Goal: Task Accomplishment & Management: Manage account settings

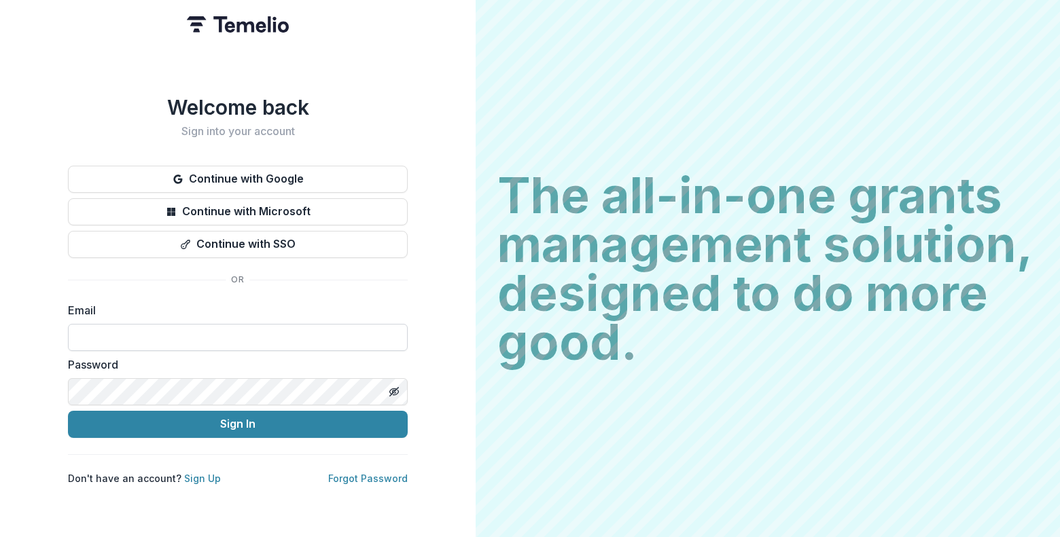
click at [260, 341] on input at bounding box center [238, 337] width 340 height 27
type input "**********"
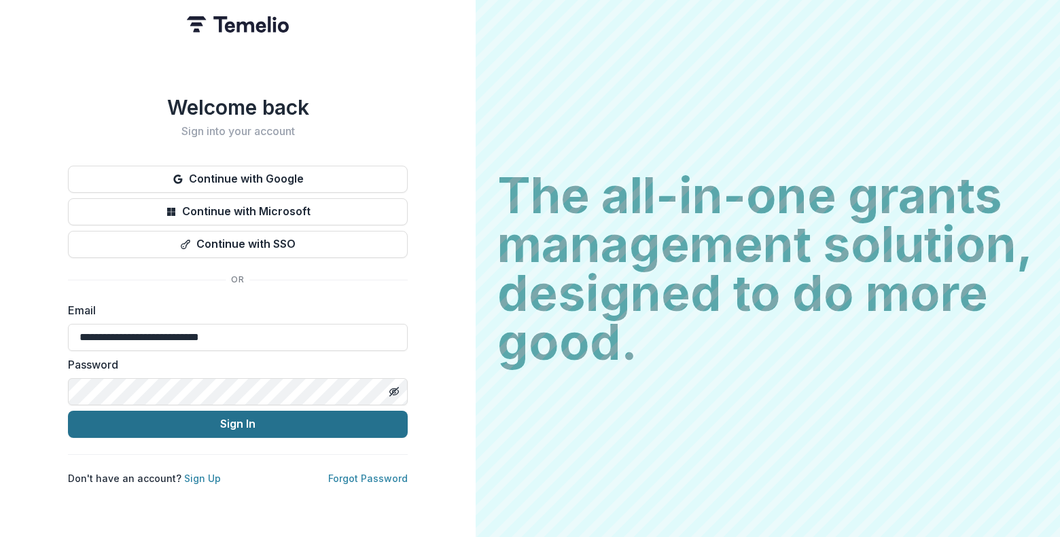
click at [180, 418] on button "Sign In" at bounding box center [238, 424] width 340 height 27
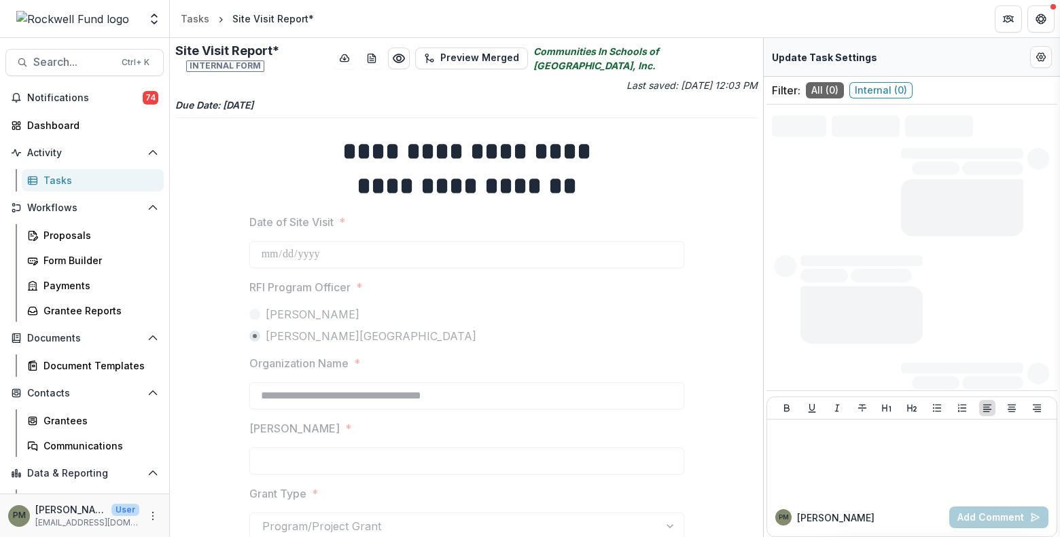
type input "********"
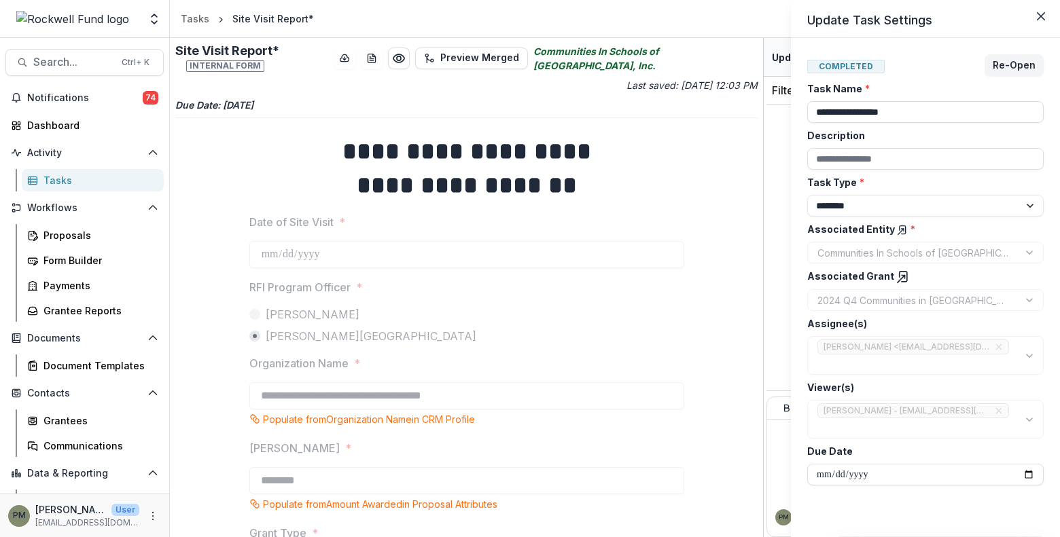
click at [57, 120] on div "**********" at bounding box center [530, 268] width 1060 height 537
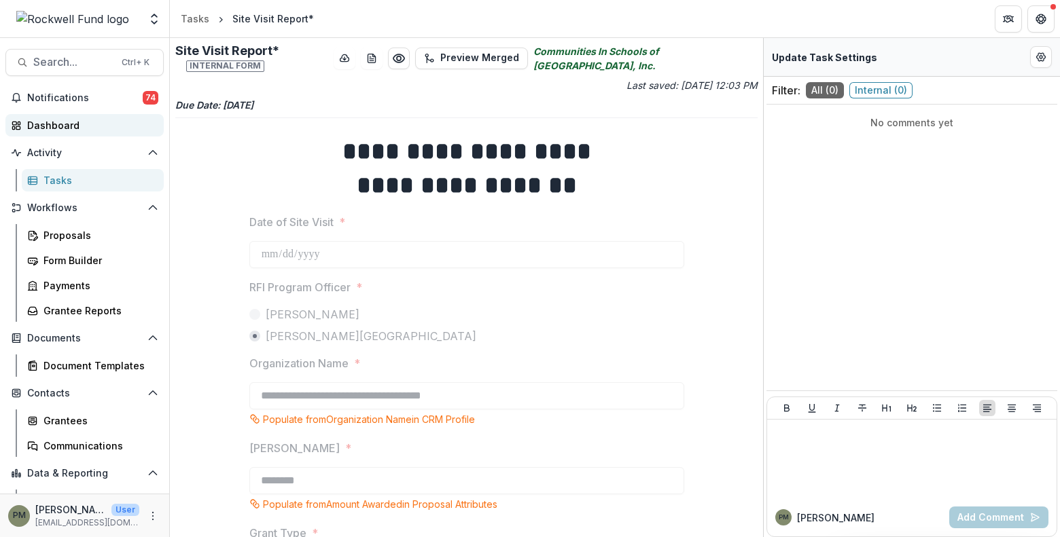
click at [50, 126] on div "Dashboard" at bounding box center [90, 125] width 126 height 14
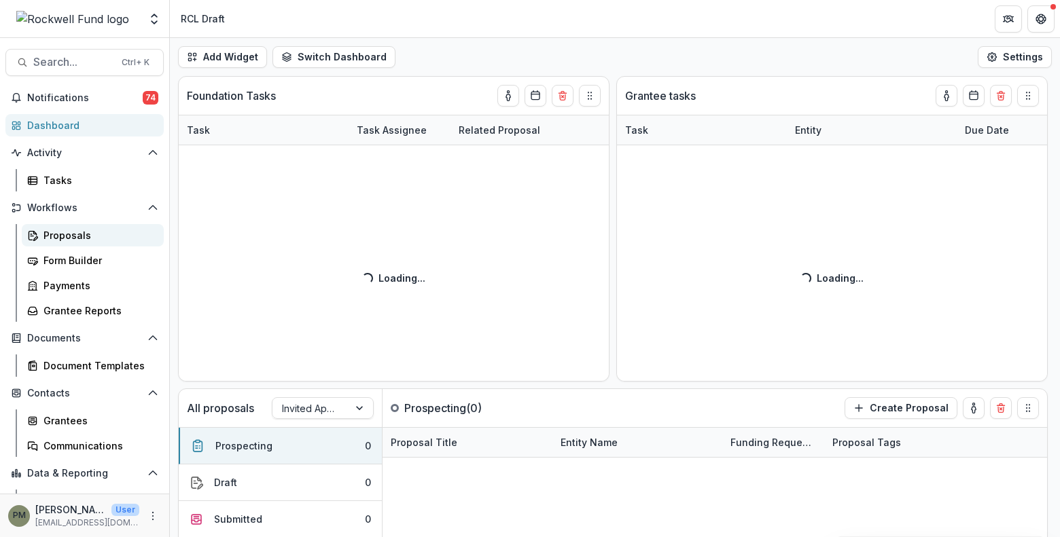
click at [70, 232] on div "Proposals" at bounding box center [97, 235] width 109 height 14
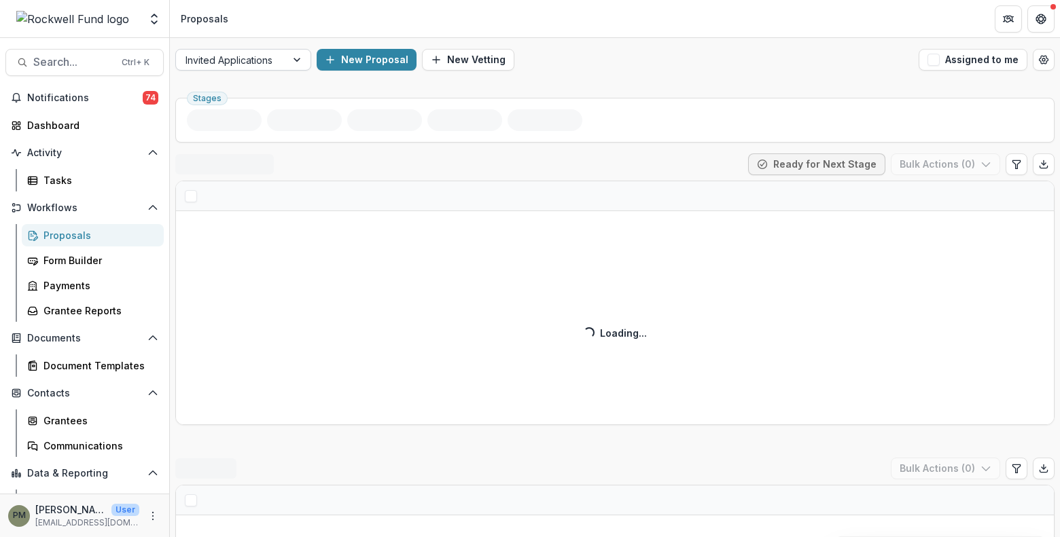
click at [291, 61] on div at bounding box center [298, 60] width 24 height 20
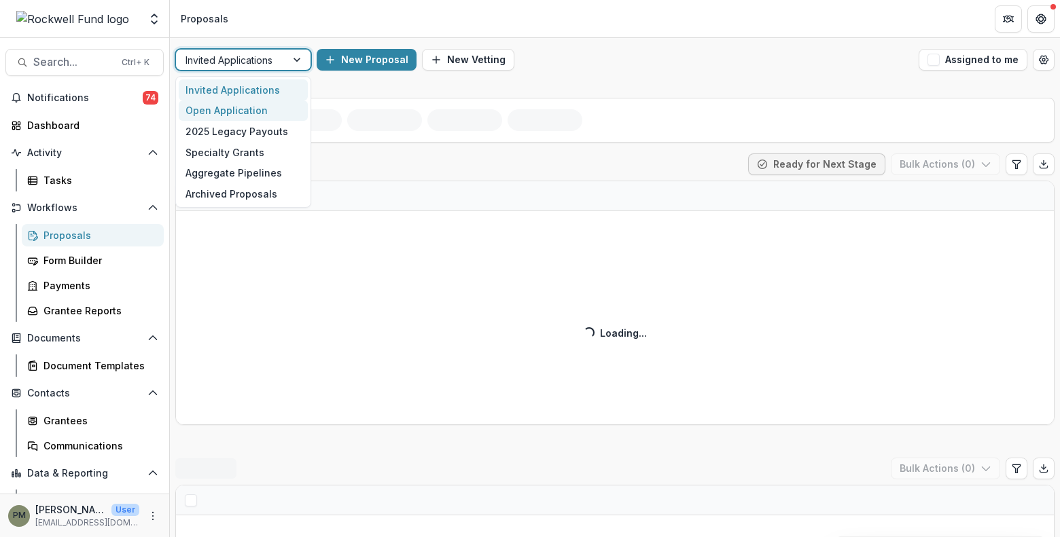
click at [262, 113] on div "Open Application" at bounding box center [243, 111] width 129 height 21
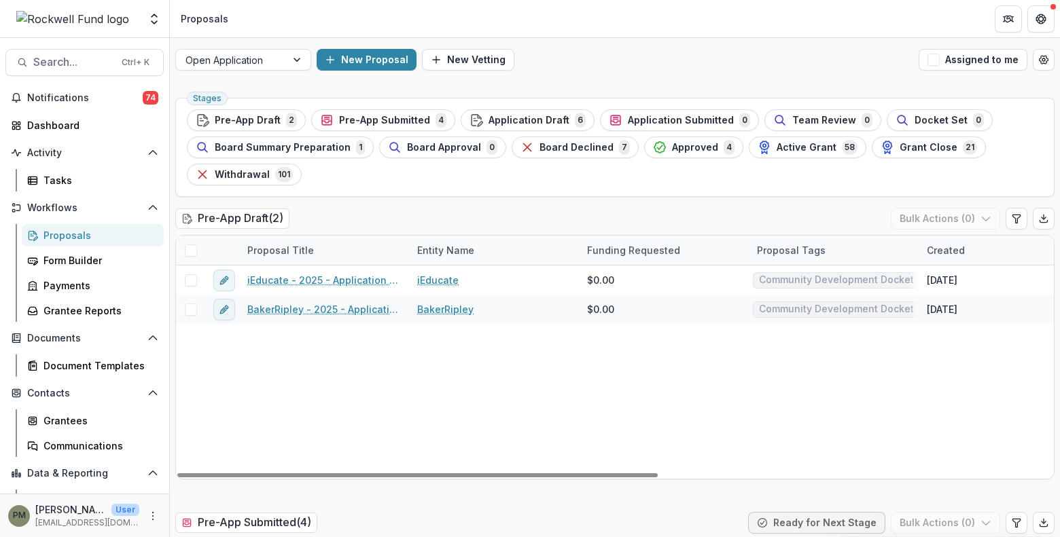
drag, startPoint x: 327, startPoint y: 374, endPoint x: 329, endPoint y: 365, distance: 9.1
click at [327, 374] on div "iEducate - 2025 - Application Request Form - Education iEducate $0.00 Community…" at bounding box center [971, 372] width 1591 height 213
click at [383, 123] on span "Pre-App Submitted" at bounding box center [384, 121] width 91 height 12
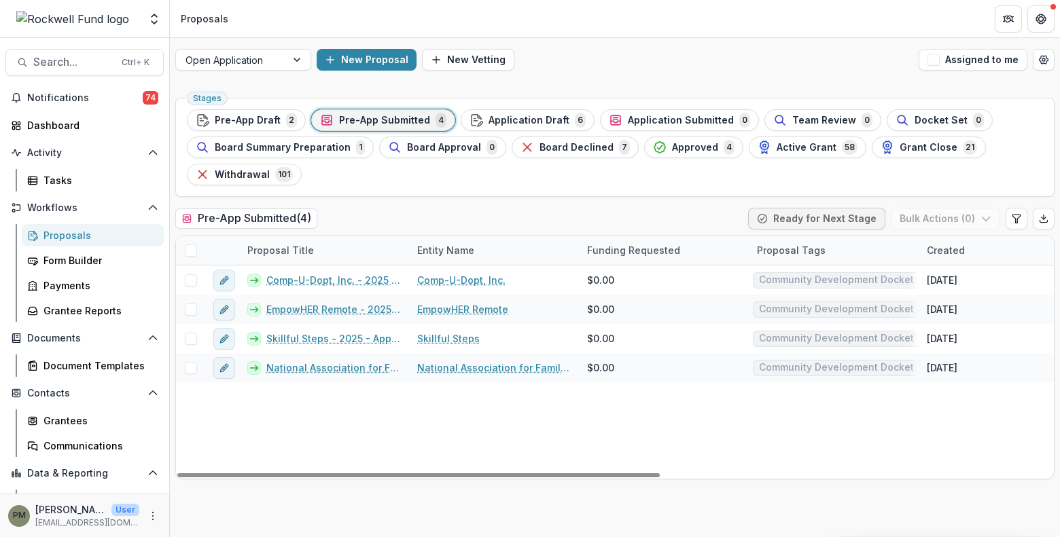
click at [503, 124] on span "Application Draft" at bounding box center [528, 121] width 81 height 12
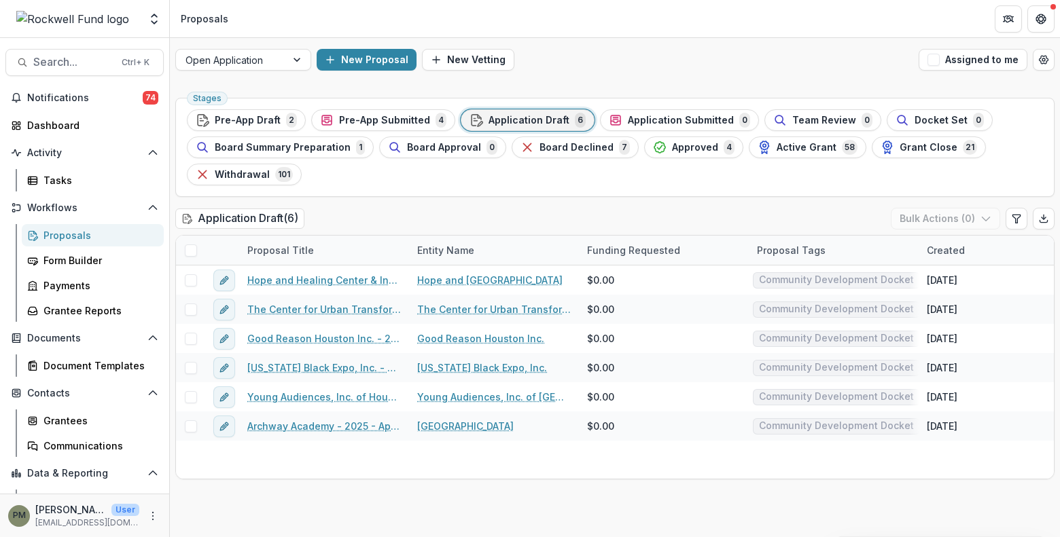
drag, startPoint x: 264, startPoint y: 123, endPoint x: 381, endPoint y: 137, distance: 118.4
click at [264, 123] on span "Pre-App Draft" at bounding box center [248, 121] width 66 height 12
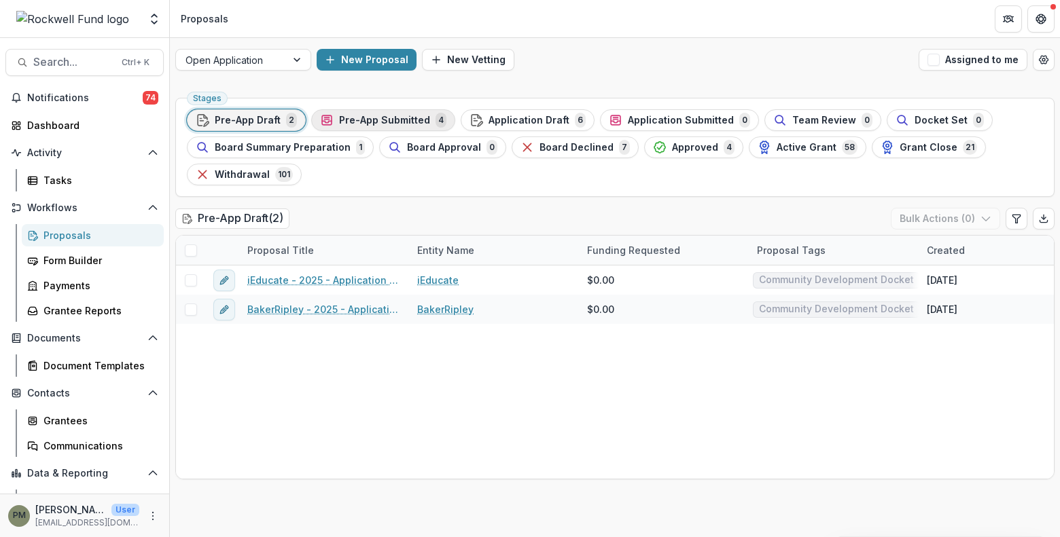
click at [362, 118] on span "Pre-App Submitted" at bounding box center [384, 121] width 91 height 12
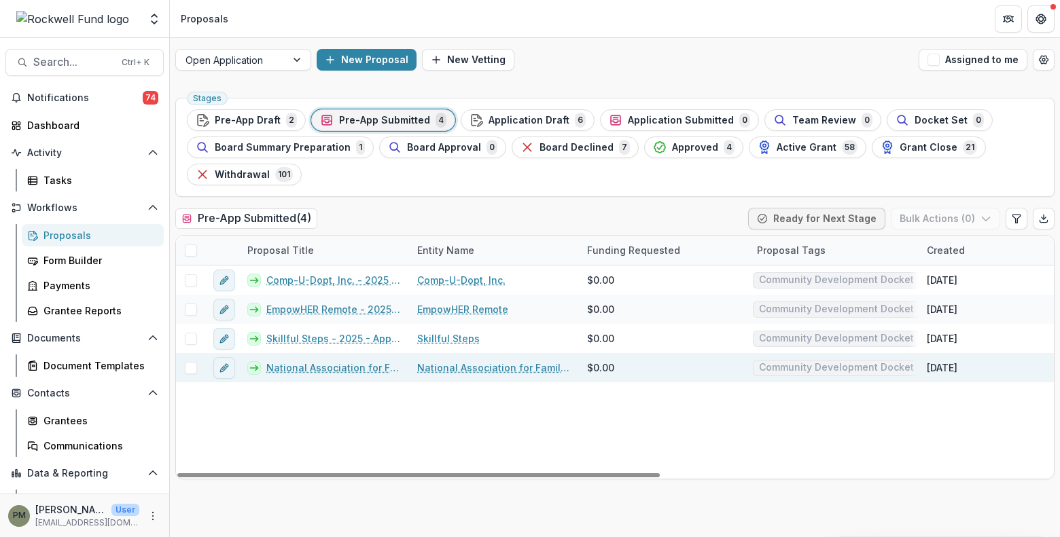
click at [310, 368] on link "National Association for Family Child Care - 2025 - Application Request Form - …" at bounding box center [333, 368] width 134 height 14
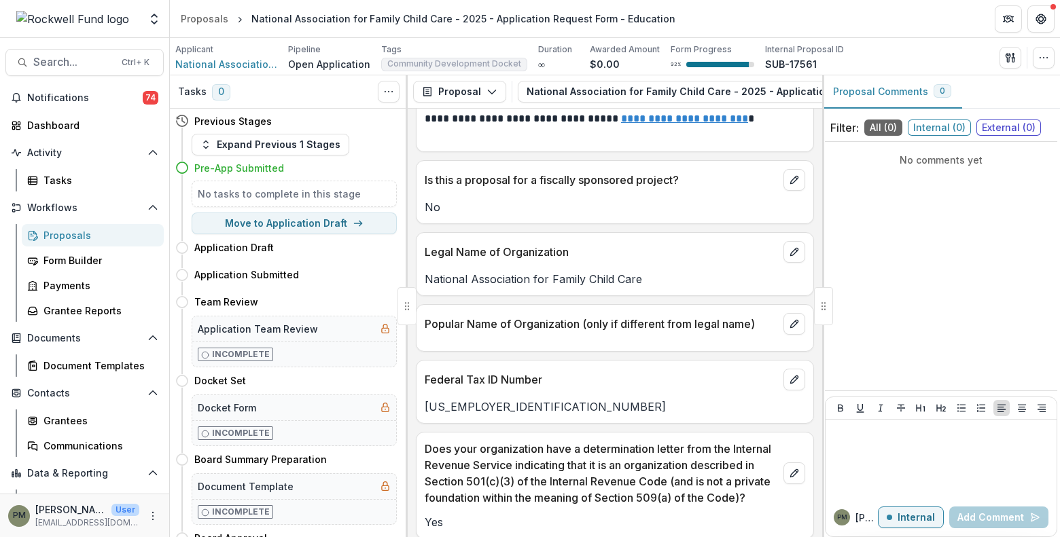
scroll to position [340, 0]
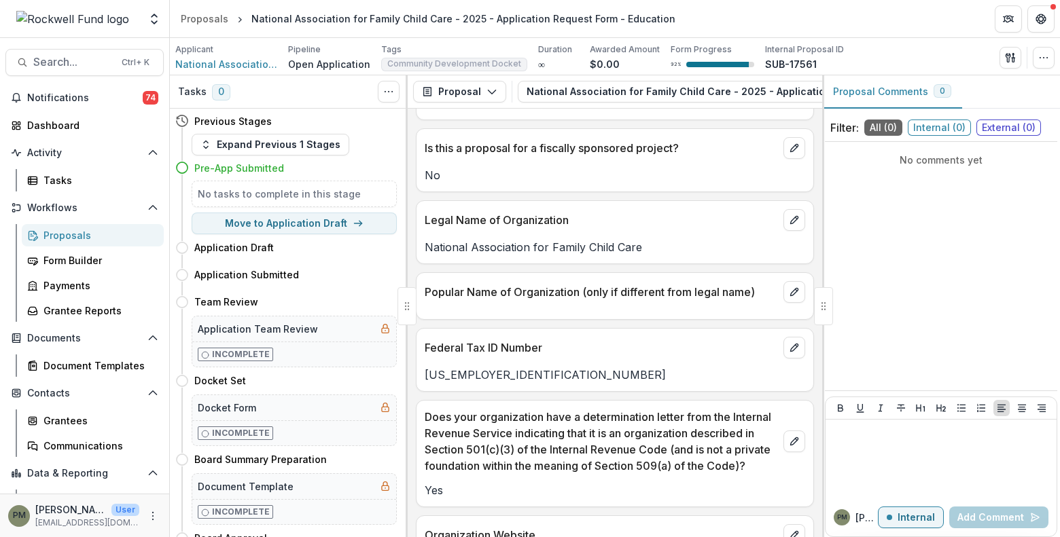
click at [521, 369] on p "39-1902325" at bounding box center [615, 375] width 380 height 16
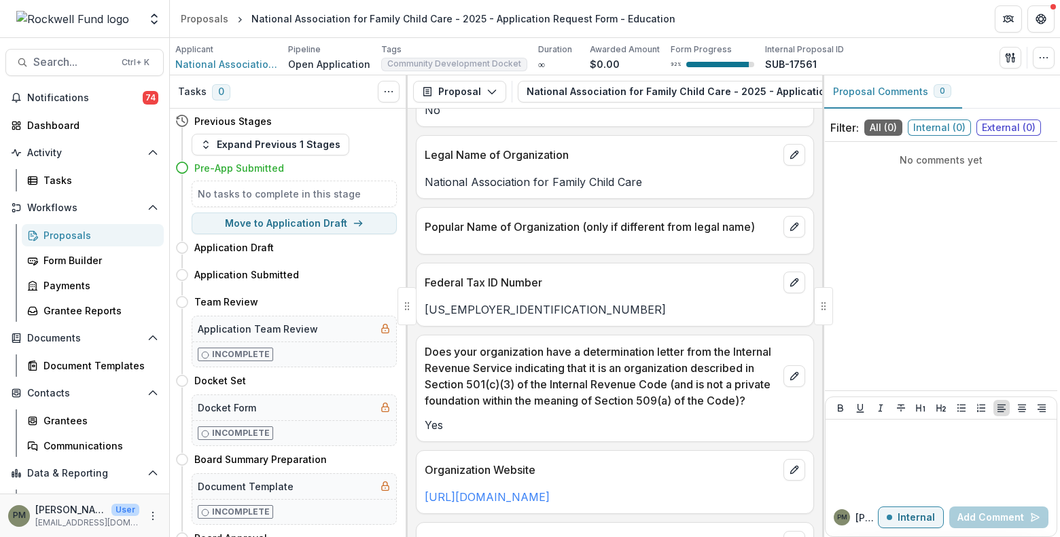
scroll to position [408, 0]
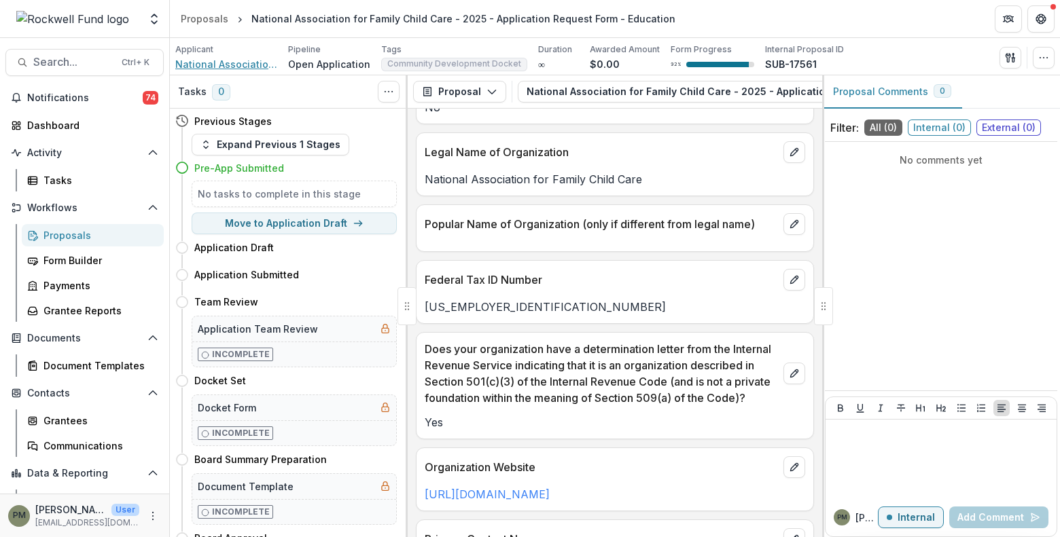
click at [219, 67] on span "National Association for Family Child Care" at bounding box center [226, 64] width 102 height 14
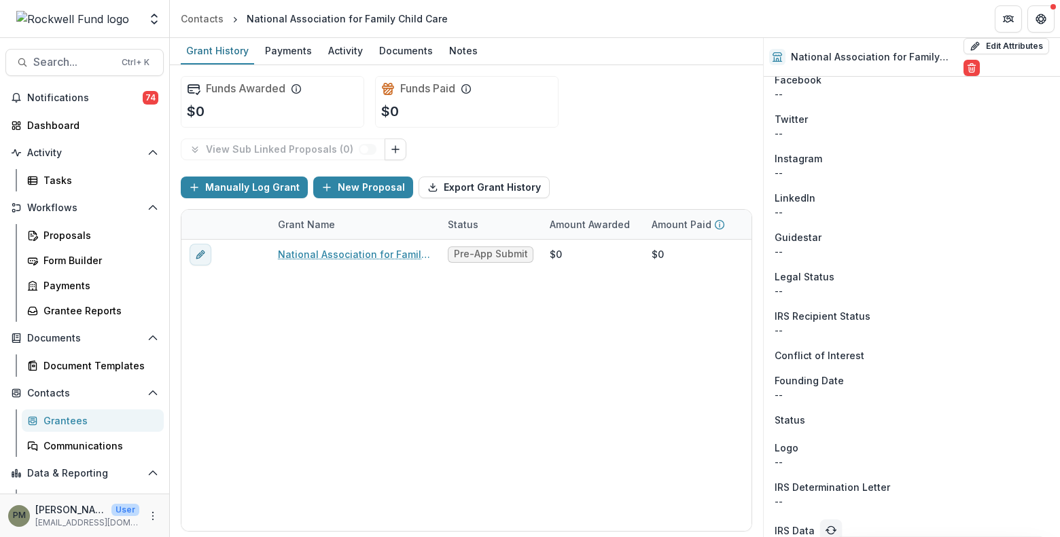
scroll to position [1010, 0]
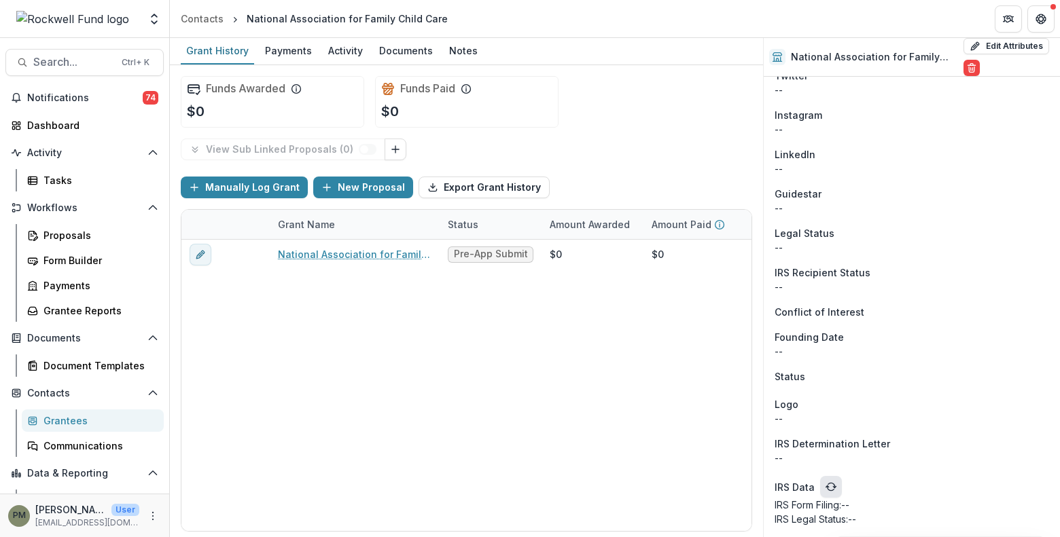
click at [827, 486] on icon "refresh" at bounding box center [830, 487] width 11 height 11
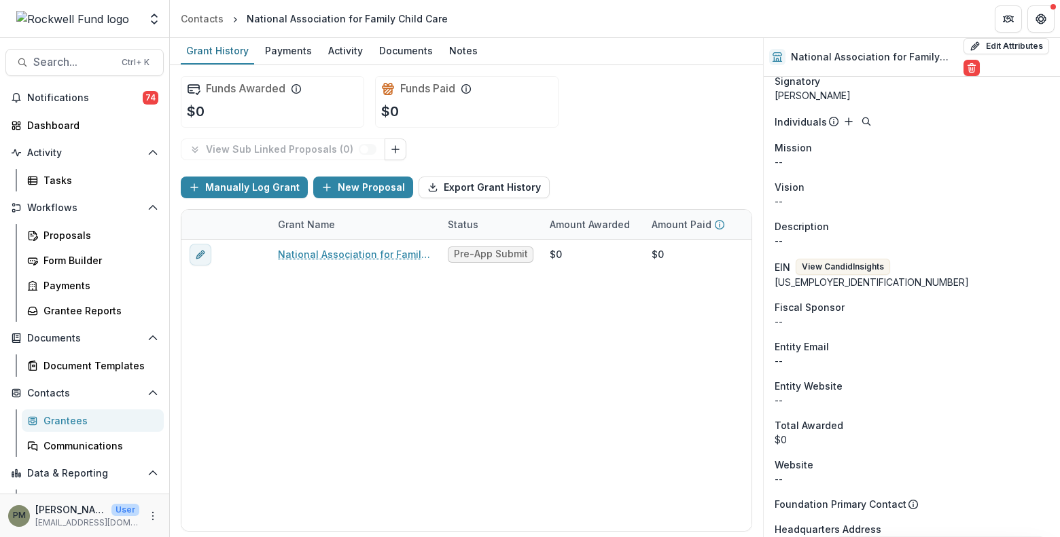
scroll to position [413, 0]
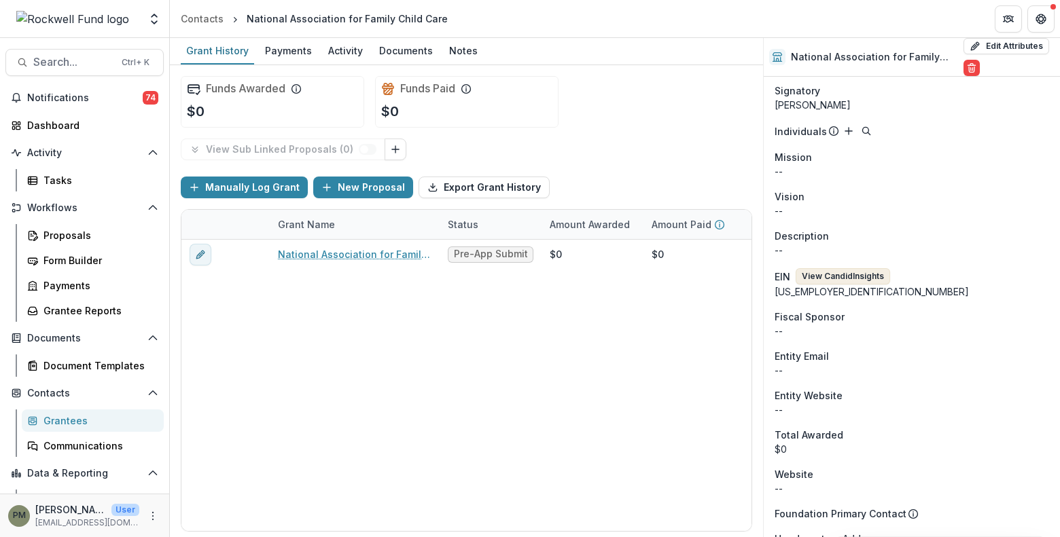
click at [854, 274] on button "View Candid Insights" at bounding box center [842, 276] width 94 height 16
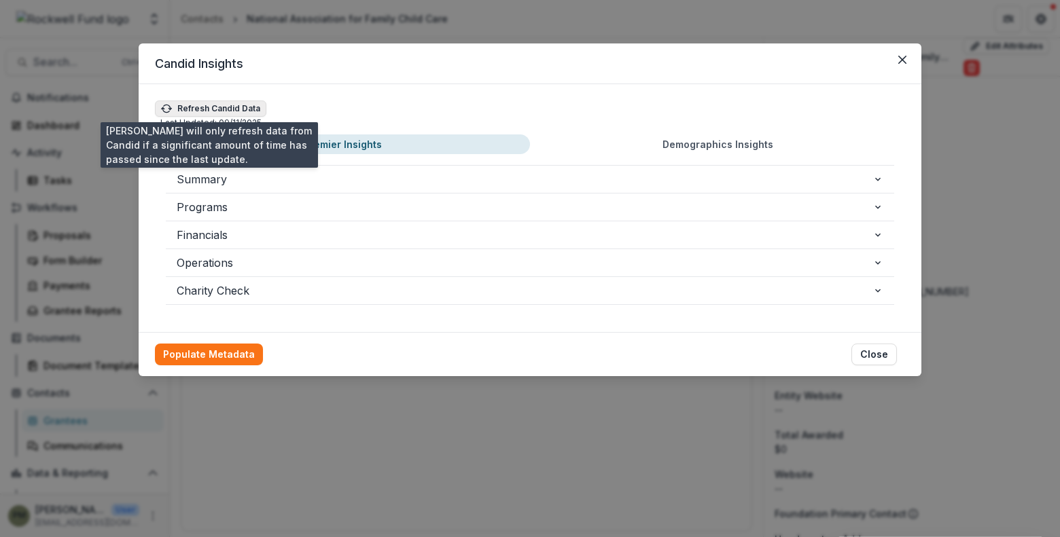
click at [177, 106] on button "Refresh Candid Data" at bounding box center [210, 109] width 111 height 16
click at [164, 106] on icon "button" at bounding box center [167, 107] width 7 height 5
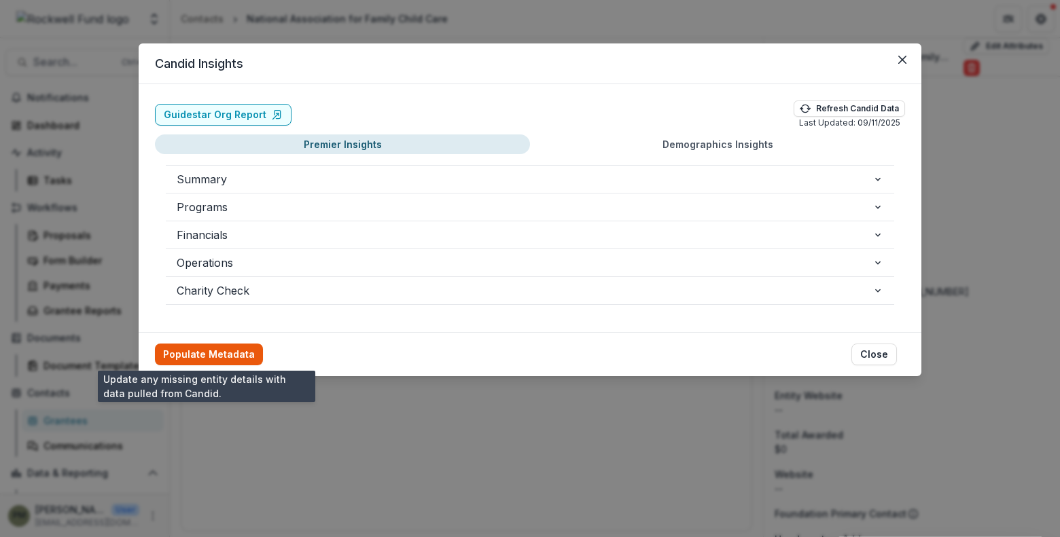
click at [216, 354] on button "Populate Metadata" at bounding box center [209, 355] width 108 height 22
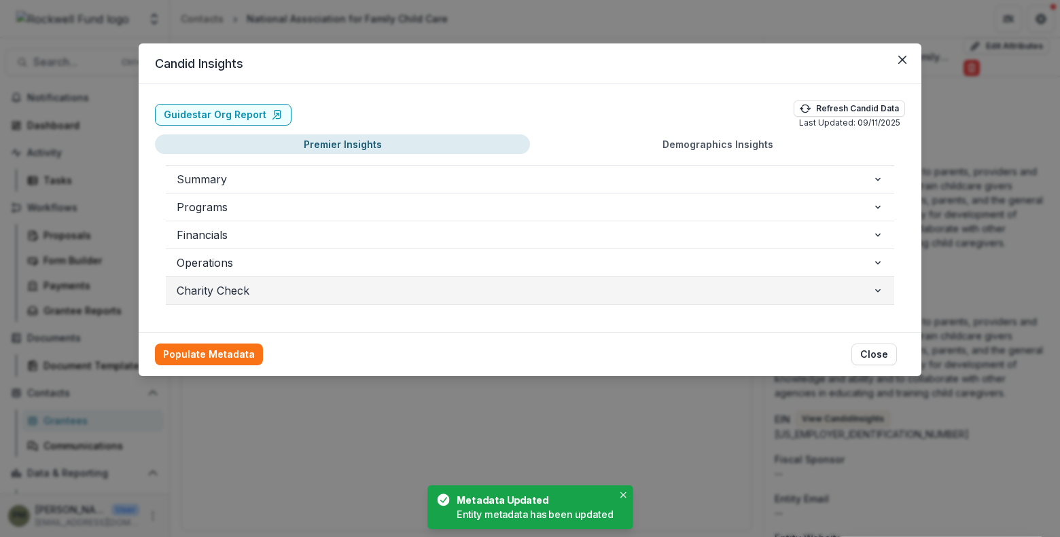
click at [877, 289] on icon "button" at bounding box center [877, 290] width 11 height 11
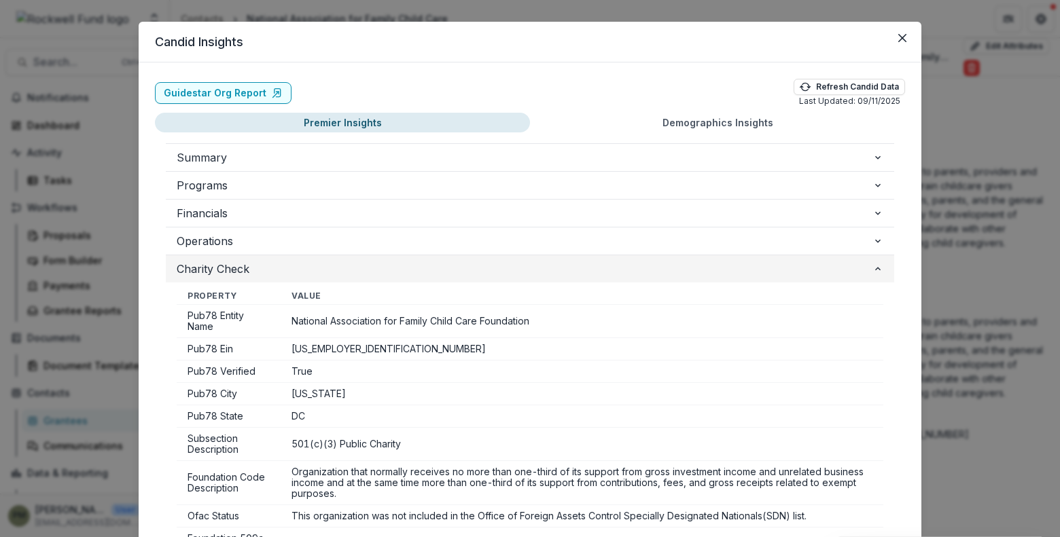
scroll to position [0, 0]
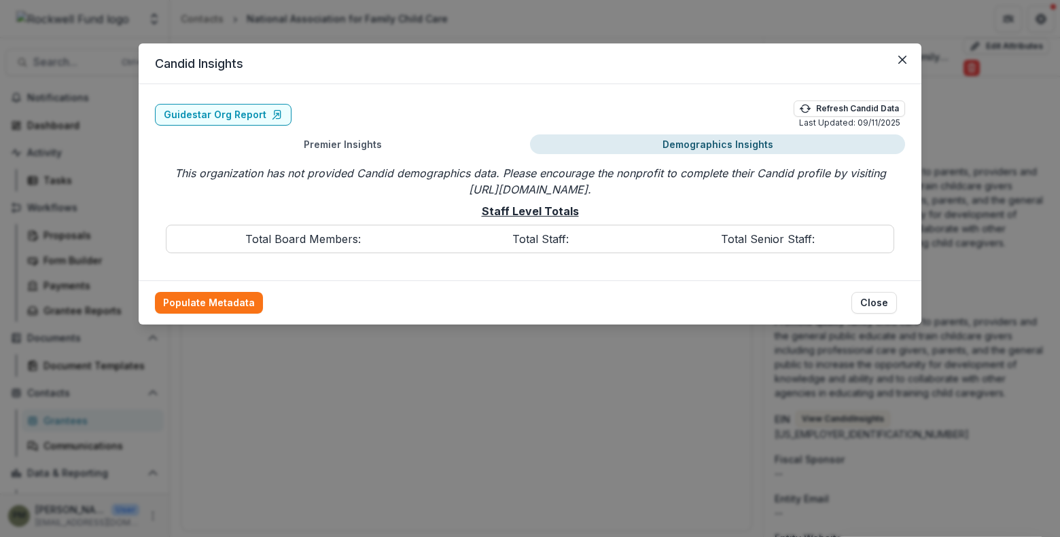
click at [718, 146] on button "Demographics Insights" at bounding box center [717, 144] width 375 height 20
click at [228, 300] on button "Populate Metadata" at bounding box center [209, 303] width 108 height 22
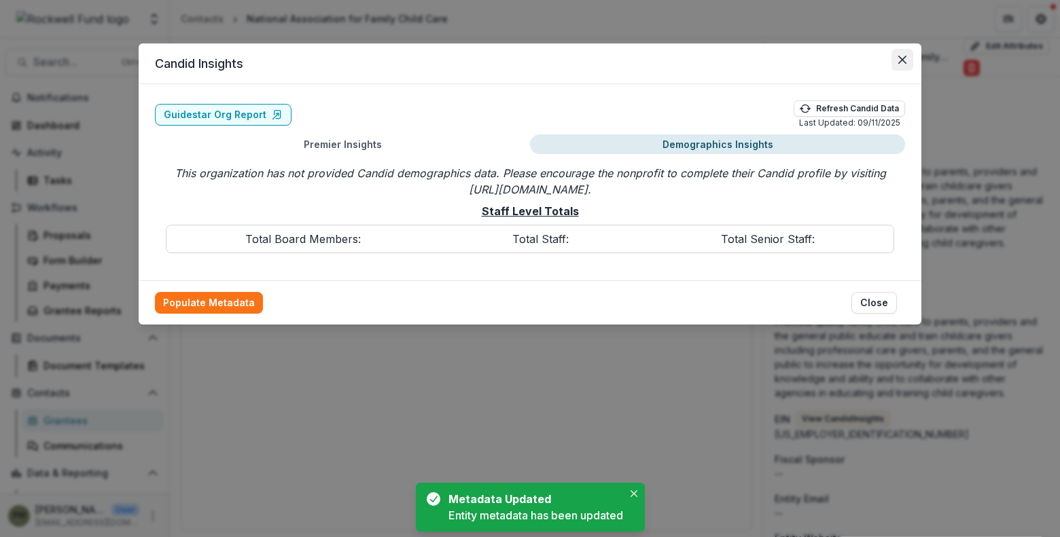
click at [897, 58] on button "Close" at bounding box center [902, 60] width 22 height 22
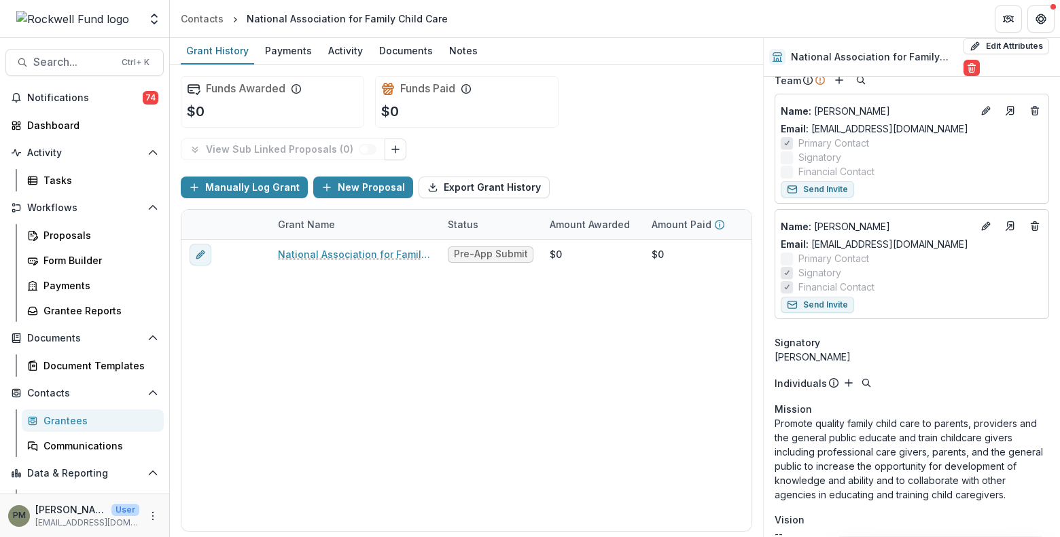
scroll to position [141, 0]
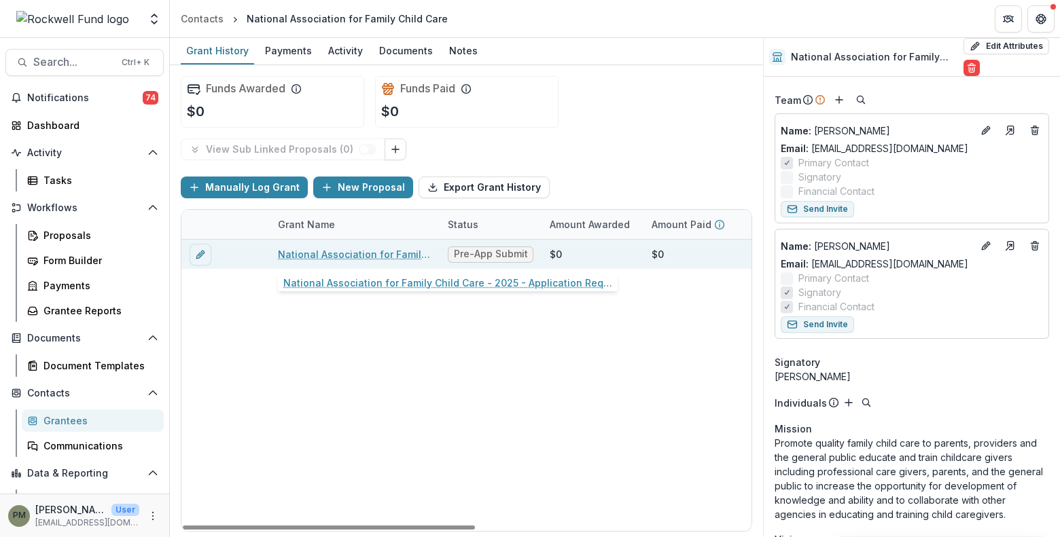
click at [348, 255] on link "National Association for Family Child Care - 2025 - Application Request Form - …" at bounding box center [355, 254] width 154 height 14
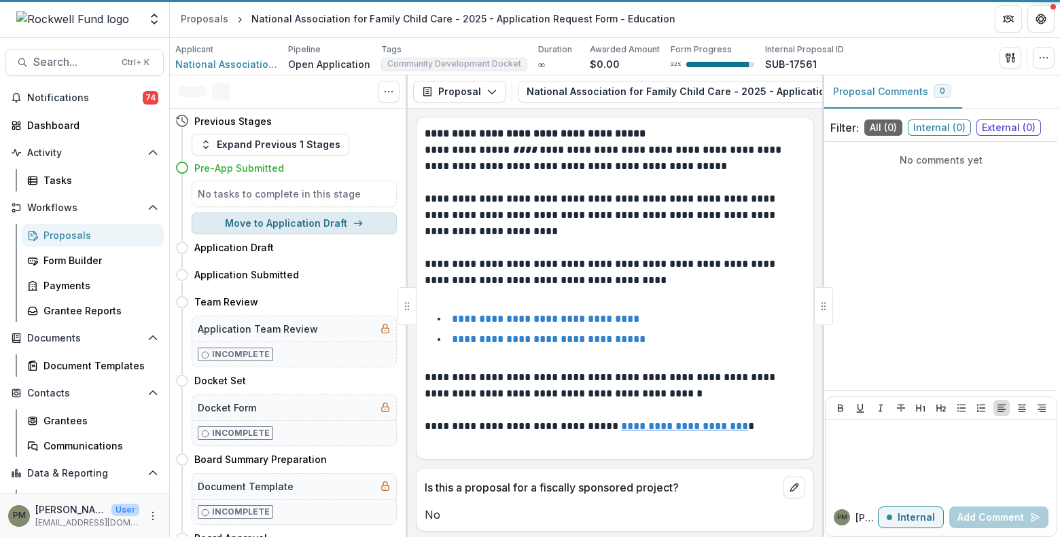
click at [306, 225] on button "Move to Application Draft" at bounding box center [294, 224] width 205 height 22
select select "**********"
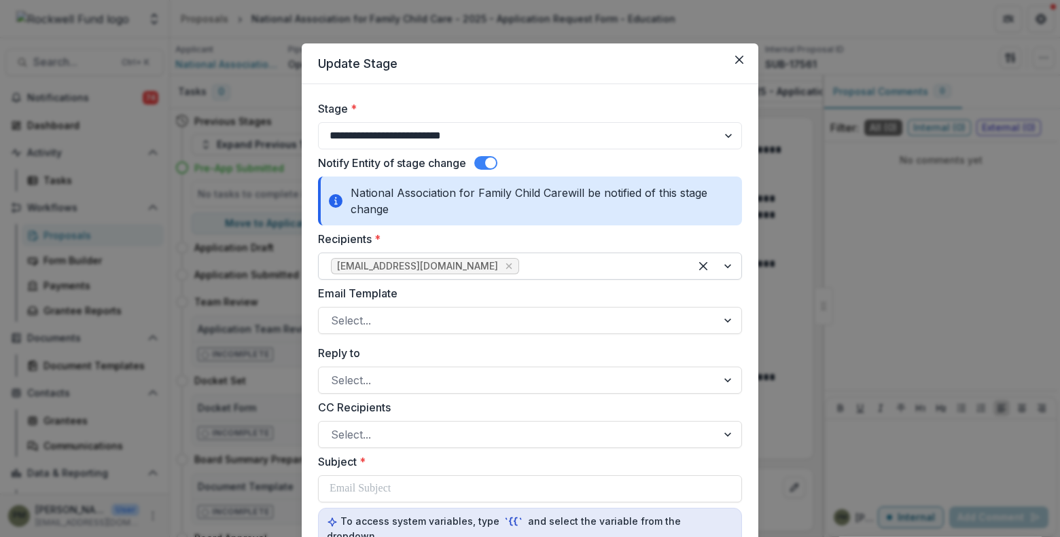
click at [522, 268] on div at bounding box center [600, 266] width 156 height 19
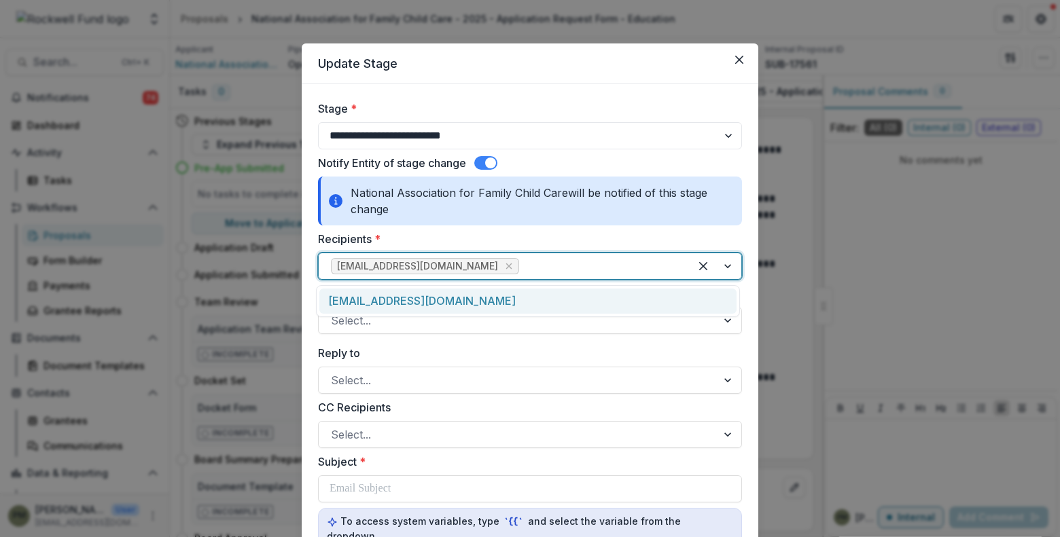
click at [436, 304] on div "ephillips@nafcc.org" at bounding box center [527, 301] width 417 height 25
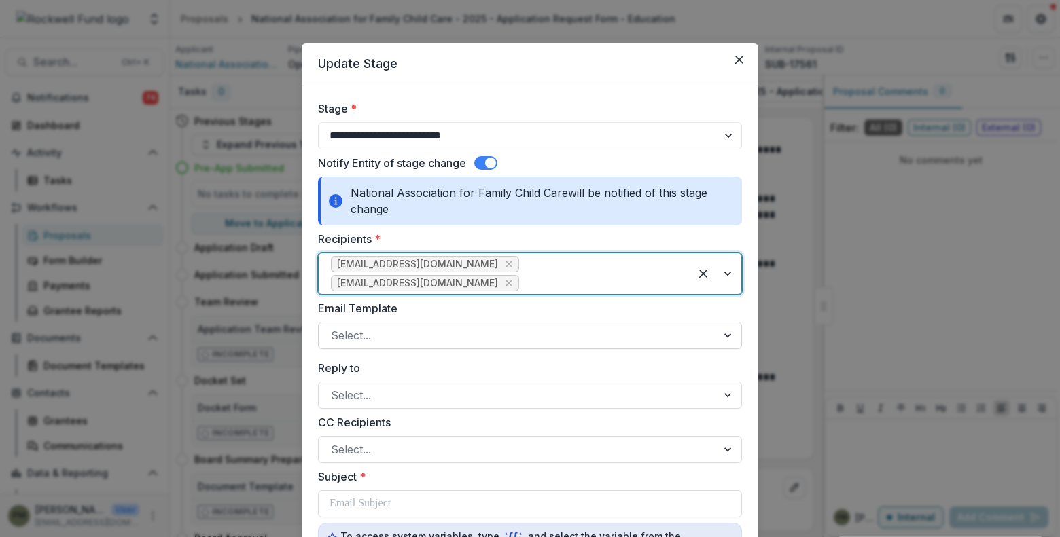
click at [446, 329] on div at bounding box center [518, 335] width 374 height 19
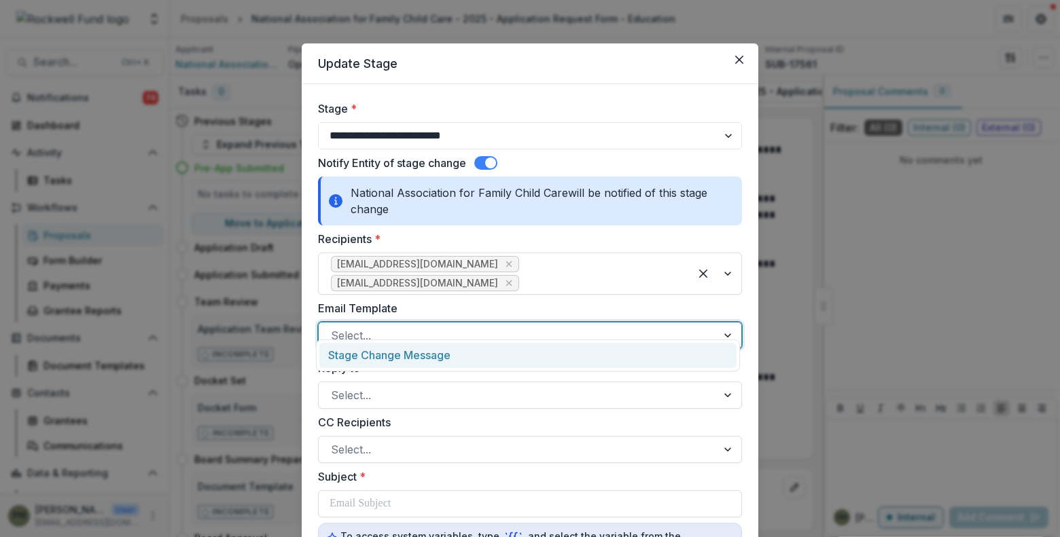
click at [431, 361] on div "Stage Change Message" at bounding box center [527, 355] width 417 height 25
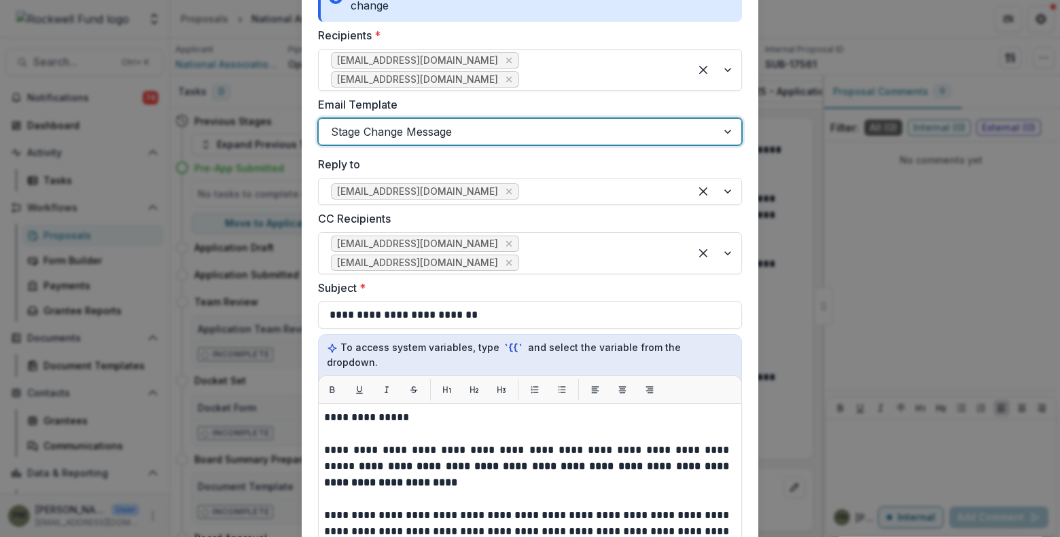
scroll to position [136, 0]
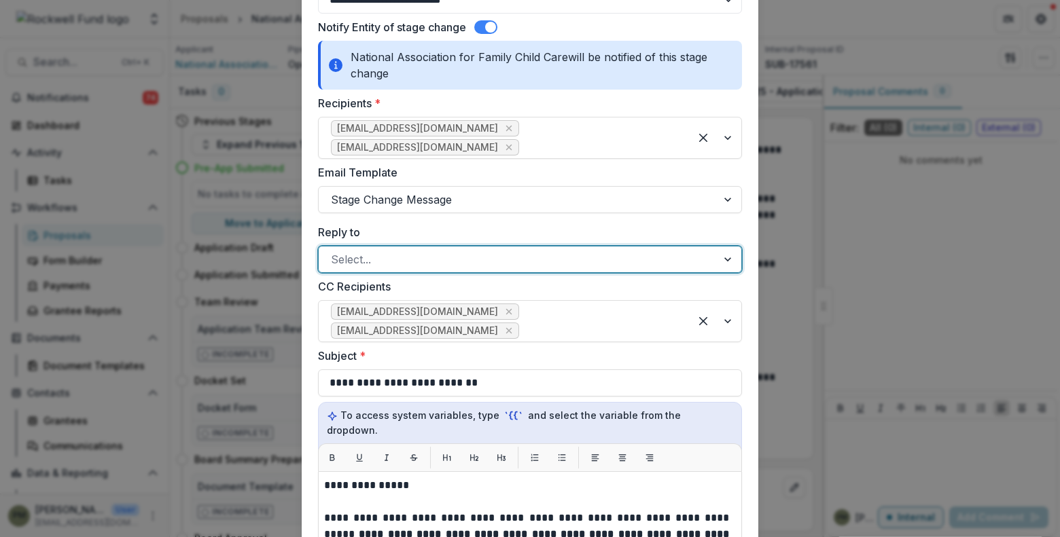
click at [725, 247] on div at bounding box center [729, 260] width 24 height 26
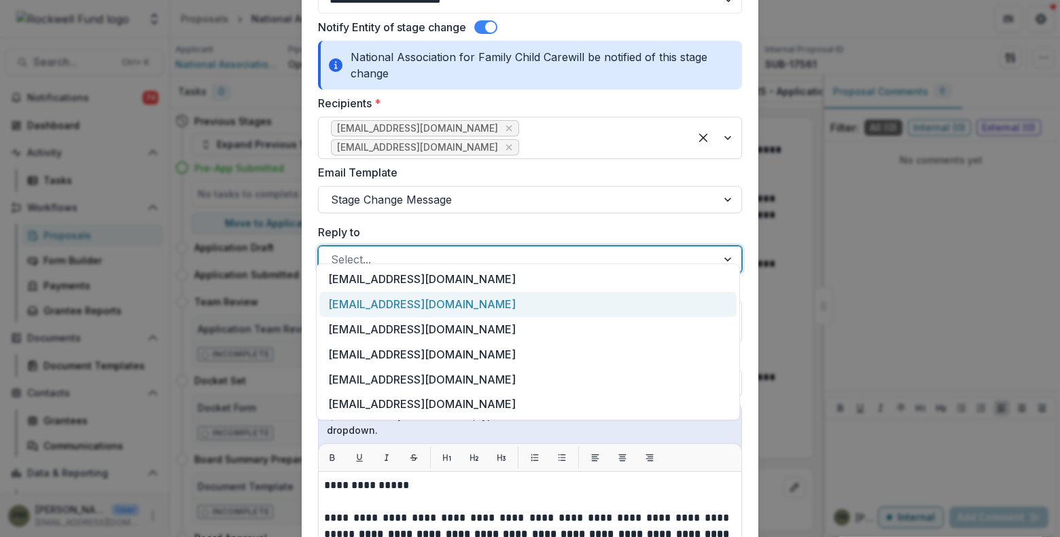
click at [515, 308] on div "[EMAIL_ADDRESS][DOMAIN_NAME]" at bounding box center [527, 304] width 417 height 25
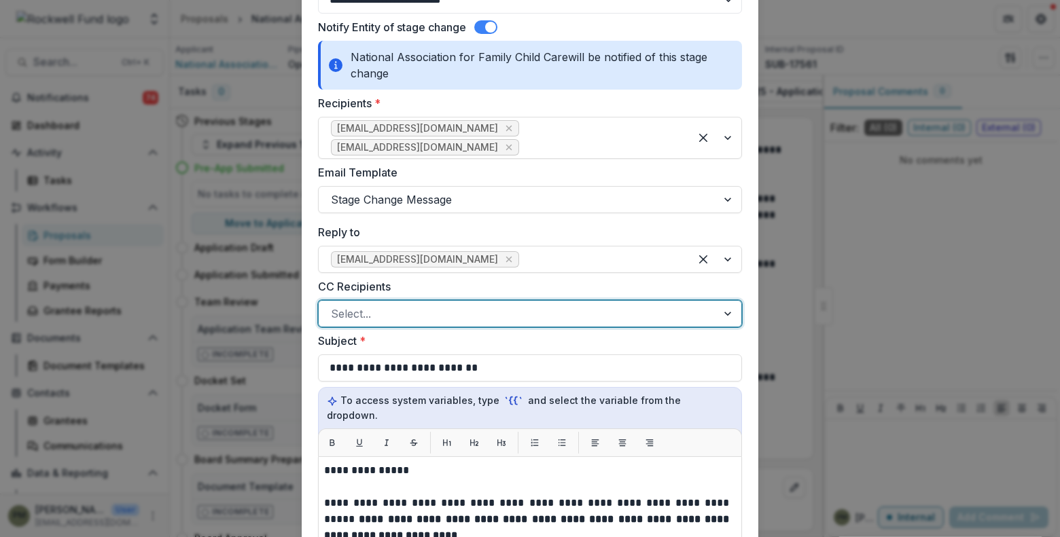
click at [729, 301] on div at bounding box center [729, 314] width 24 height 26
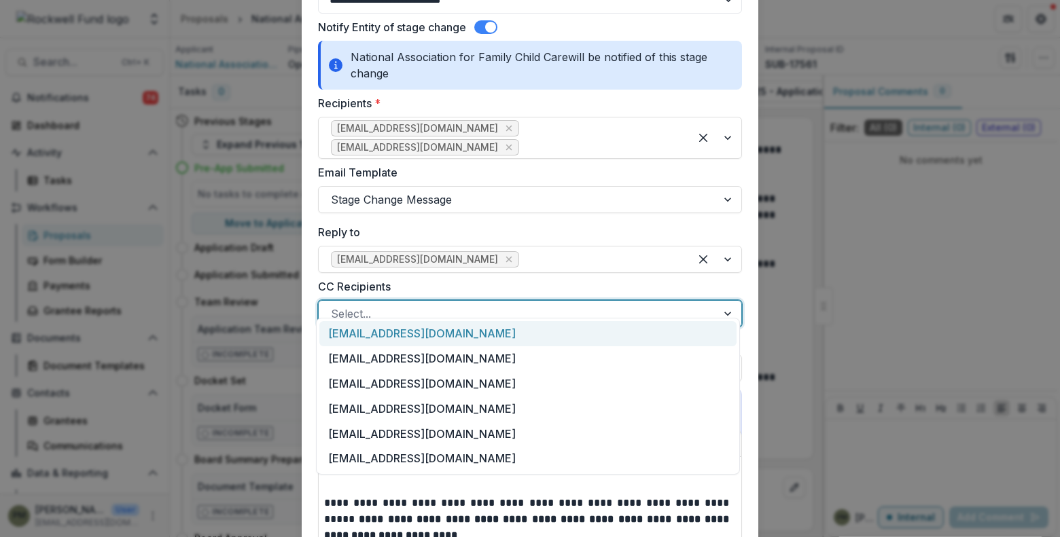
click at [411, 333] on div "edelgado@rockfund.org" at bounding box center [527, 333] width 417 height 25
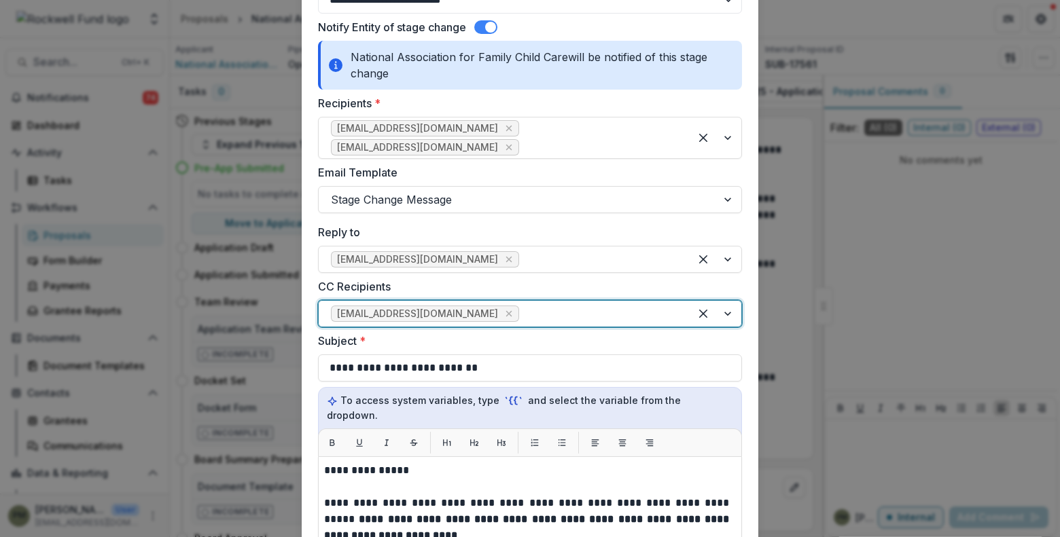
click at [722, 301] on div at bounding box center [715, 314] width 52 height 26
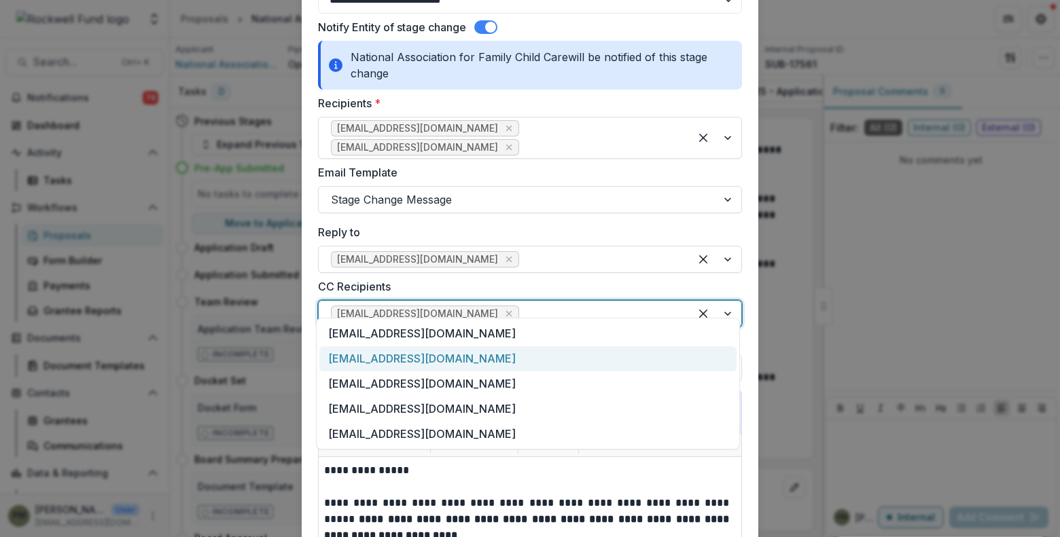
click at [401, 365] on div "jahlgrim@rockfund.org" at bounding box center [527, 358] width 417 height 25
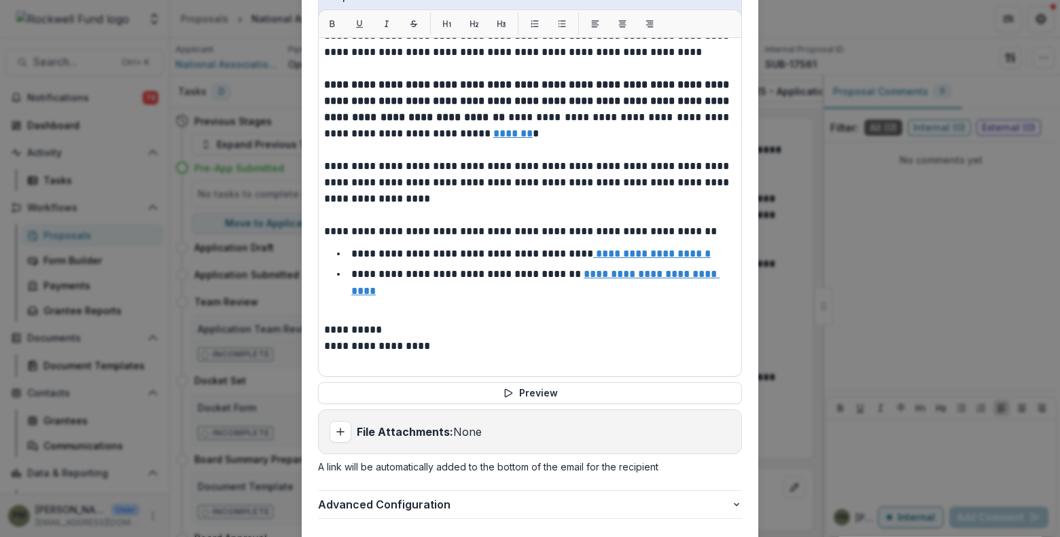
scroll to position [617, 0]
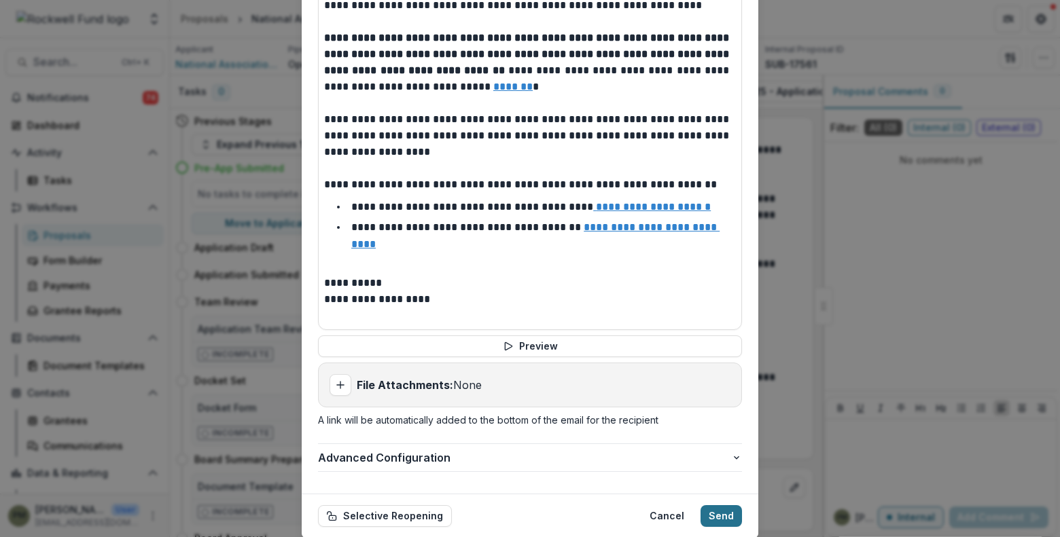
click at [721, 505] on button "Send" at bounding box center [720, 516] width 41 height 22
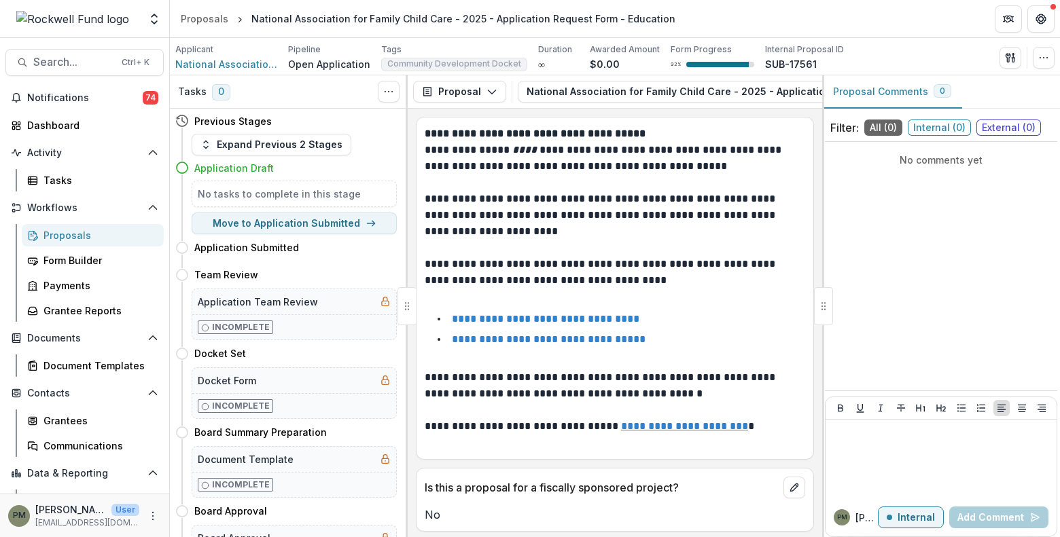
click at [75, 236] on div "Proposals" at bounding box center [97, 235] width 109 height 14
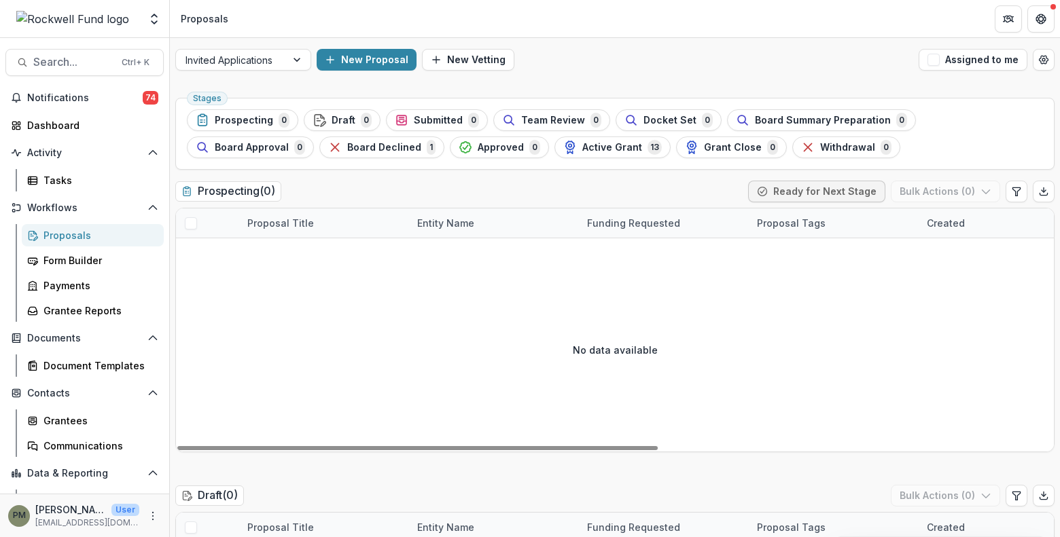
click at [276, 295] on div "No data available" at bounding box center [615, 350] width 878 height 204
click at [257, 62] on div at bounding box center [230, 60] width 91 height 17
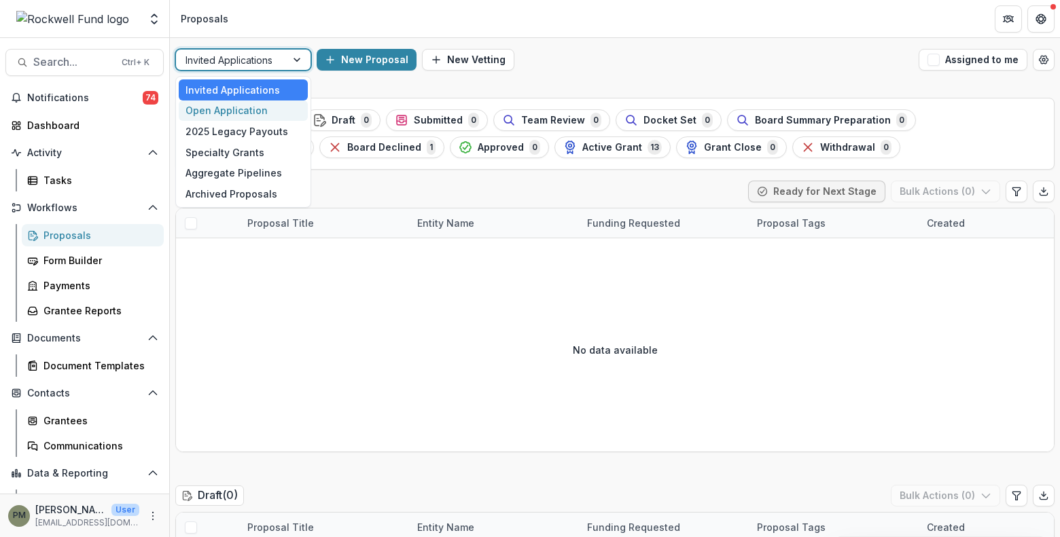
click at [238, 114] on div "Open Application" at bounding box center [243, 111] width 129 height 21
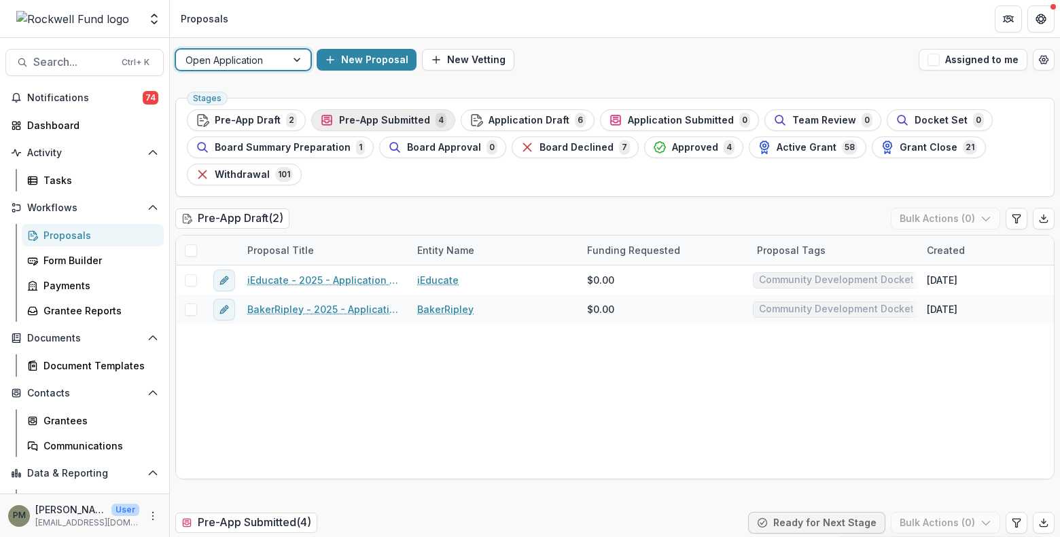
click at [393, 121] on span "Pre-App Submitted" at bounding box center [384, 121] width 91 height 12
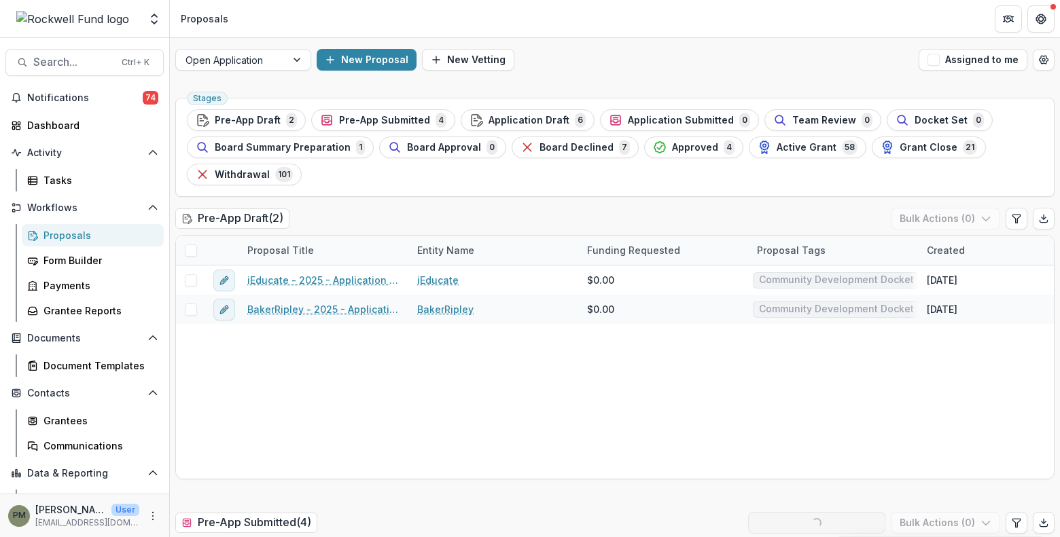
click at [401, 118] on span "Pre-App Submitted" at bounding box center [384, 121] width 91 height 12
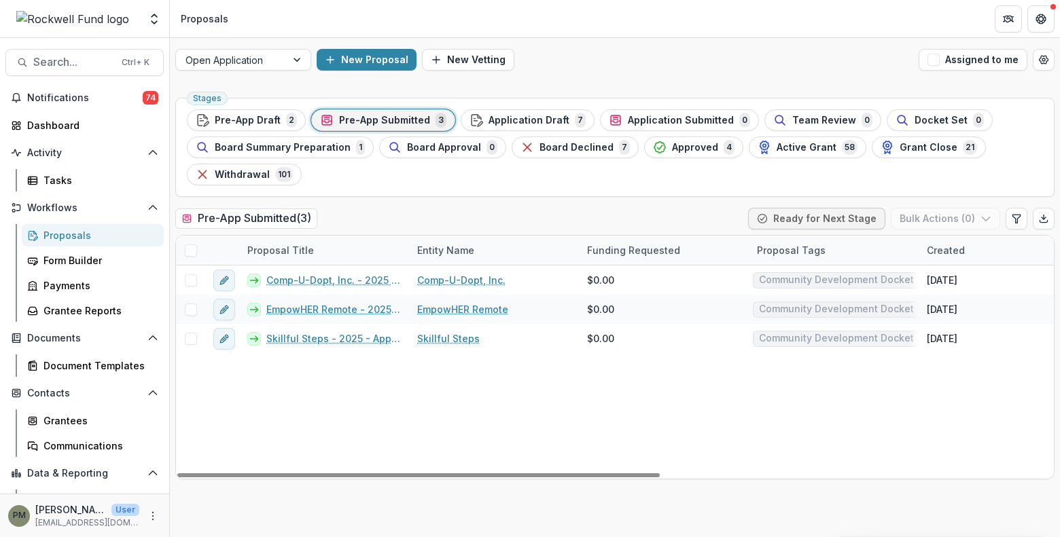
click at [323, 411] on div "Comp-U-Dopt, Inc. - 2025 - Application Request Form - Education Comp-U-Dopt, In…" at bounding box center [971, 372] width 1591 height 213
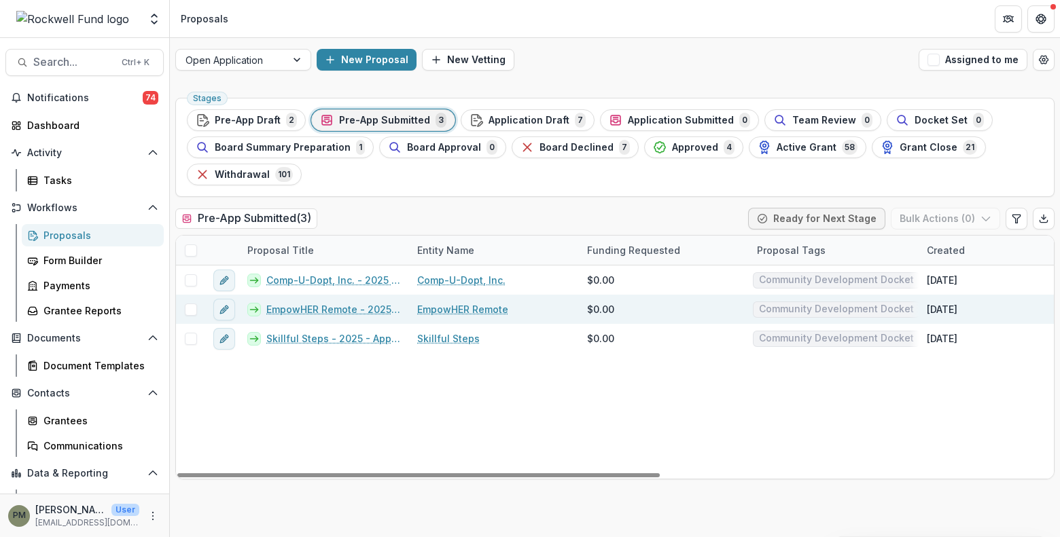
click at [442, 312] on link "EmpowHER Remote" at bounding box center [462, 309] width 91 height 14
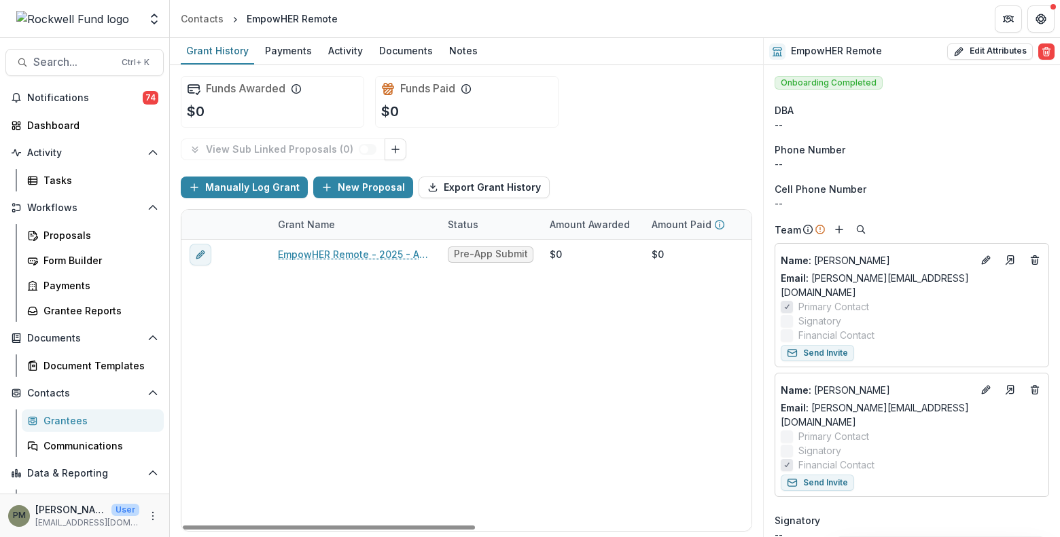
click at [272, 300] on div "EmpowHER Remote - 2025 - Application Request Form - Education Pre-App Submitted…" at bounding box center [734, 385] width 1107 height 291
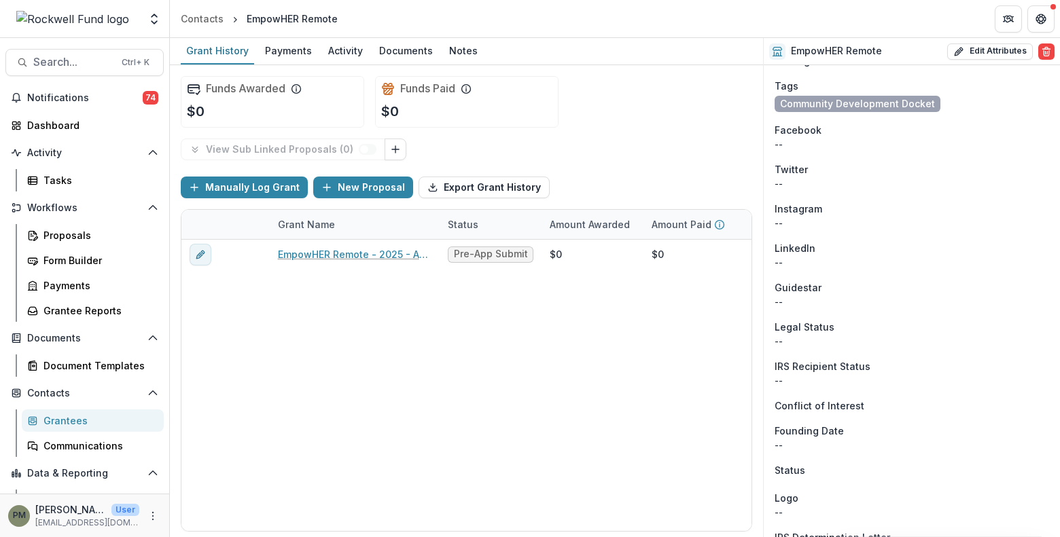
scroll to position [1084, 0]
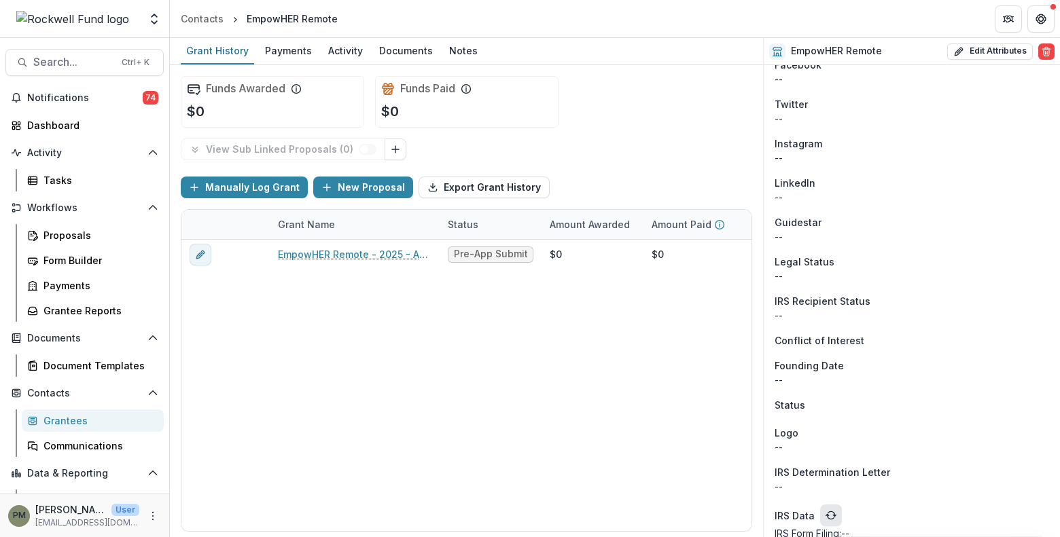
click at [828, 510] on icon "refresh" at bounding box center [830, 515] width 11 height 11
click at [830, 510] on icon "refresh" at bounding box center [830, 515] width 11 height 11
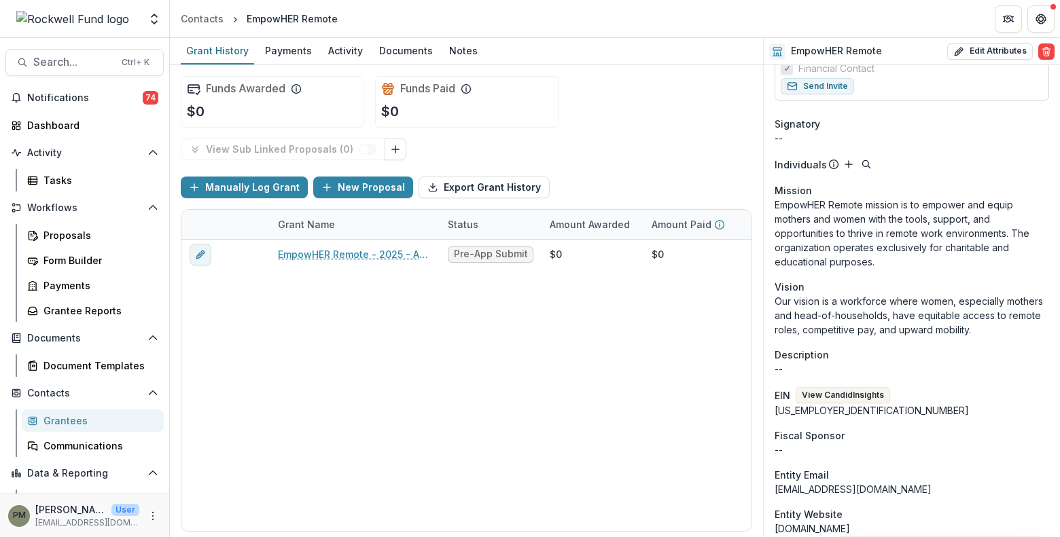
scroll to position [408, 0]
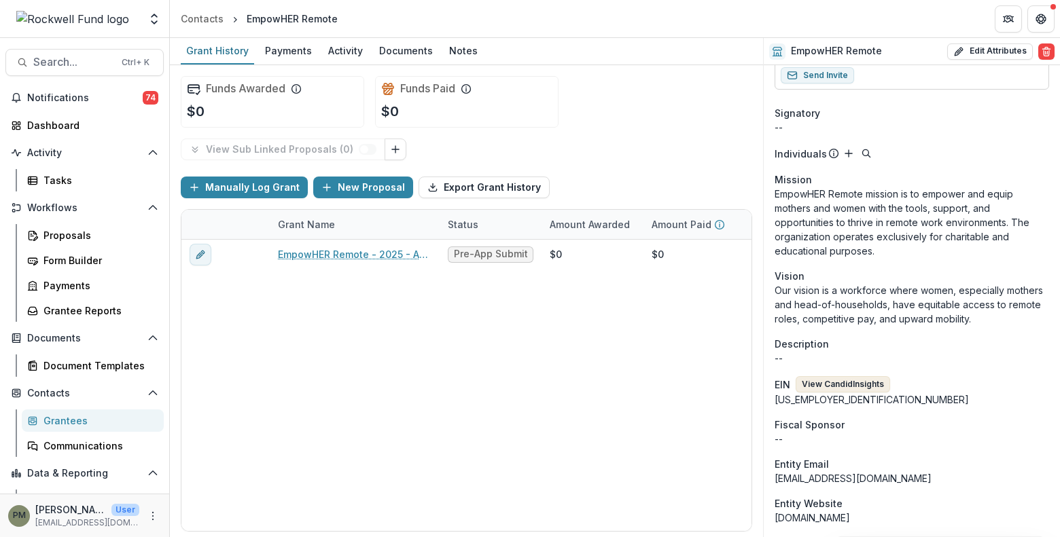
click at [840, 376] on button "View Candid Insights" at bounding box center [842, 384] width 94 height 16
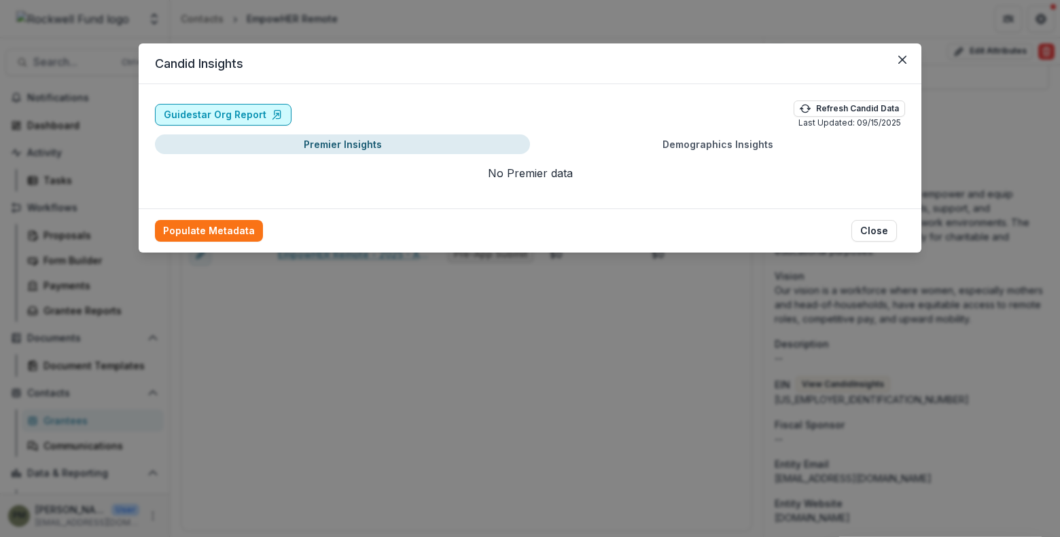
click at [261, 119] on link "Guidestar Org Report" at bounding box center [223, 115] width 137 height 22
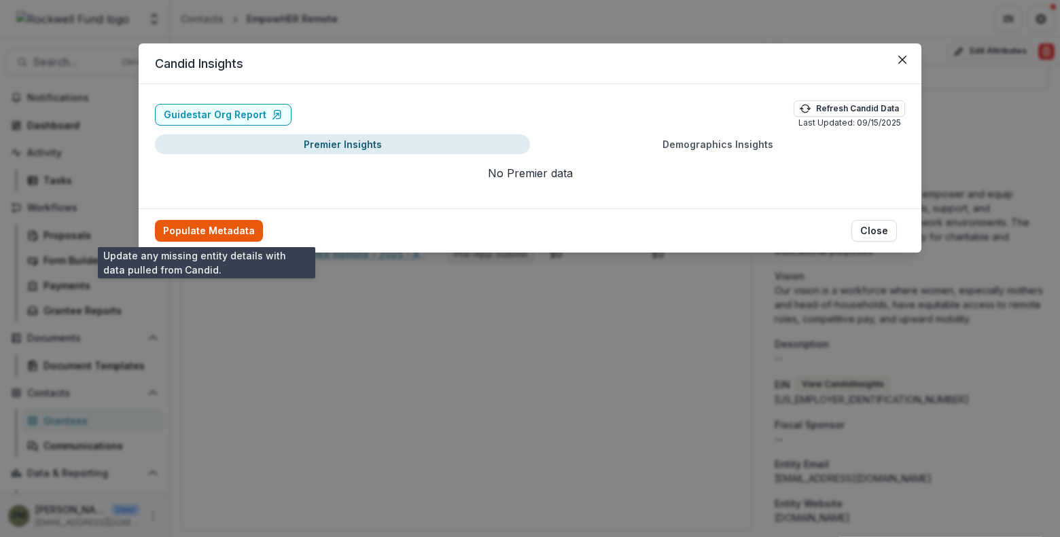
click at [214, 229] on button "Populate Metadata" at bounding box center [209, 231] width 108 height 22
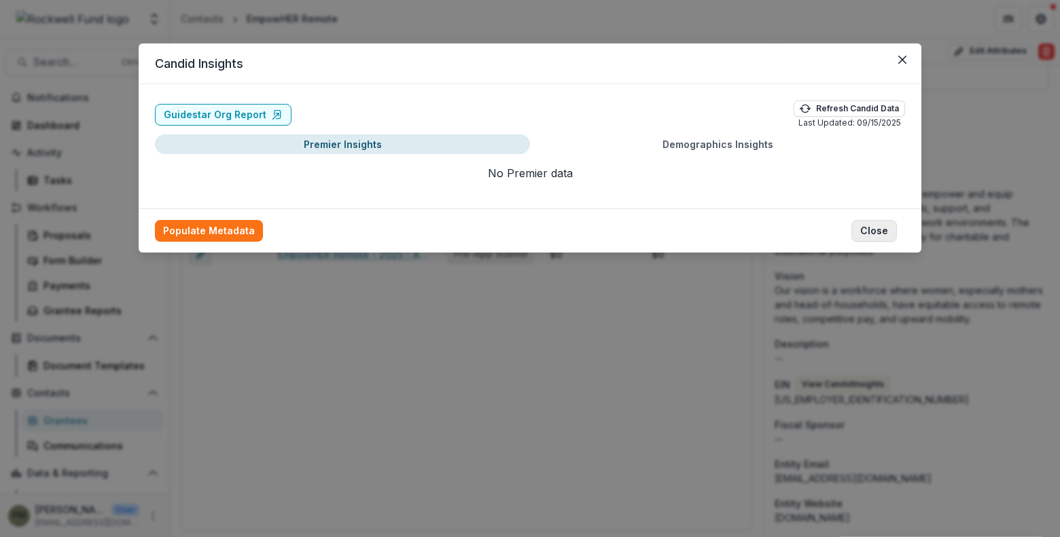
click at [872, 231] on button "Close" at bounding box center [874, 231] width 46 height 22
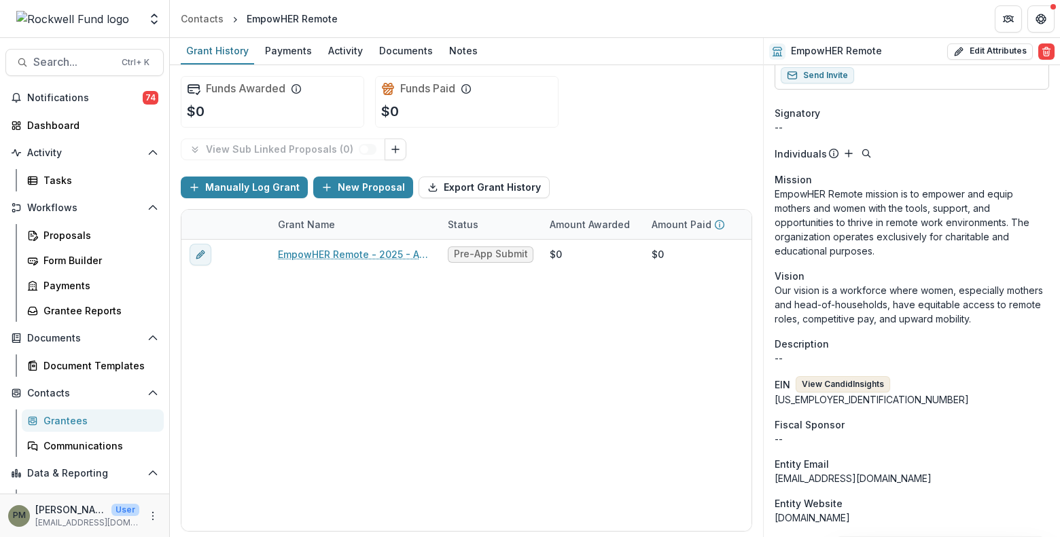
click at [837, 376] on button "View Candid Insights" at bounding box center [842, 384] width 94 height 16
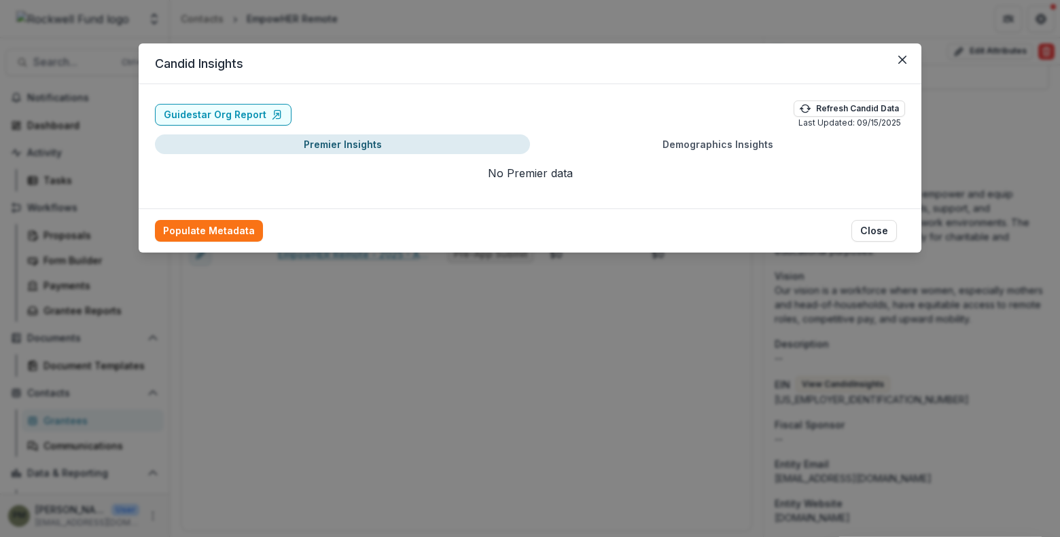
click at [641, 148] on button "Demographics Insights" at bounding box center [717, 144] width 375 height 20
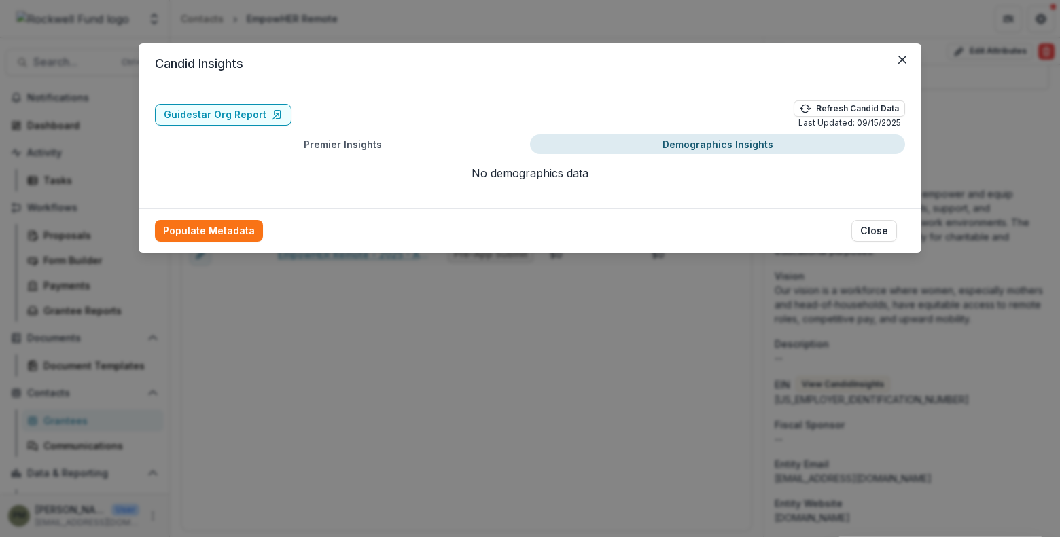
click at [378, 142] on button "Premier Insights" at bounding box center [342, 144] width 375 height 20
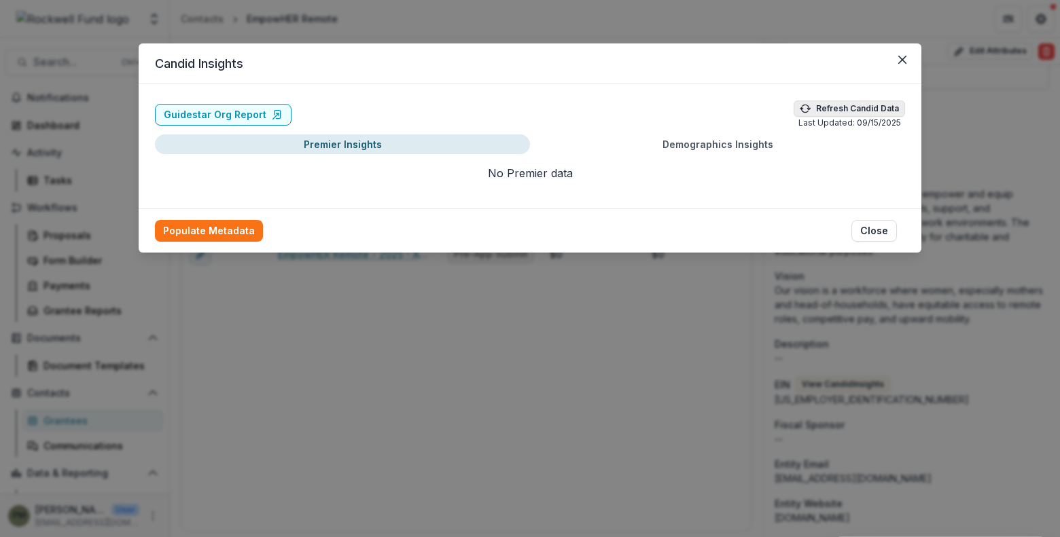
click at [827, 107] on button "Refresh Candid Data" at bounding box center [848, 109] width 111 height 16
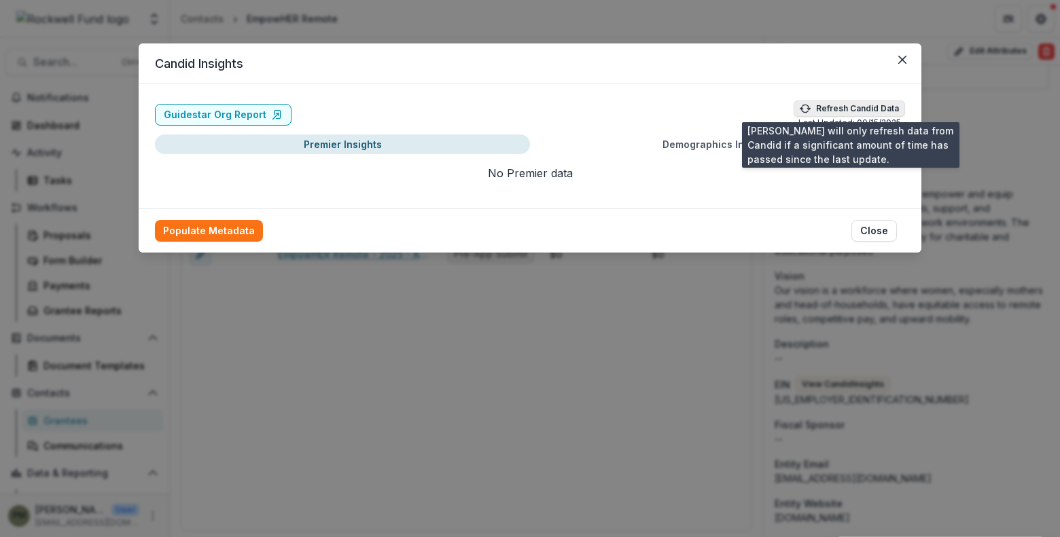
click at [803, 103] on icon "button" at bounding box center [804, 108] width 11 height 11
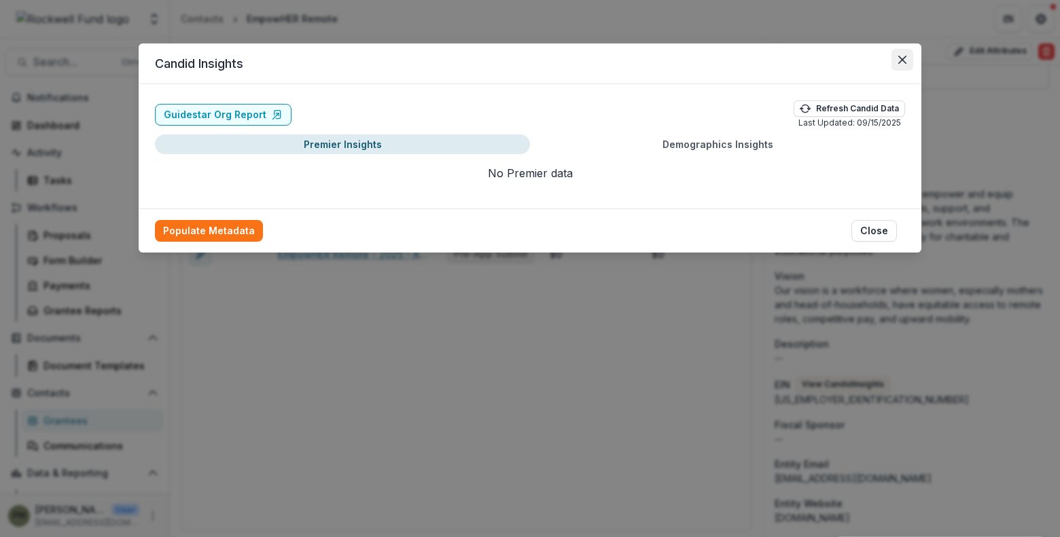
click at [907, 63] on button "Close" at bounding box center [902, 60] width 22 height 22
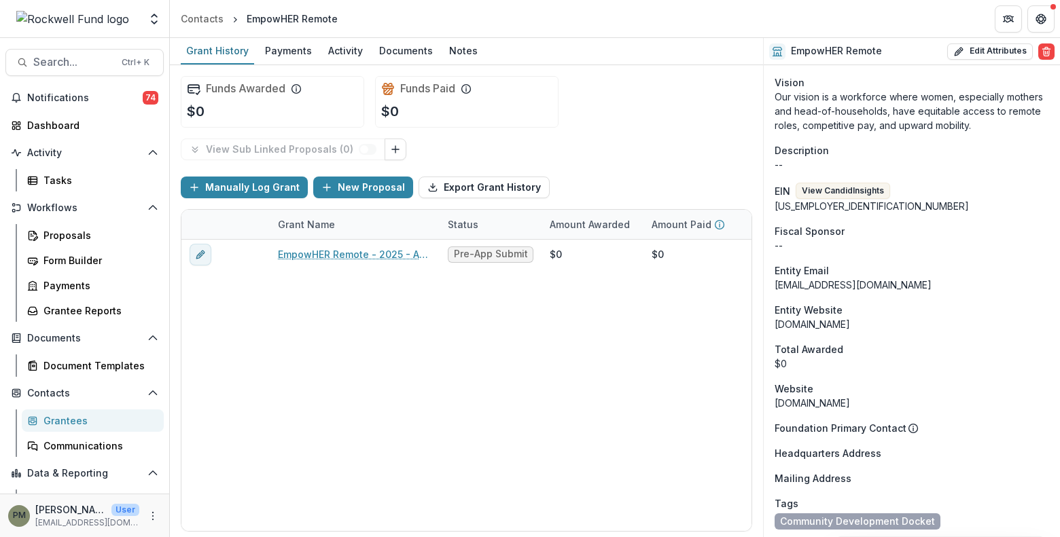
scroll to position [679, 0]
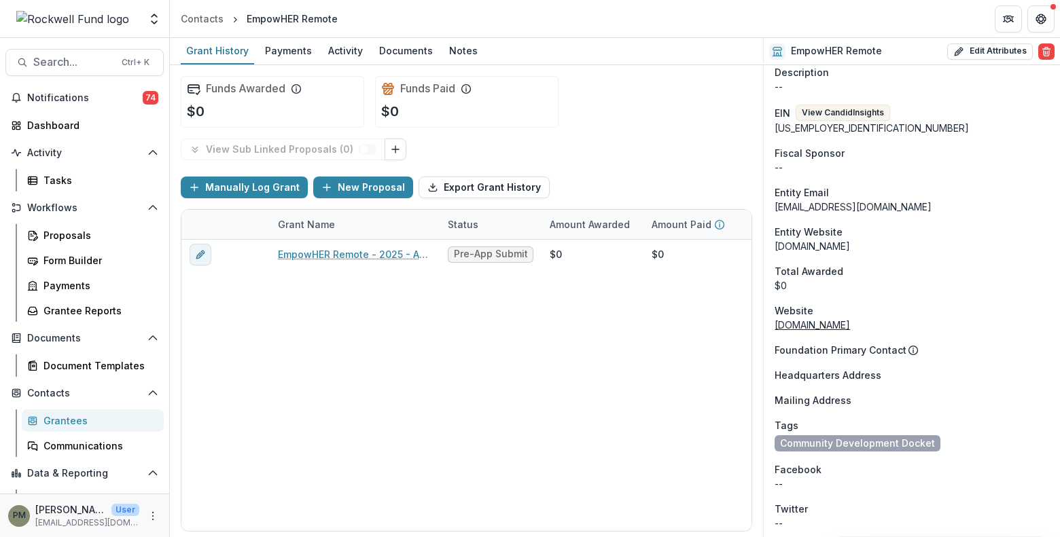
click at [832, 319] on link "www.empowherremote.org" at bounding box center [811, 325] width 75 height 12
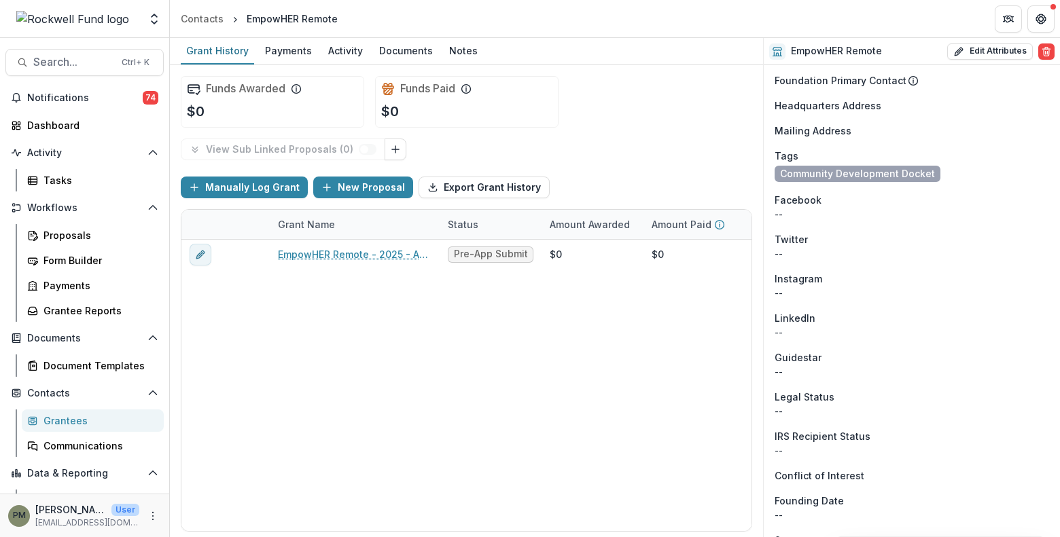
scroll to position [948, 0]
click at [221, 54] on div "Grant History" at bounding box center [217, 51] width 73 height 20
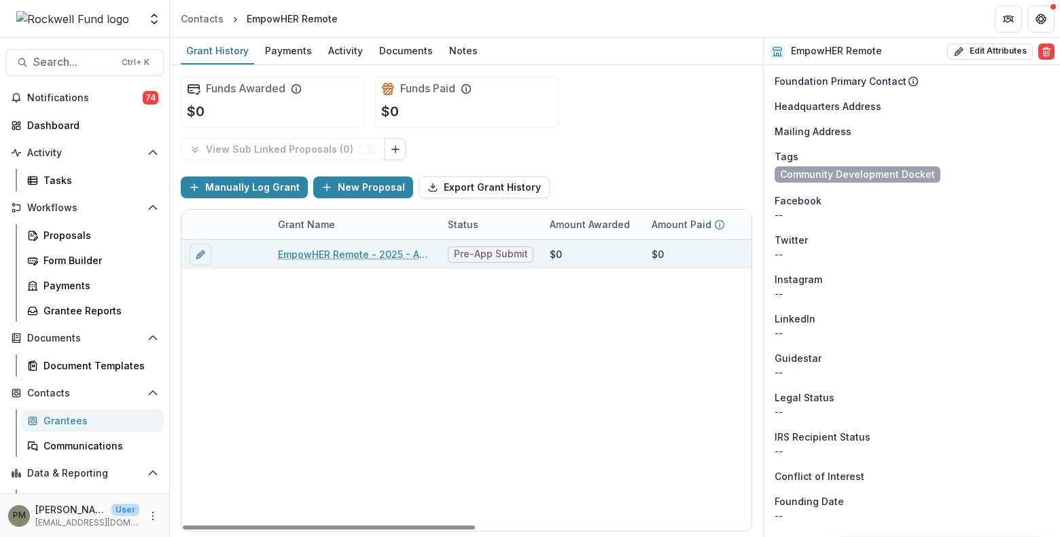
click at [356, 259] on link "EmpowHER Remote - 2025 - Application Request Form - Education" at bounding box center [355, 254] width 154 height 14
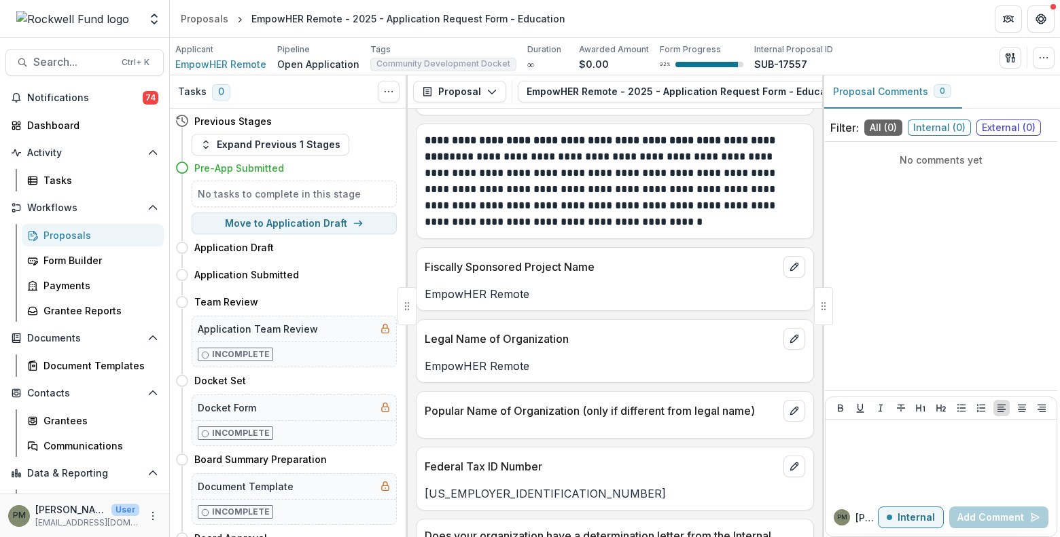
scroll to position [552, 0]
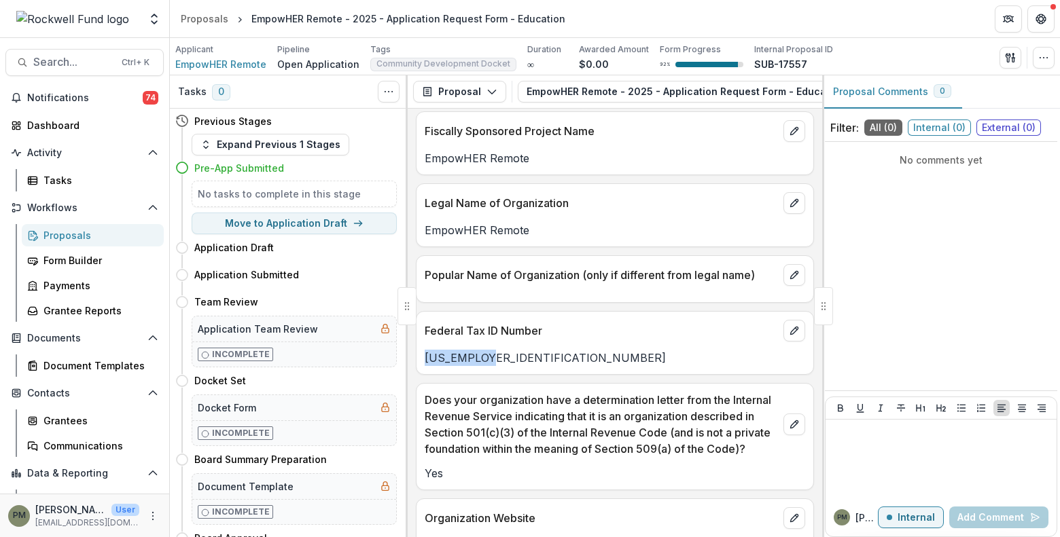
drag, startPoint x: 488, startPoint y: 355, endPoint x: 409, endPoint y: 356, distance: 78.8
click at [409, 356] on div "**********" at bounding box center [615, 323] width 414 height 429
copy p "39-2581506"
click at [890, 514] on button "Internal" at bounding box center [911, 518] width 66 height 22
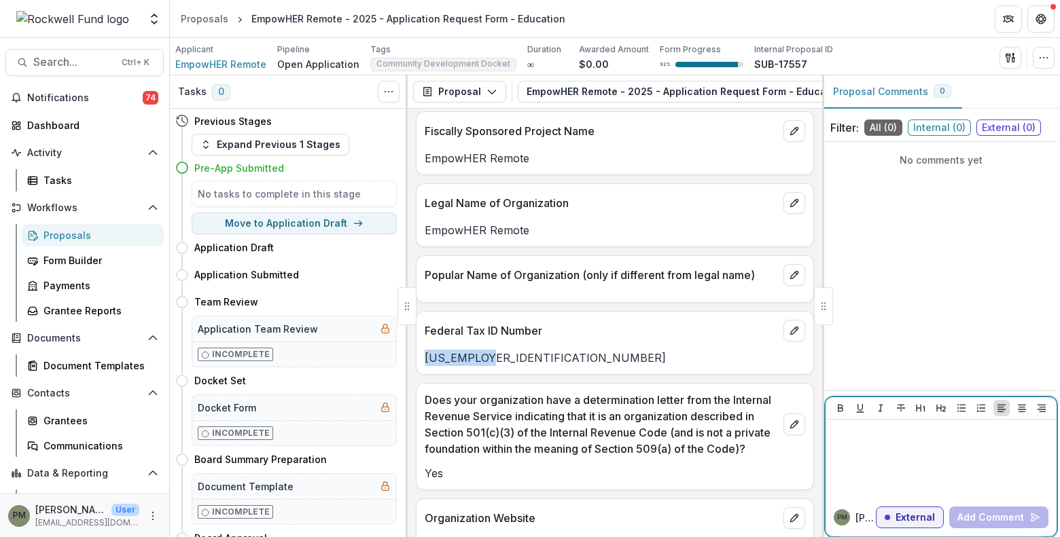
click at [897, 463] on div at bounding box center [941, 459] width 220 height 68
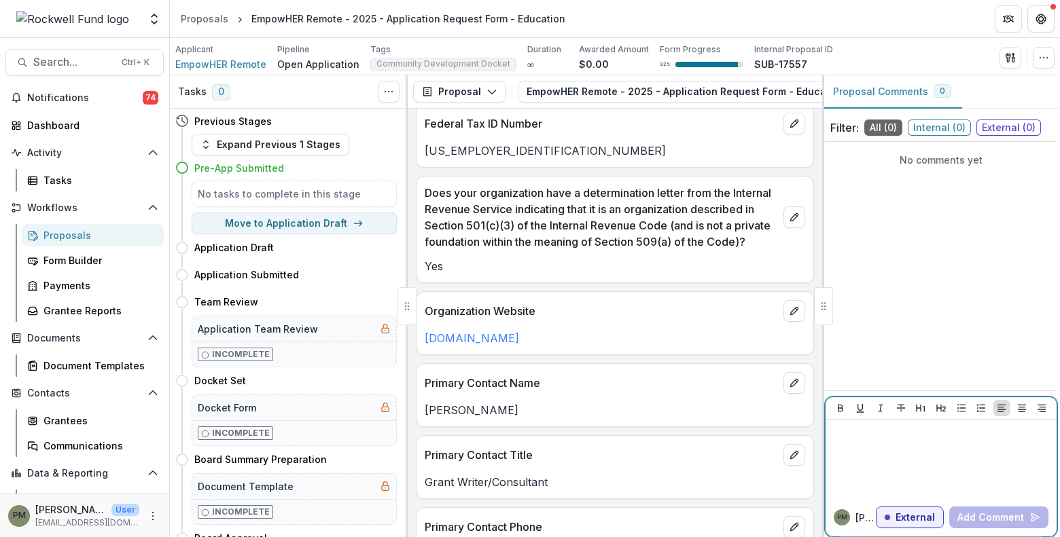
scroll to position [883, 0]
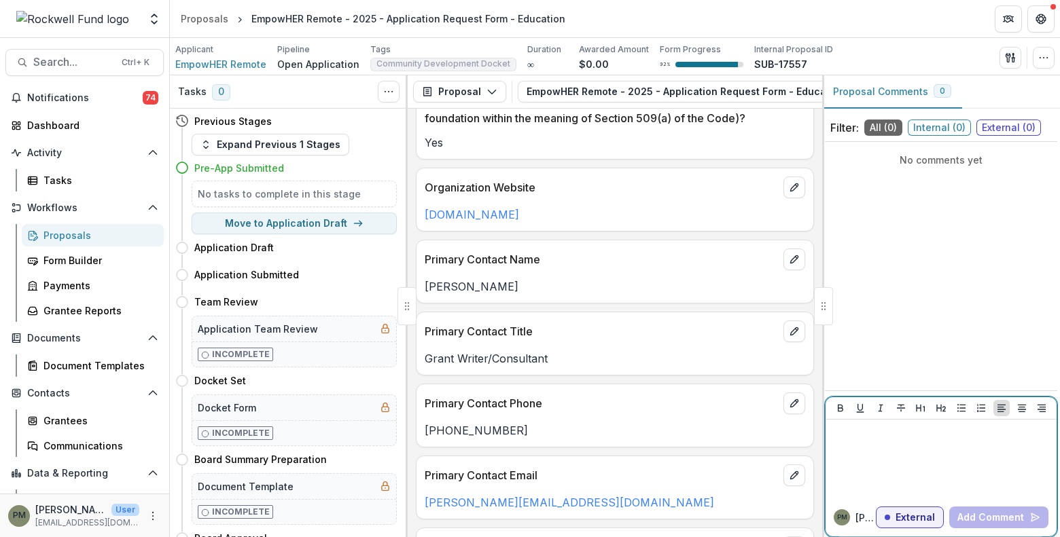
click at [895, 448] on div at bounding box center [941, 459] width 220 height 68
drag, startPoint x: 924, startPoint y: 458, endPoint x: 1026, endPoint y: 427, distance: 106.4
click at [924, 458] on div "**********" at bounding box center [941, 459] width 220 height 68
click at [1038, 435] on p "**********" at bounding box center [941, 432] width 220 height 15
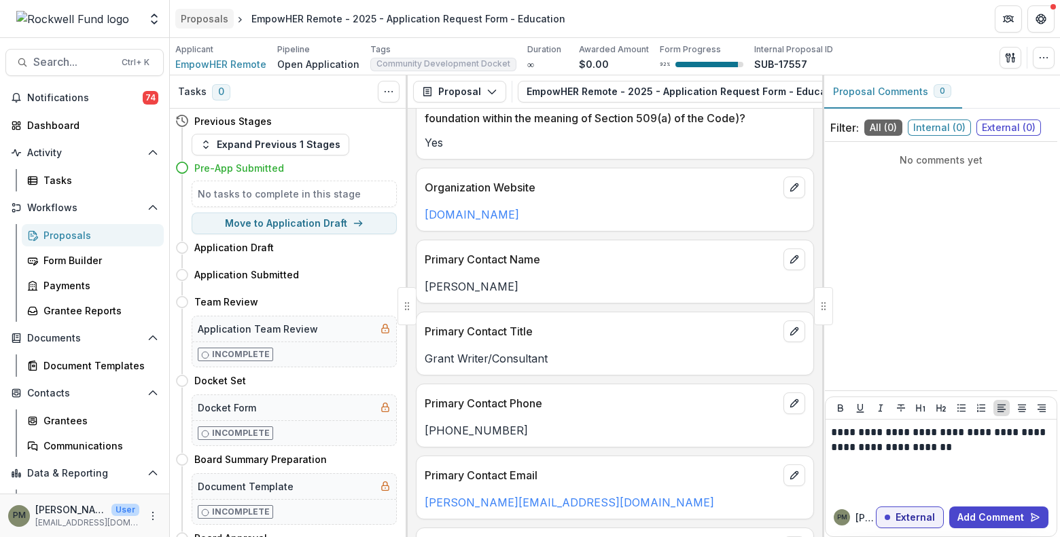
click at [198, 21] on div "Proposals" at bounding box center [205, 19] width 48 height 14
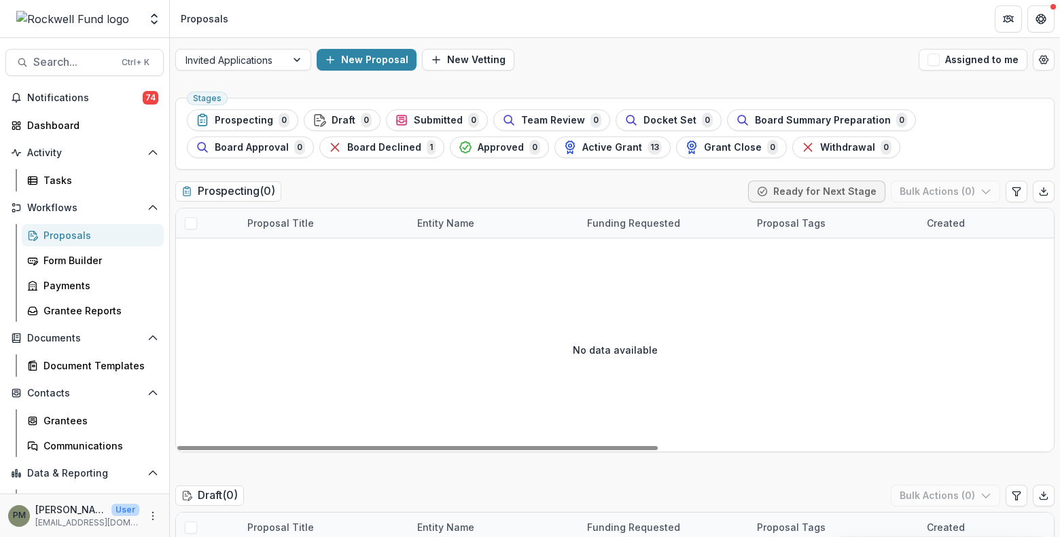
drag, startPoint x: 295, startPoint y: 266, endPoint x: 367, endPoint y: 191, distance: 104.3
click at [295, 266] on div "No data available" at bounding box center [615, 350] width 878 height 204
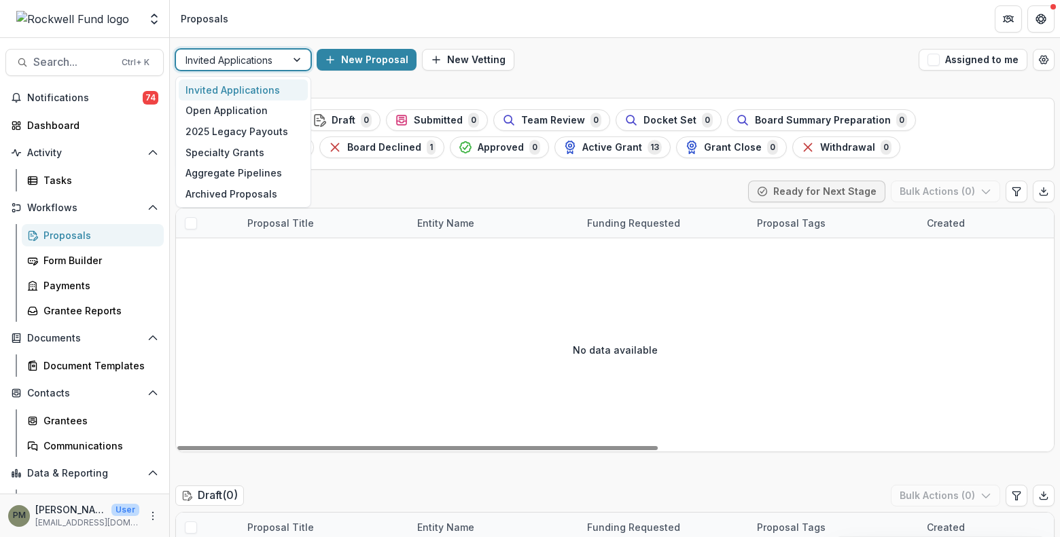
click at [273, 66] on div at bounding box center [230, 60] width 91 height 17
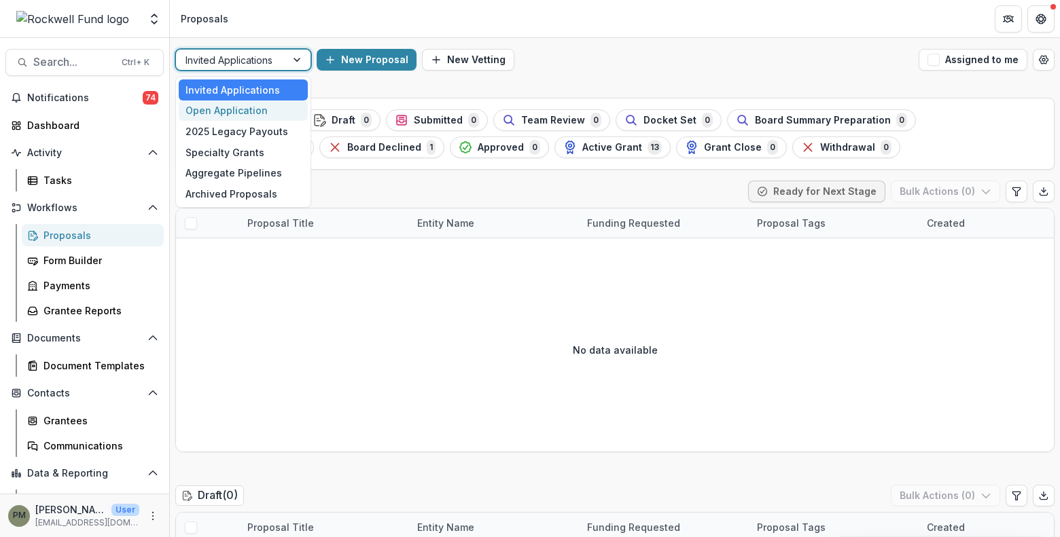
click at [245, 109] on div "Open Application" at bounding box center [243, 111] width 129 height 21
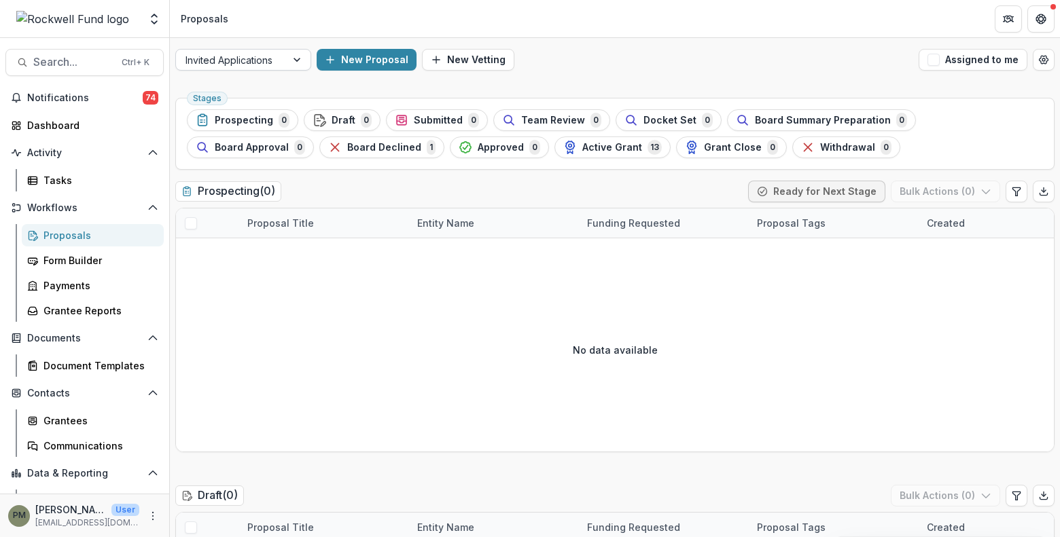
click at [290, 64] on div at bounding box center [298, 60] width 24 height 20
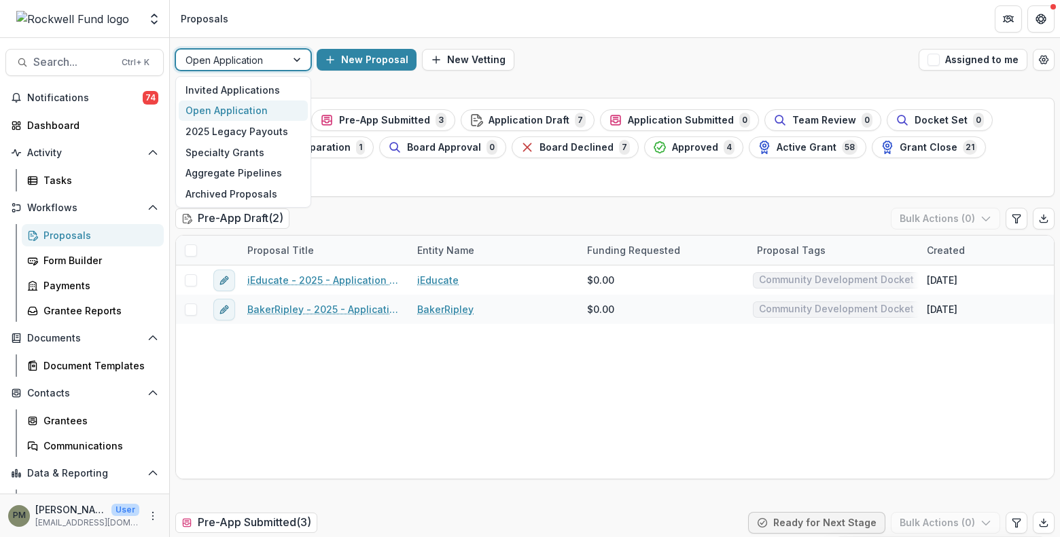
click at [358, 126] on span "Pre-App Submitted" at bounding box center [384, 121] width 91 height 12
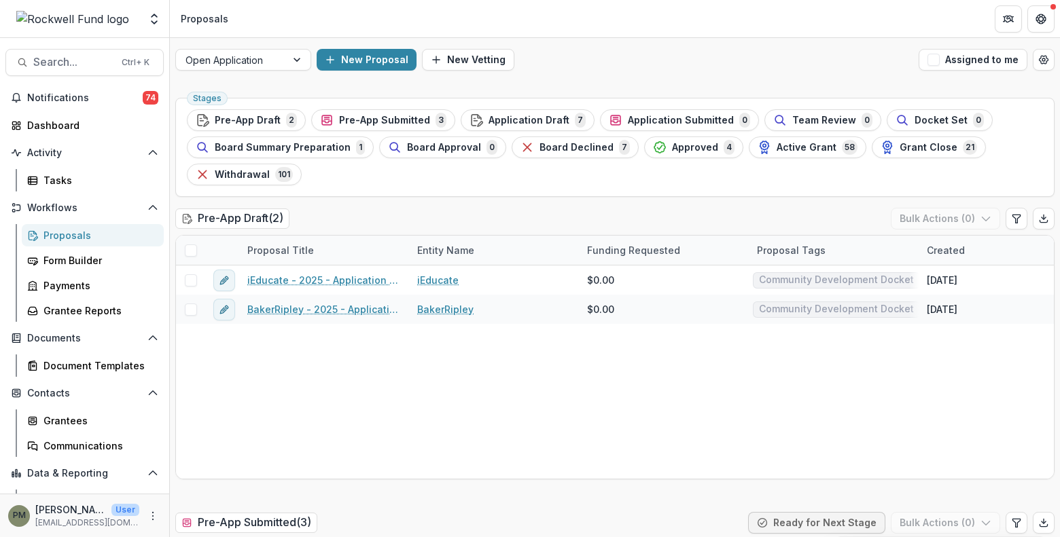
click at [351, 221] on div "Pre-App Draft ( 2 ) Bulk Actions ( 0 )" at bounding box center [614, 221] width 879 height 27
click at [384, 119] on ul "Stages Pre-App Draft 2 Pre-App Submitted 3 Application Draft 7 Application Subm…" at bounding box center [615, 147] width 856 height 76
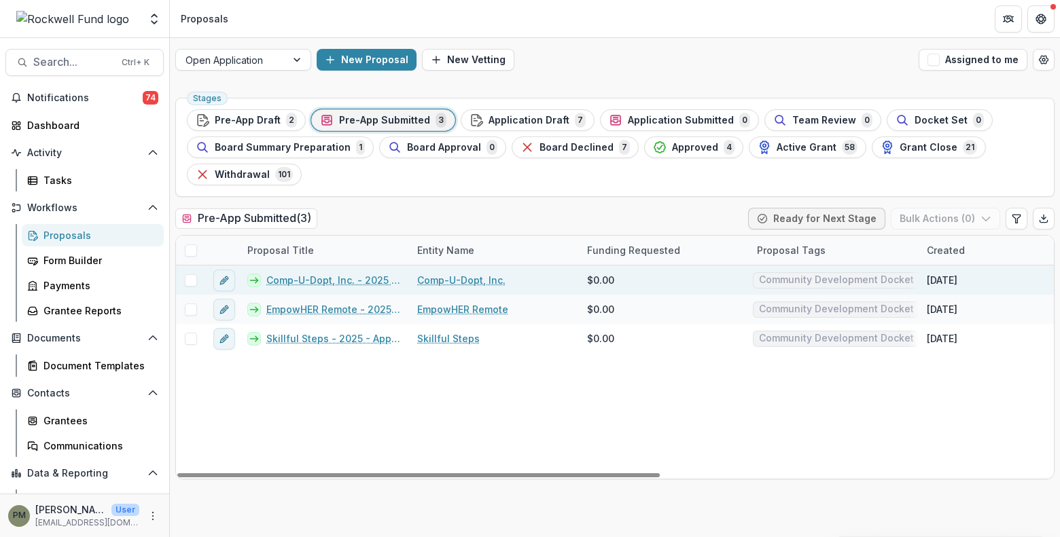
click at [454, 279] on link "Comp-U-Dopt, Inc." at bounding box center [461, 280] width 88 height 14
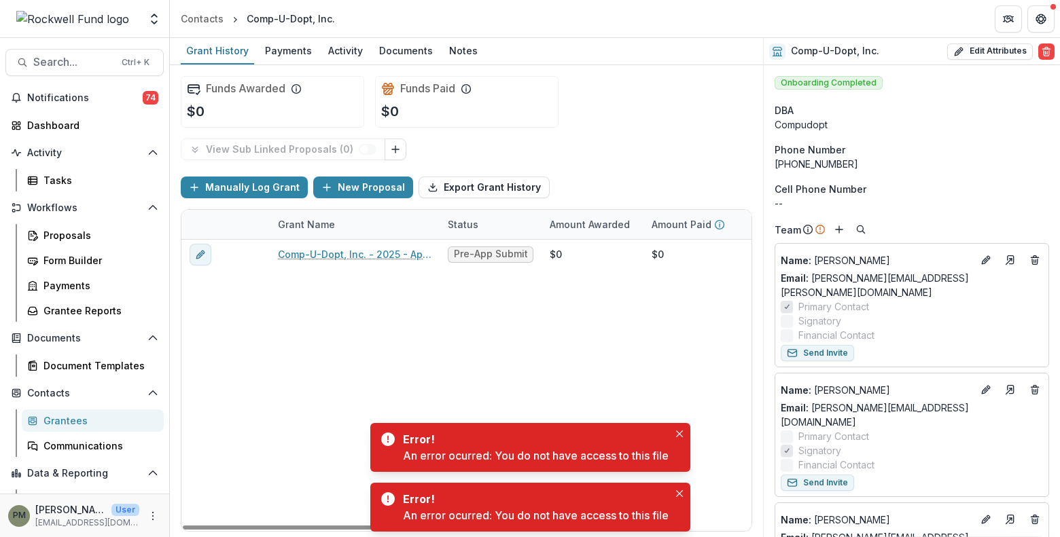
click at [248, 299] on div "Comp-U-Dopt, Inc. - 2025 - Application Request Form - Education Pre-App Submitt…" at bounding box center [734, 385] width 1107 height 291
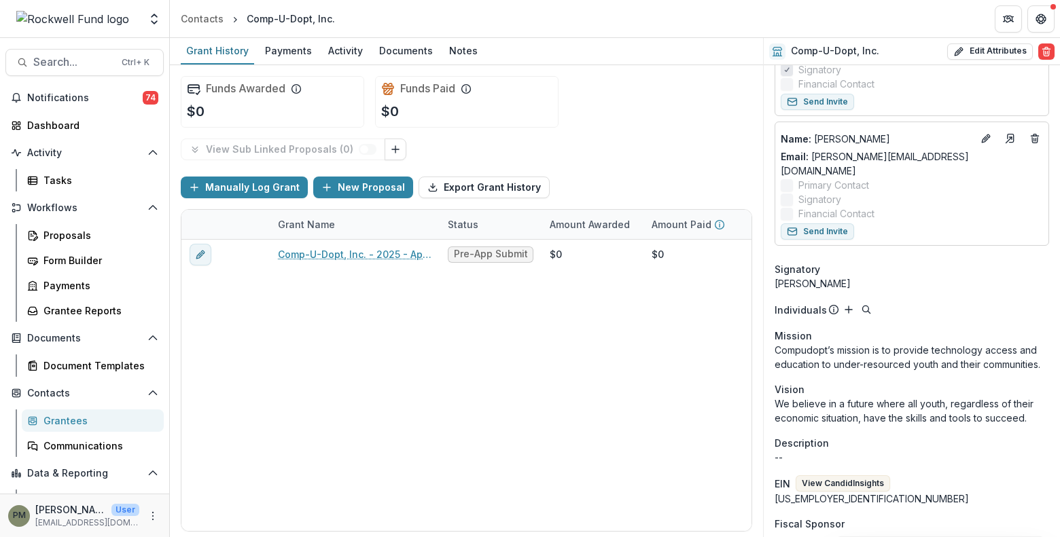
scroll to position [475, 0]
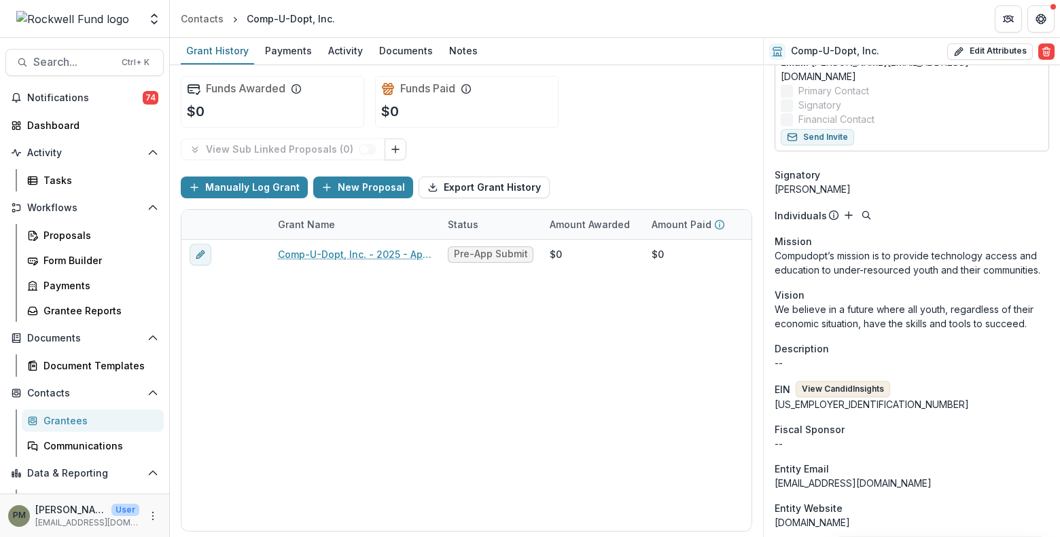
click at [868, 381] on button "View Candid Insights" at bounding box center [842, 389] width 94 height 16
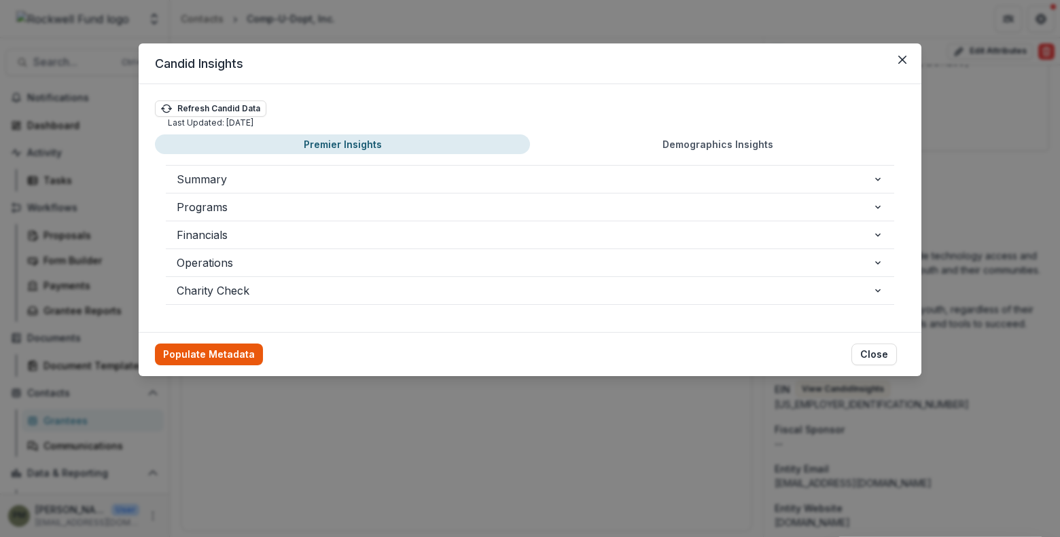
click at [233, 350] on button "Populate Metadata" at bounding box center [209, 355] width 108 height 22
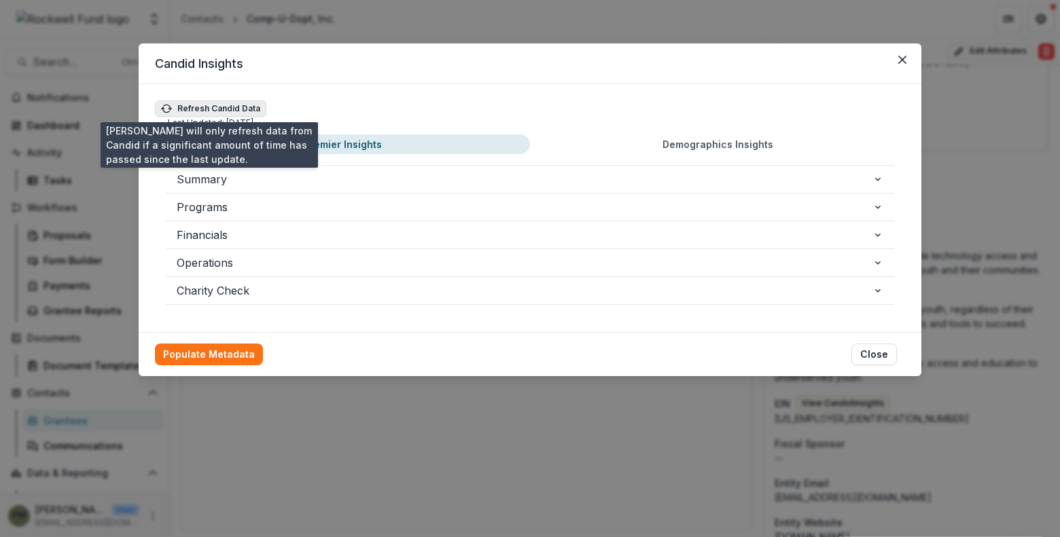
click at [251, 110] on button "Refresh Candid Data" at bounding box center [210, 109] width 111 height 16
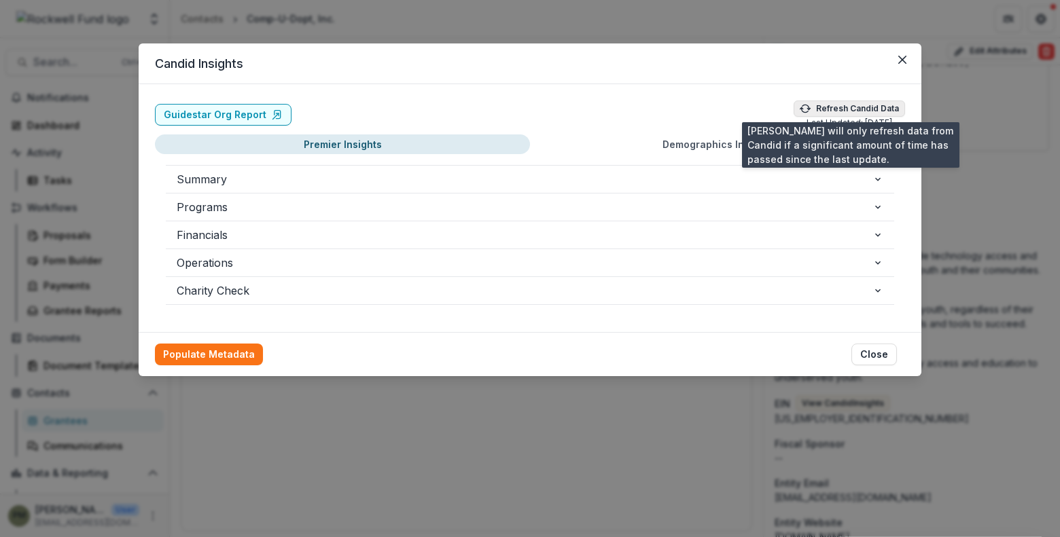
click at [821, 109] on button "Refresh Candid Data" at bounding box center [848, 109] width 111 height 16
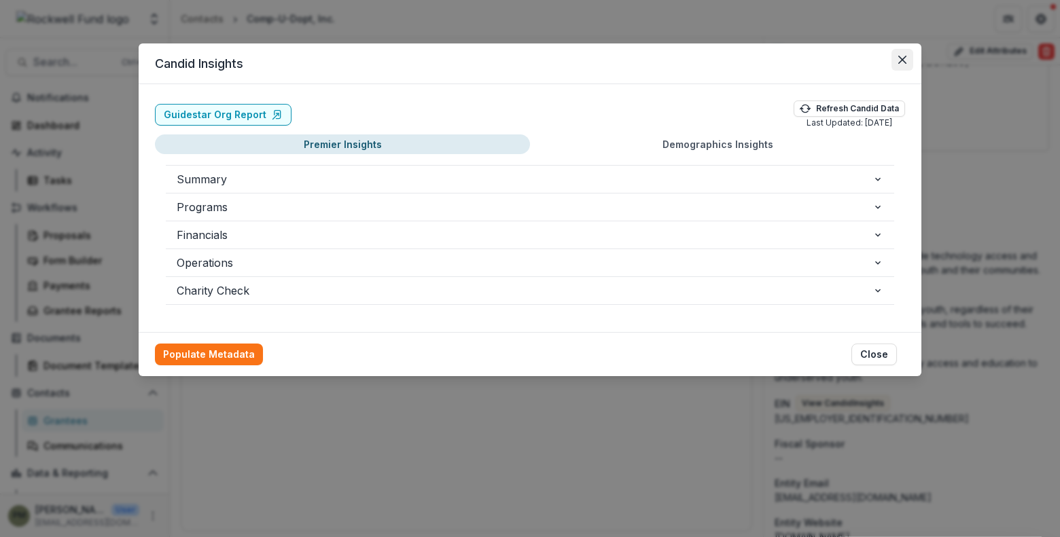
click at [905, 62] on icon "Close" at bounding box center [902, 60] width 8 height 8
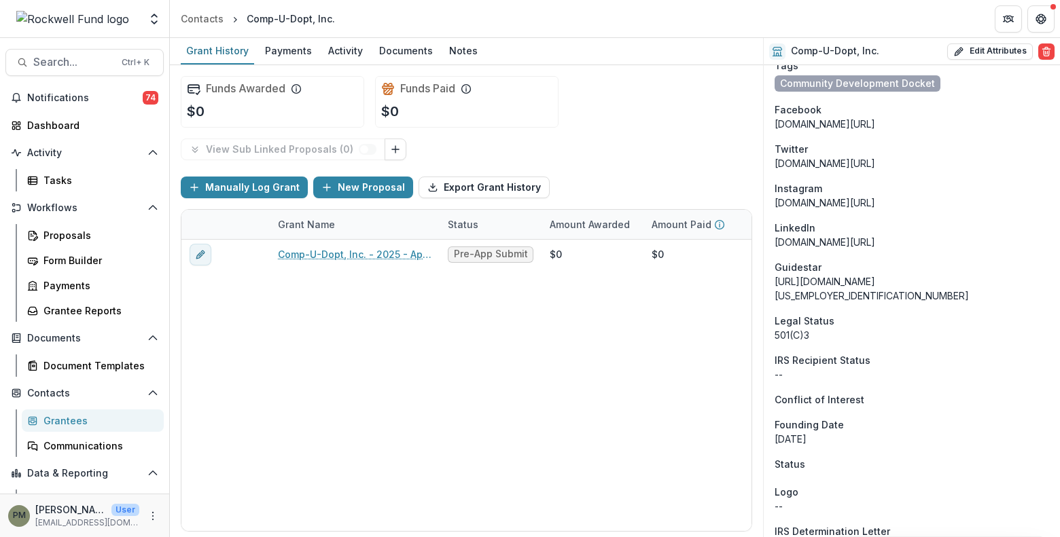
scroll to position [1185, 0]
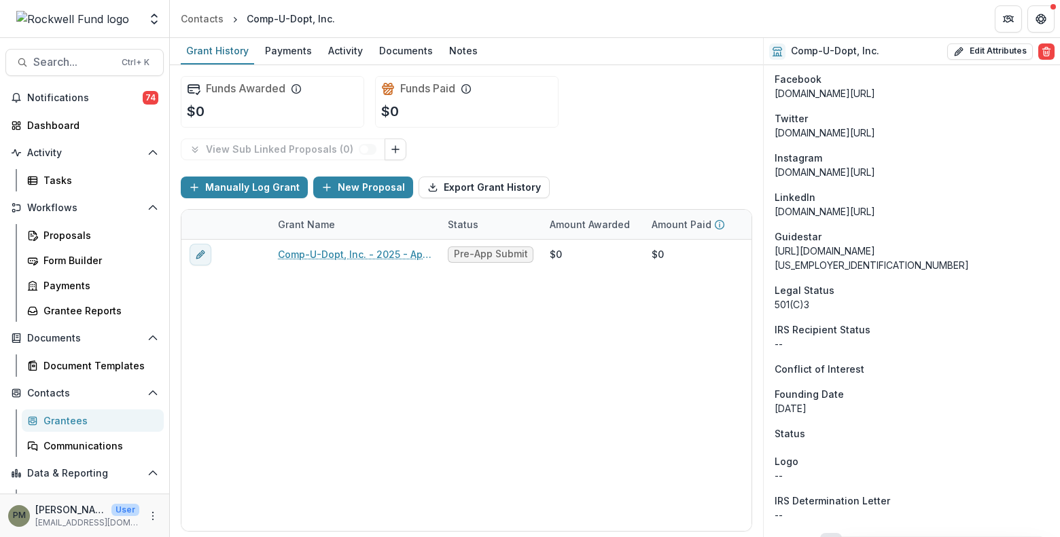
click at [834, 537] on icon "refresh" at bounding box center [830, 544] width 11 height 11
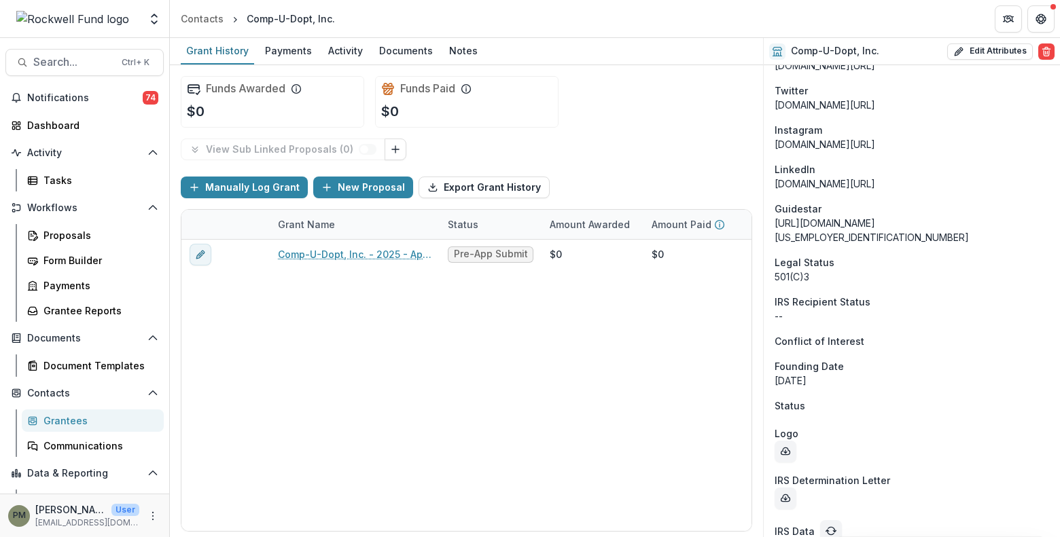
scroll to position [1214, 0]
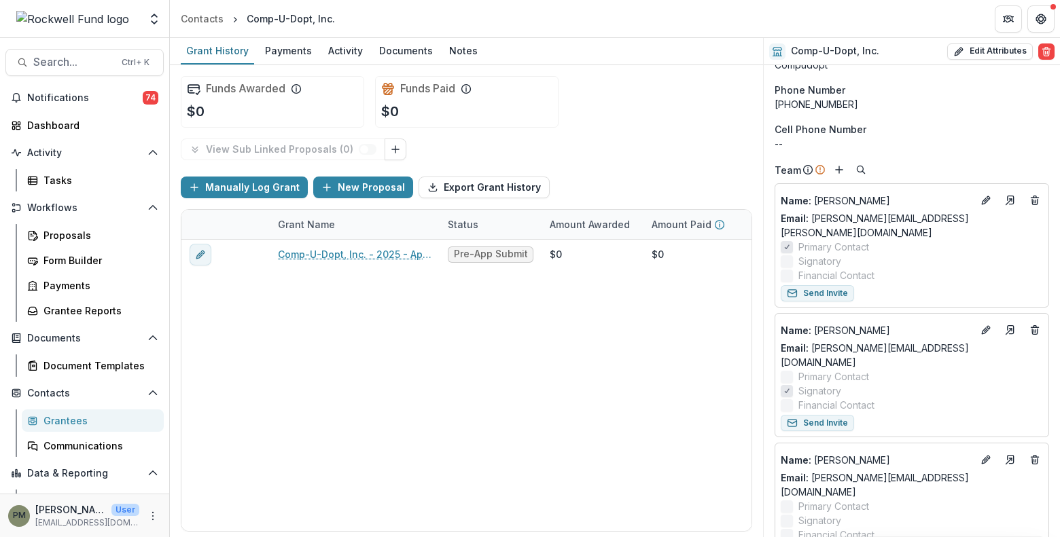
scroll to position [0, 0]
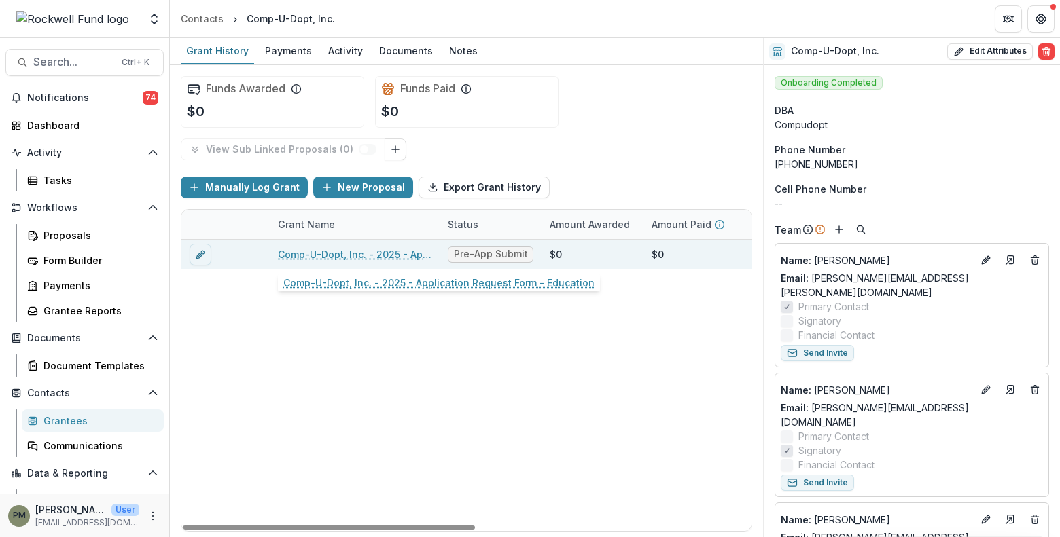
click at [328, 249] on link "Comp-U-Dopt, Inc. - 2025 - Application Request Form - Education" at bounding box center [355, 254] width 154 height 14
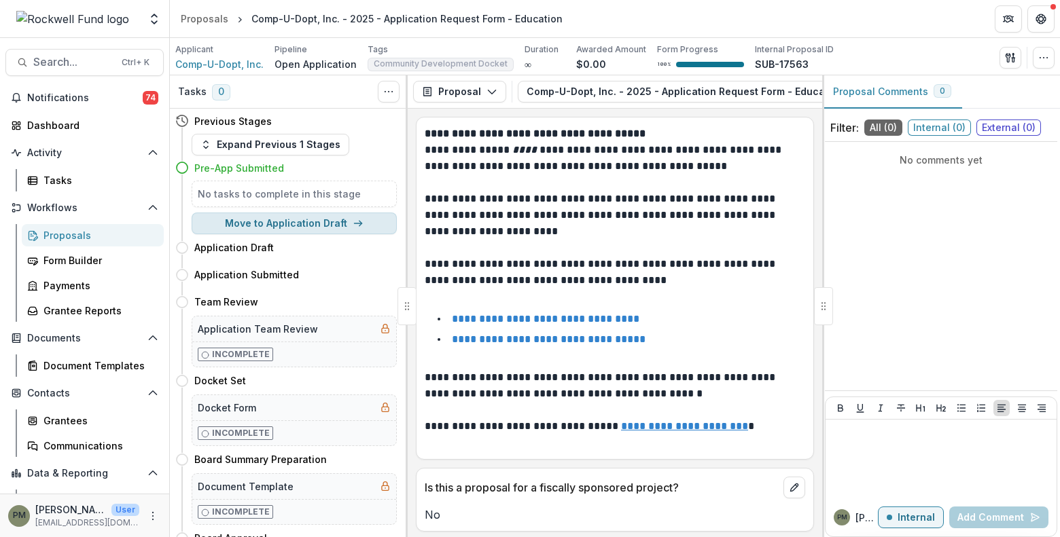
drag, startPoint x: 355, startPoint y: 113, endPoint x: 357, endPoint y: 213, distance: 99.2
click at [355, 113] on div "Previous Stages" at bounding box center [285, 121] width 221 height 25
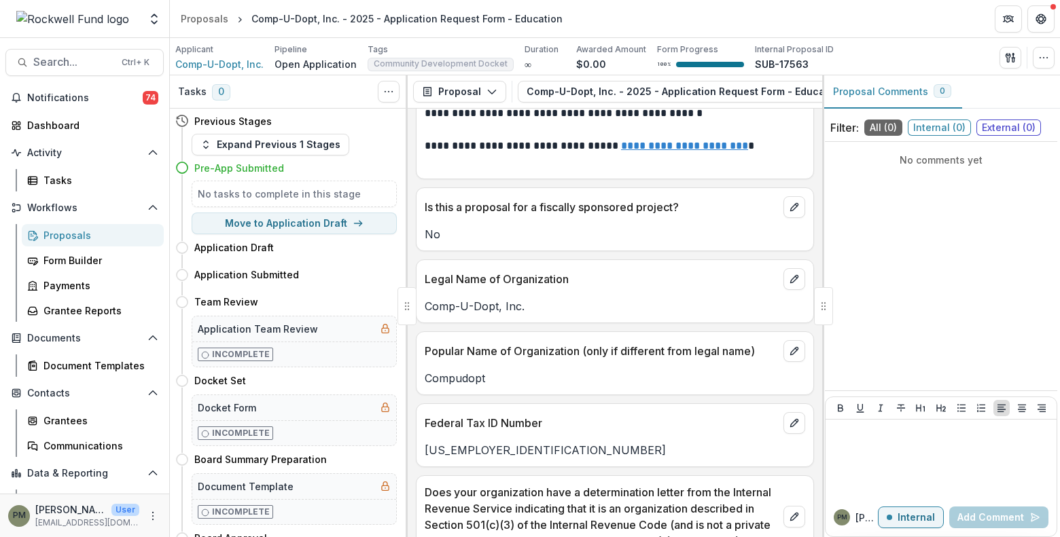
scroll to position [289, 0]
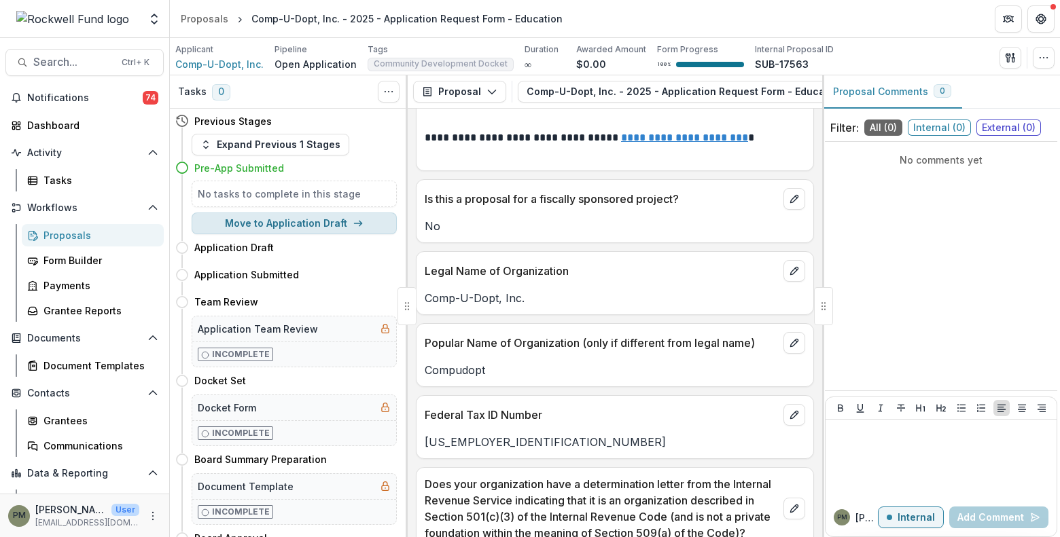
click at [319, 229] on button "Move to Application Draft" at bounding box center [294, 224] width 205 height 22
select select "**********"
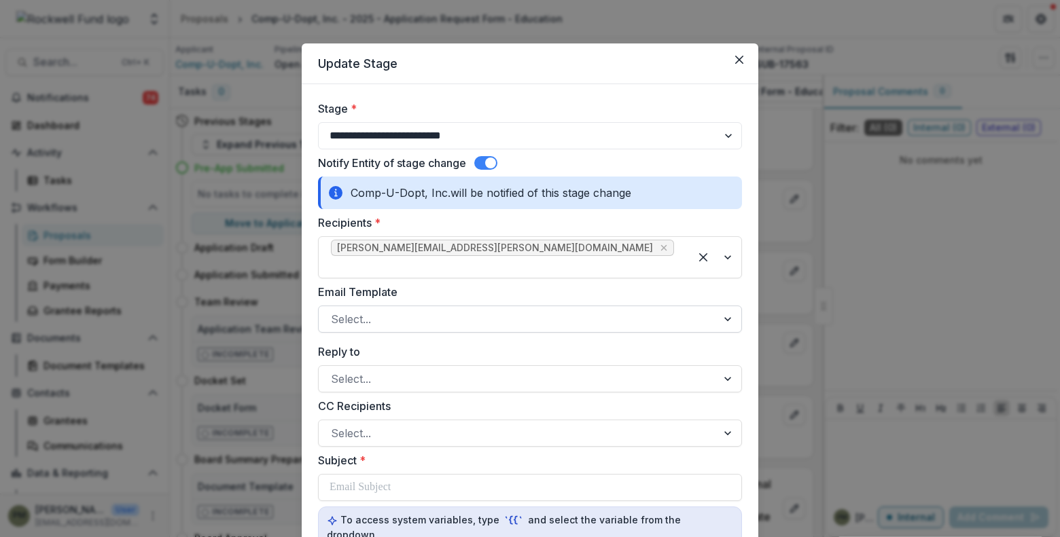
click at [444, 310] on div at bounding box center [518, 319] width 374 height 19
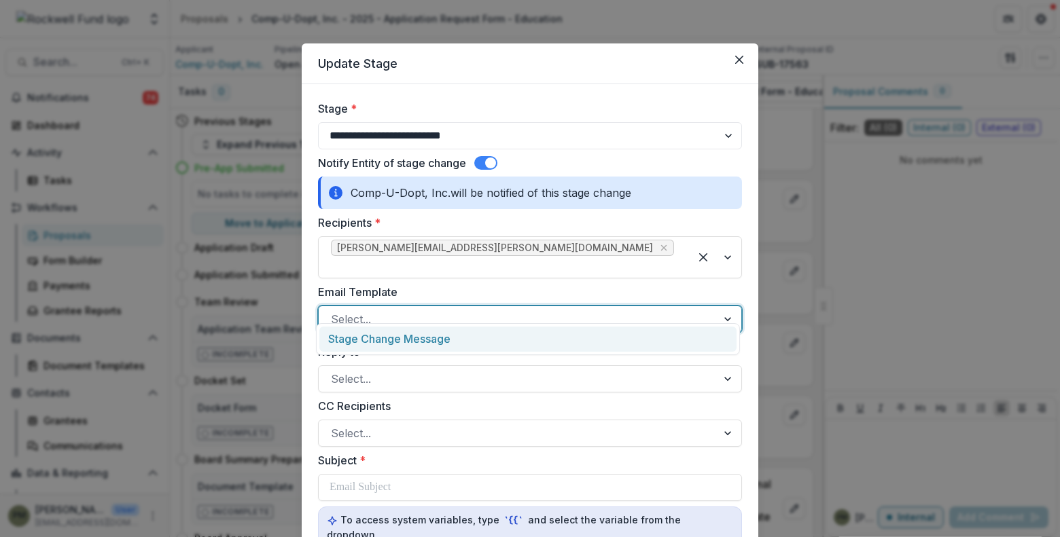
click at [411, 341] on div "Stage Change Message" at bounding box center [527, 339] width 417 height 25
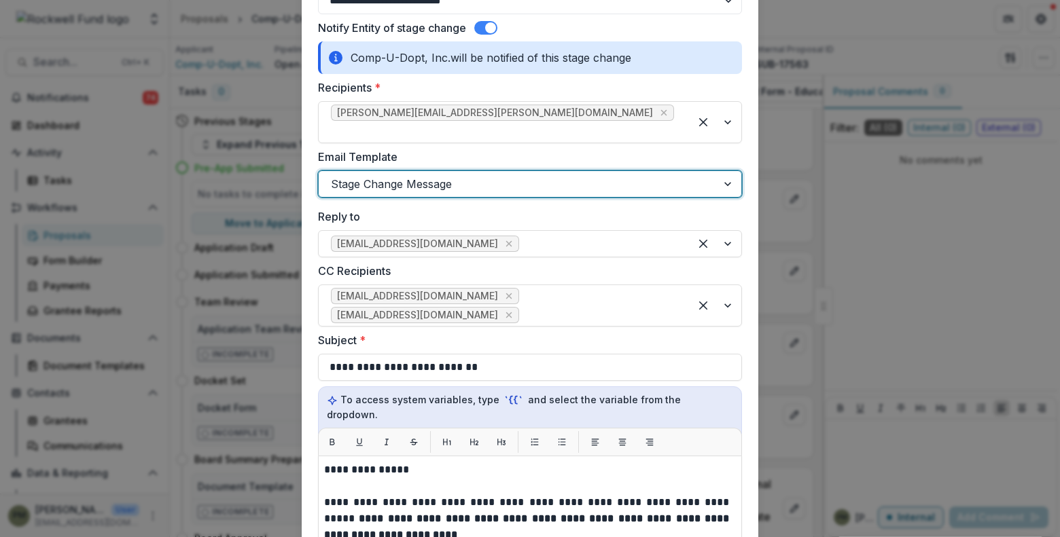
scroll to position [136, 0]
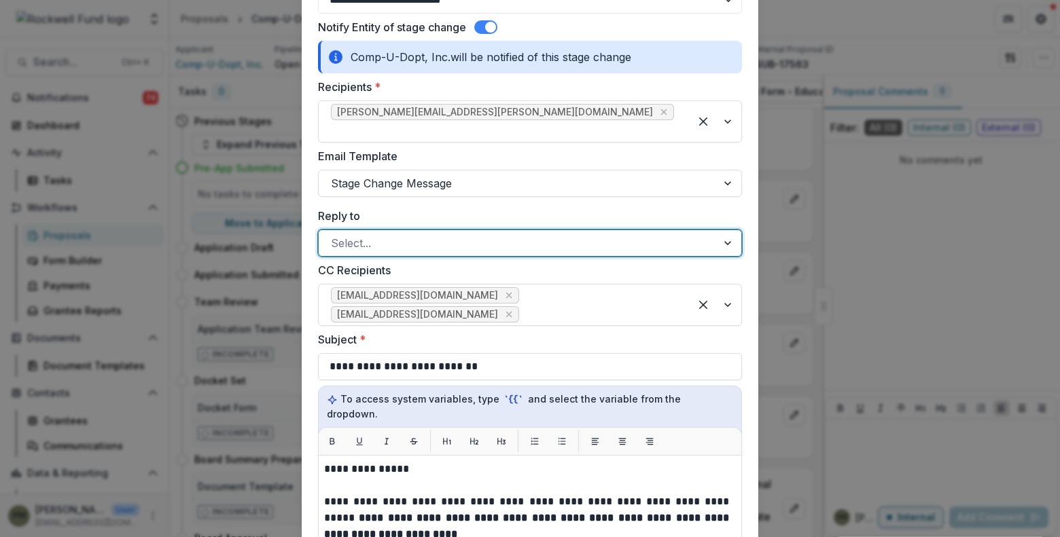
click at [725, 230] on div at bounding box center [729, 243] width 24 height 26
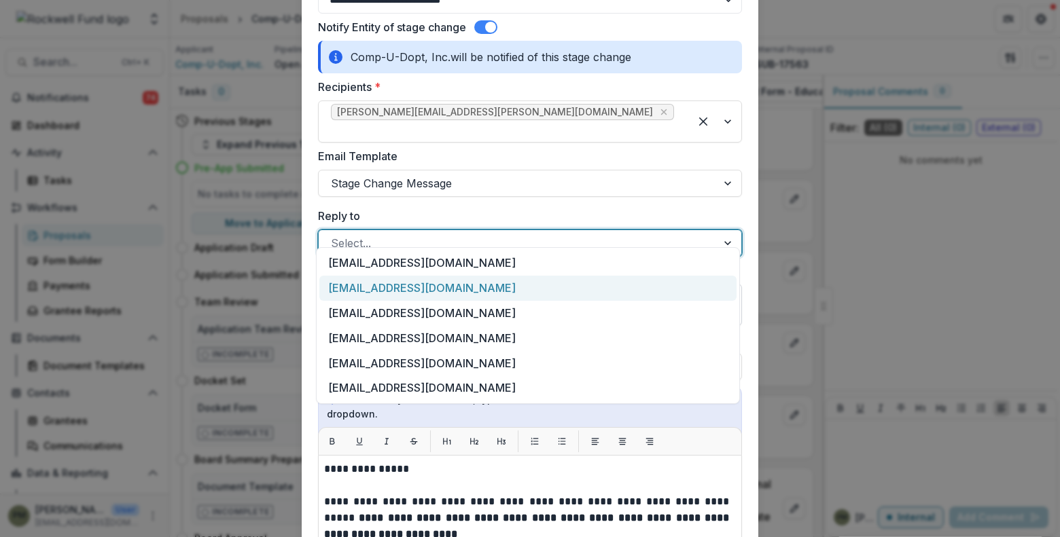
click at [518, 288] on div "[EMAIL_ADDRESS][DOMAIN_NAME]" at bounding box center [527, 288] width 417 height 25
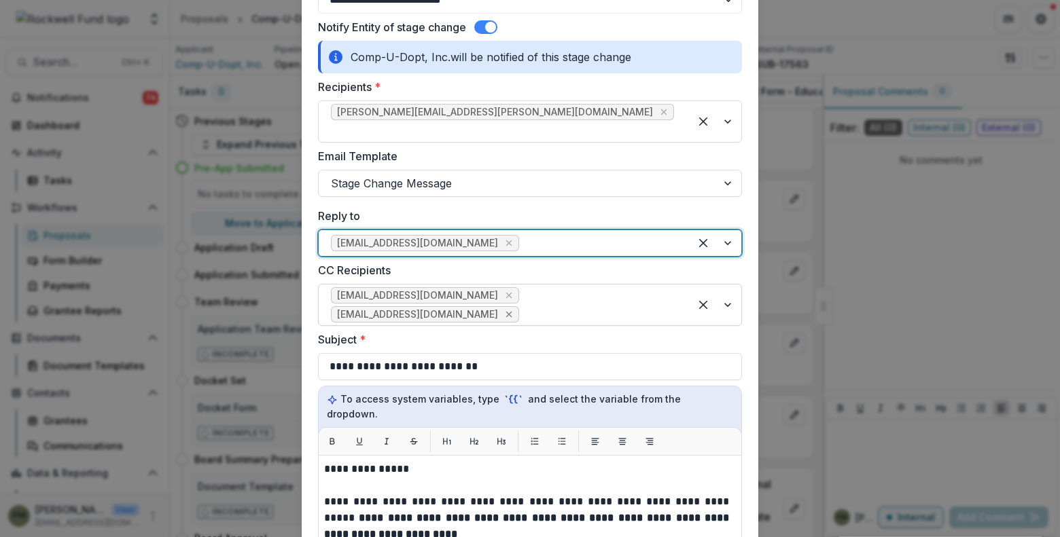
click at [514, 309] on icon "Remove pmorenocovington@rockfund.org" at bounding box center [508, 314] width 11 height 11
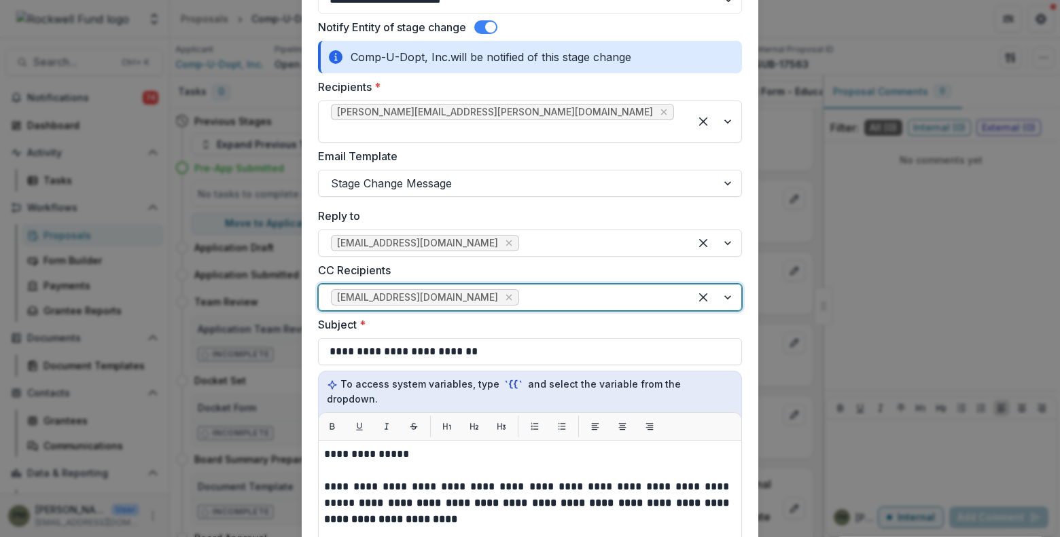
click at [654, 289] on div at bounding box center [600, 297] width 156 height 19
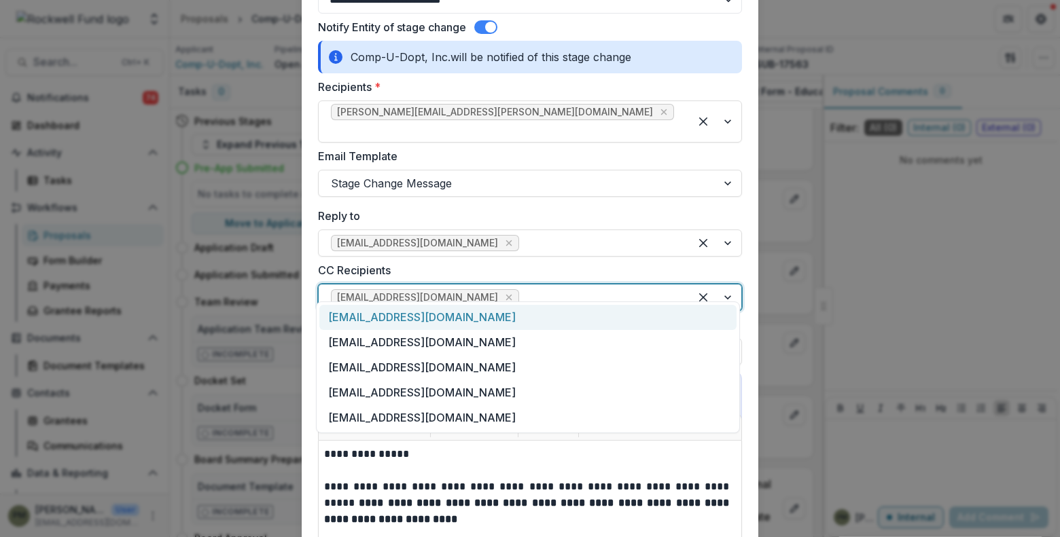
click at [442, 323] on div "edelgado@rockfund.org" at bounding box center [527, 317] width 417 height 25
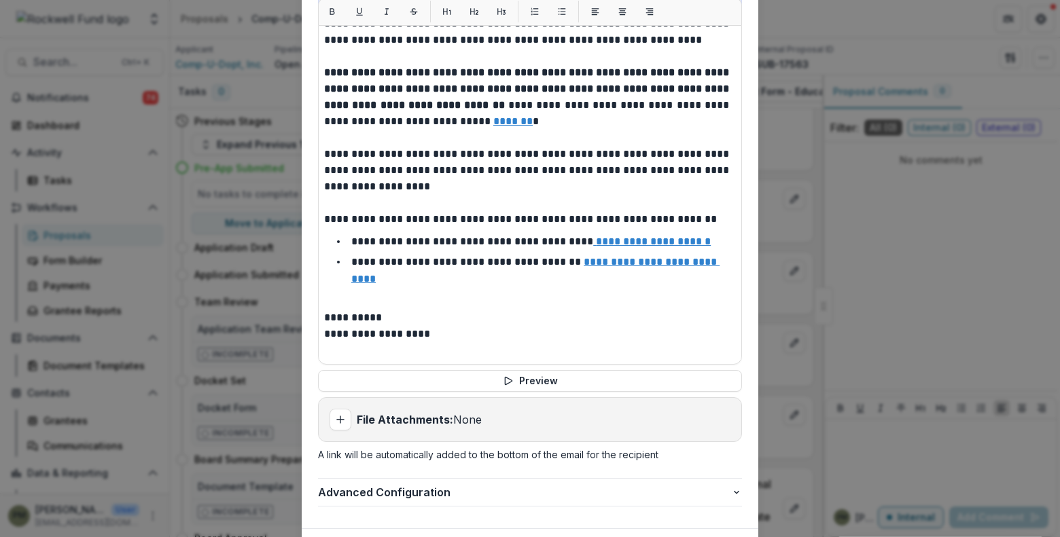
scroll to position [600, 0]
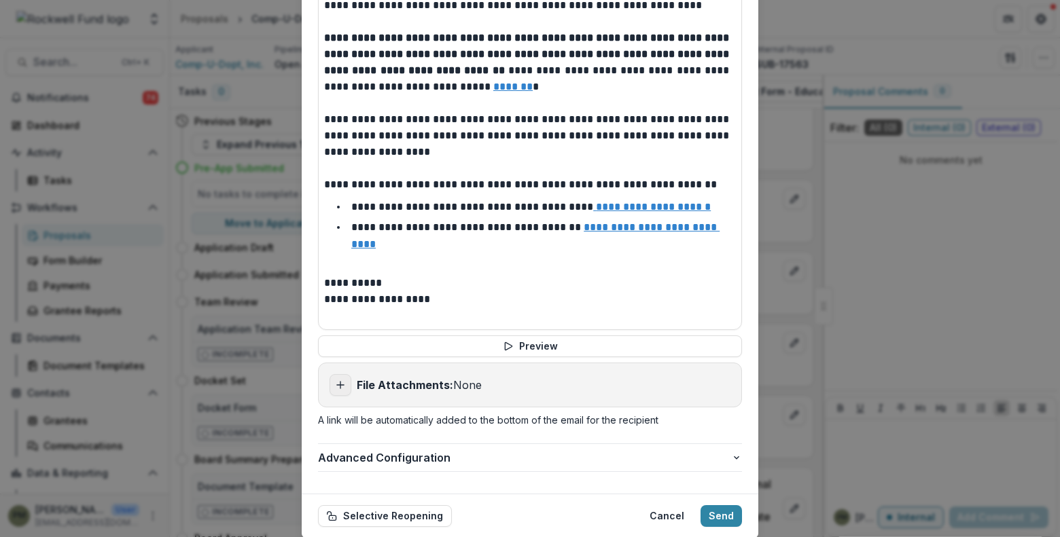
click at [339, 380] on icon "Add attachment" at bounding box center [340, 385] width 11 height 11
click at [715, 505] on button "Send" at bounding box center [720, 516] width 41 height 22
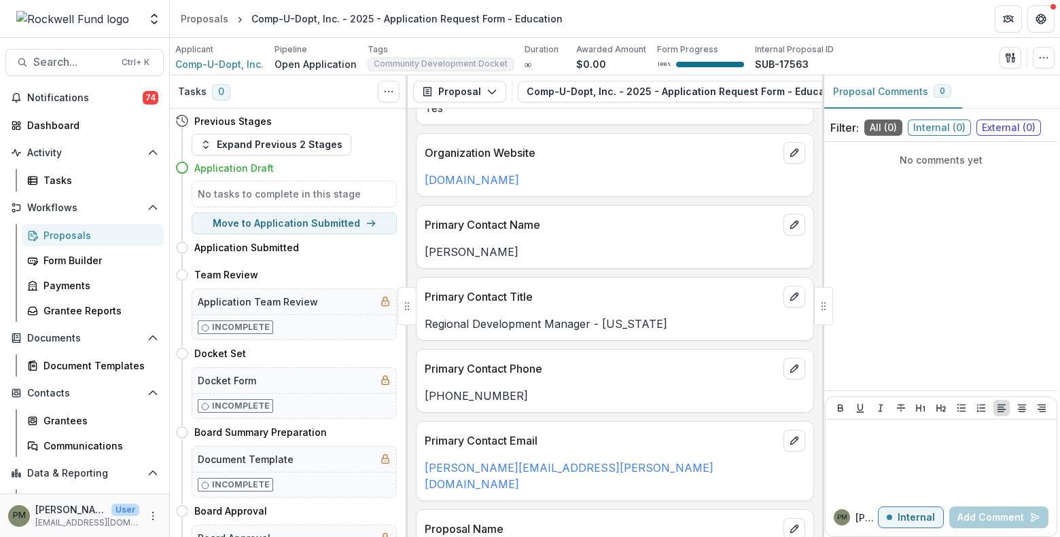
scroll to position [832, 0]
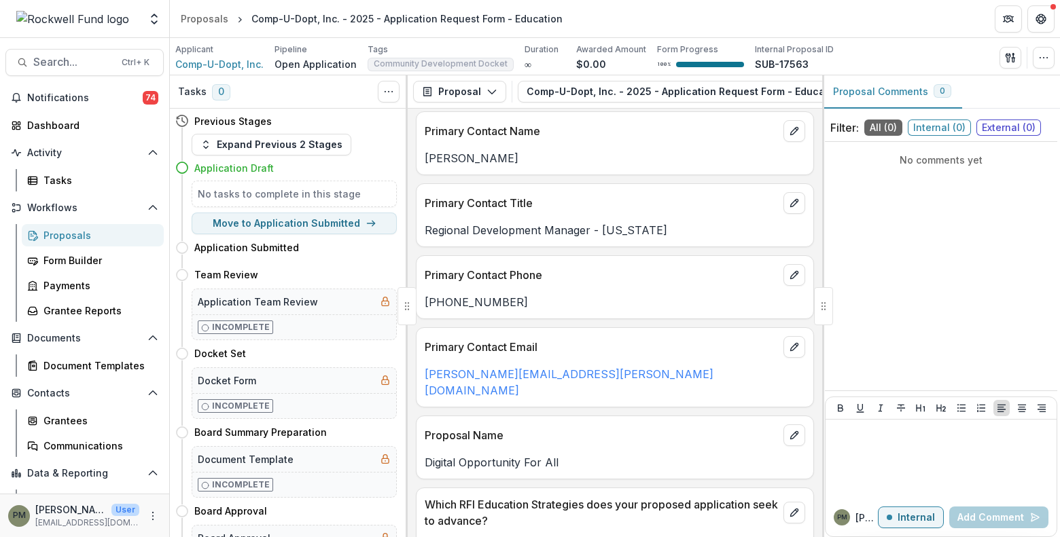
drag, startPoint x: 825, startPoint y: 473, endPoint x: 812, endPoint y: 425, distance: 49.9
click at [825, 473] on div "PM Patrick M Internal Add Comment" at bounding box center [941, 467] width 232 height 141
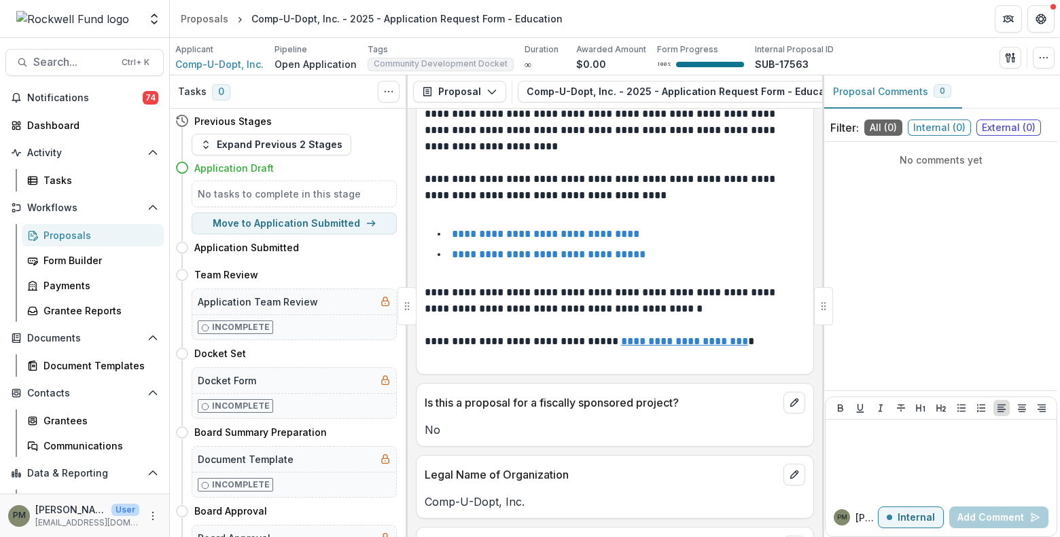
scroll to position [0, 0]
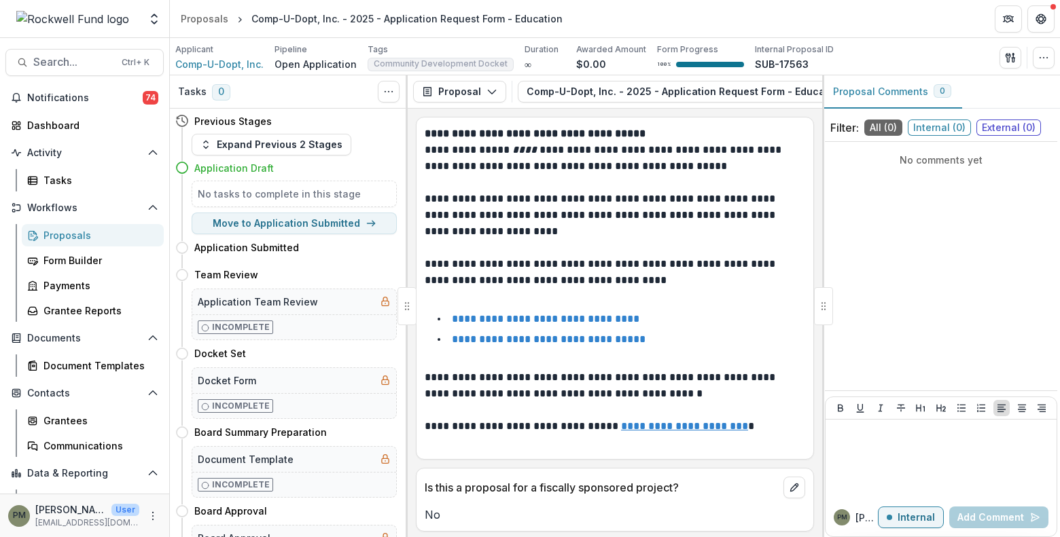
click at [288, 64] on p "Open Application" at bounding box center [315, 64] width 82 height 14
click at [206, 18] on div "Proposals" at bounding box center [205, 19] width 48 height 14
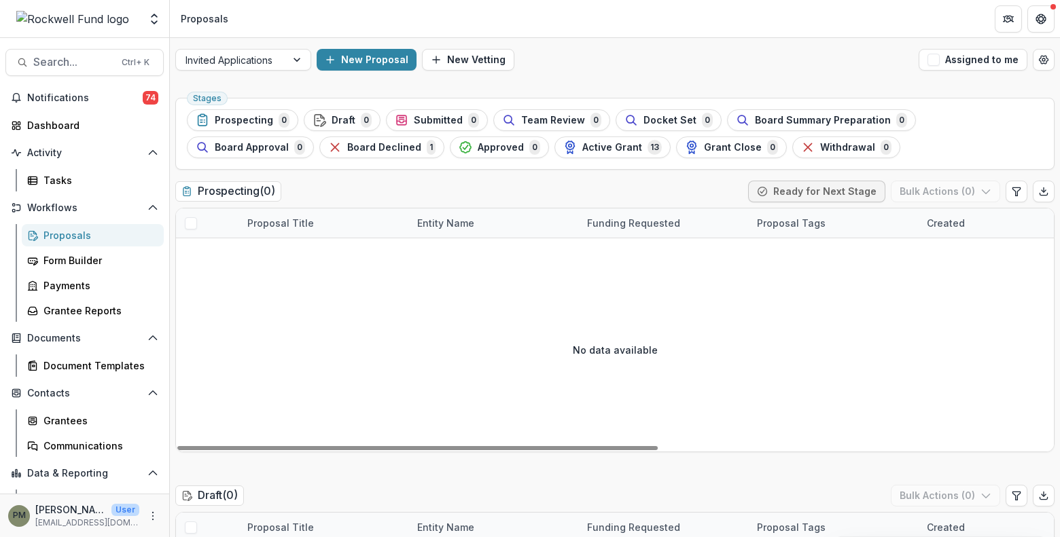
click at [176, 248] on div "No data available" at bounding box center [615, 350] width 878 height 204
click at [255, 62] on div at bounding box center [230, 60] width 91 height 17
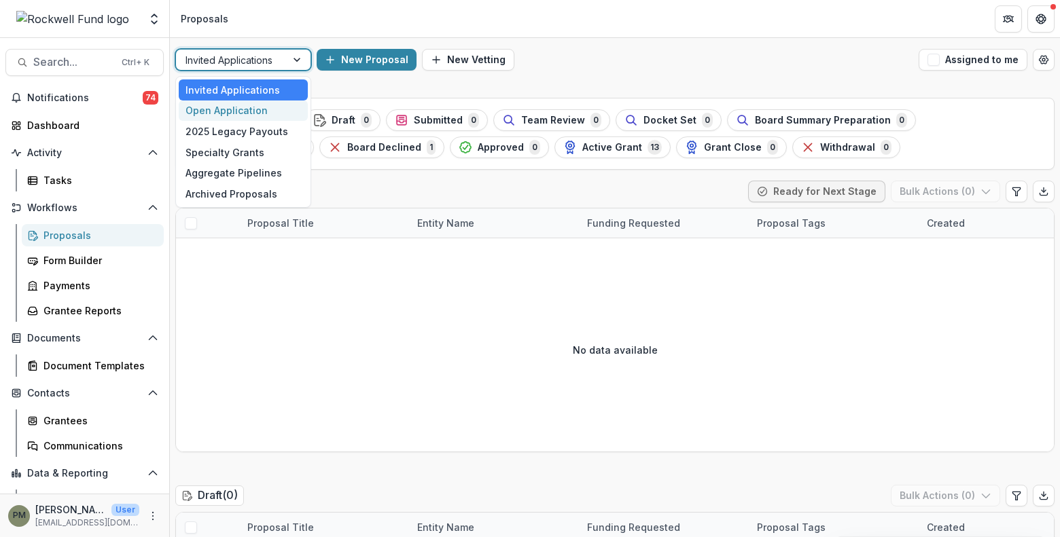
click at [242, 105] on div "Open Application" at bounding box center [243, 111] width 129 height 21
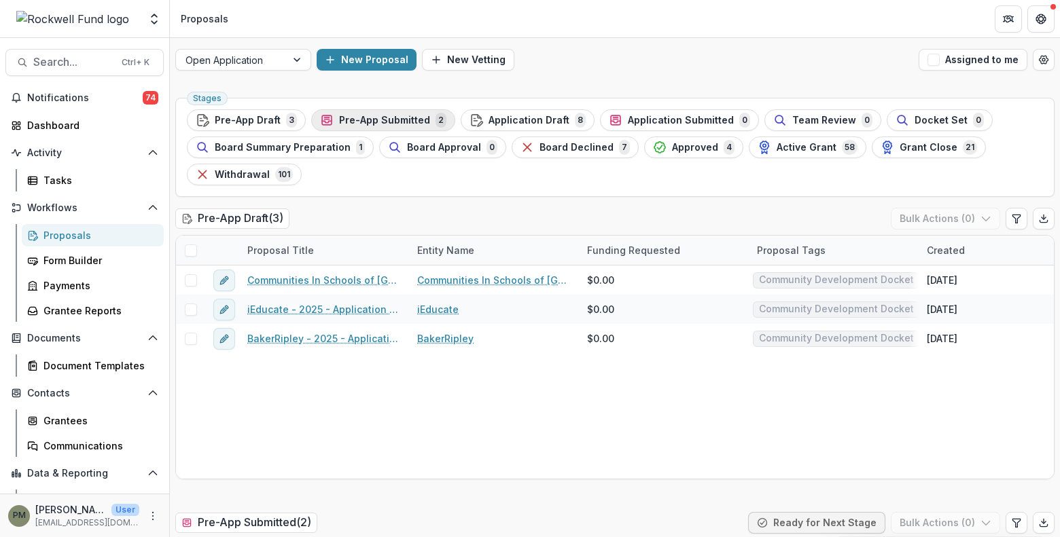
click at [539, 423] on div "Communities In Schools of Houston - 2025 - Application Request Form - Education…" at bounding box center [971, 372] width 1591 height 213
click at [407, 122] on span "Pre-App Submitted" at bounding box center [384, 121] width 91 height 12
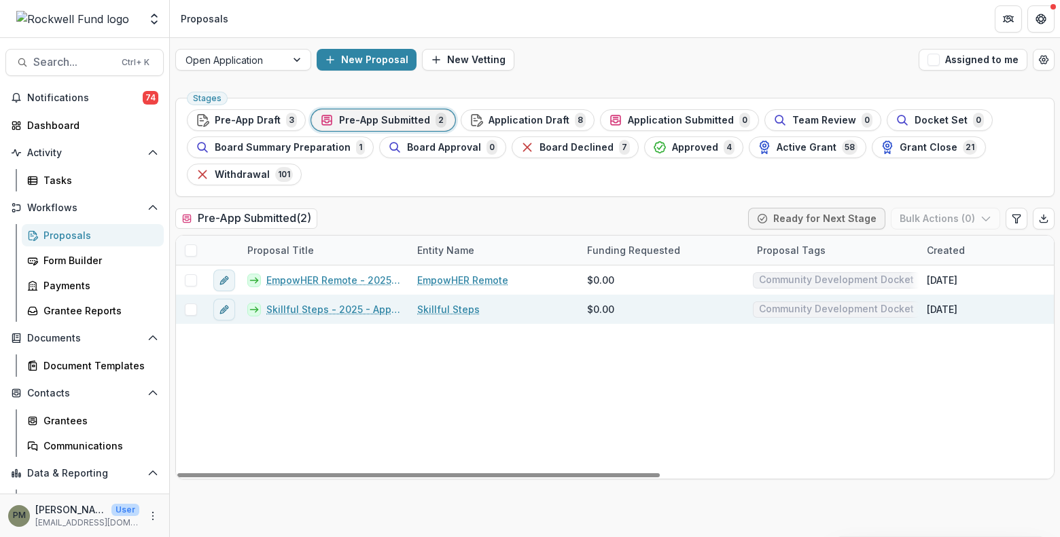
click at [339, 310] on link "Skillful Steps - 2025 - Application Request Form - Education" at bounding box center [333, 309] width 134 height 14
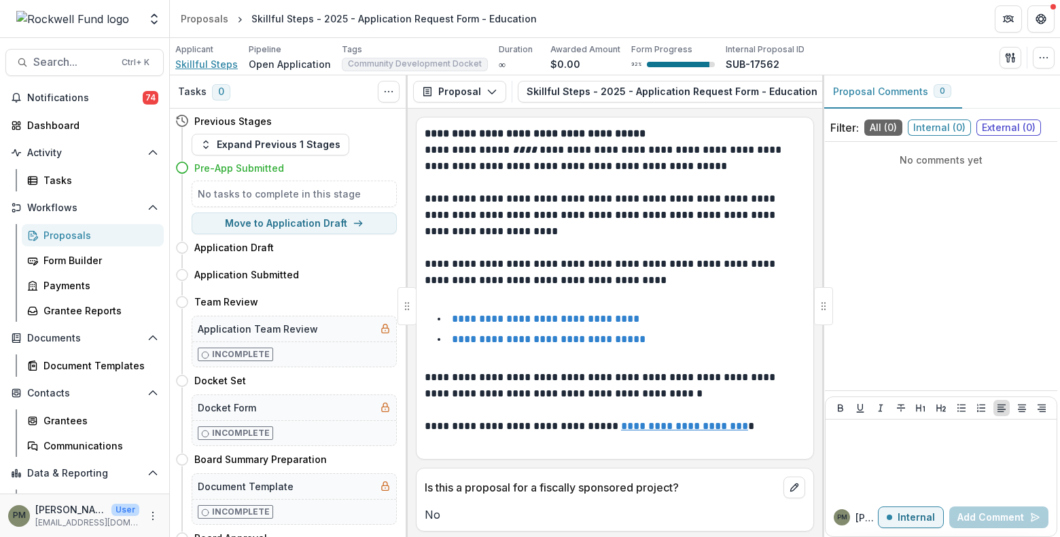
click at [211, 61] on span "Skillful Steps" at bounding box center [206, 64] width 62 height 14
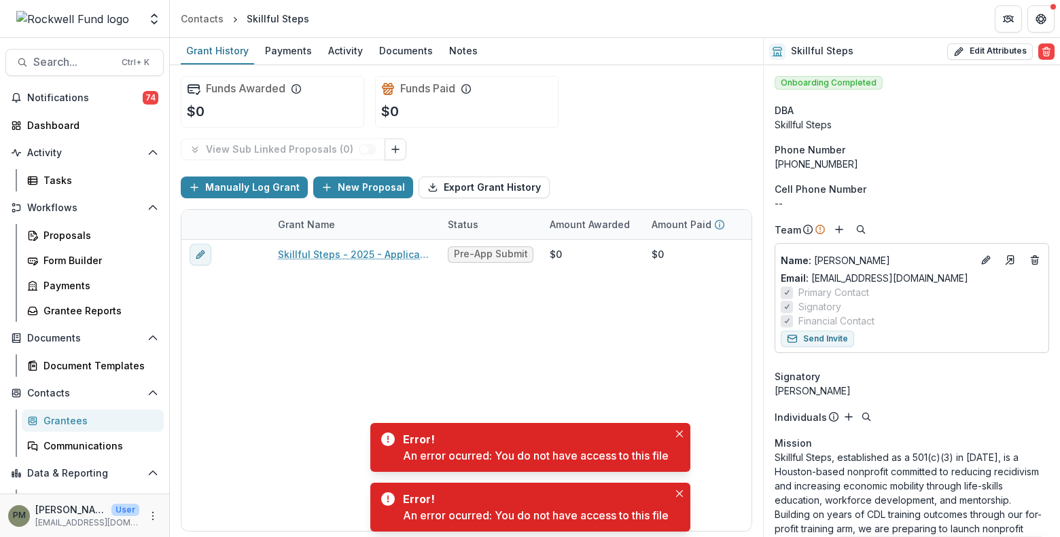
drag, startPoint x: 939, startPoint y: 475, endPoint x: 941, endPoint y: 465, distance: 10.4
click at [939, 475] on p "Skillful Steps, established as a 501(c)(3) in 2024, is a Houston-based nonprofi…" at bounding box center [911, 514] width 274 height 128
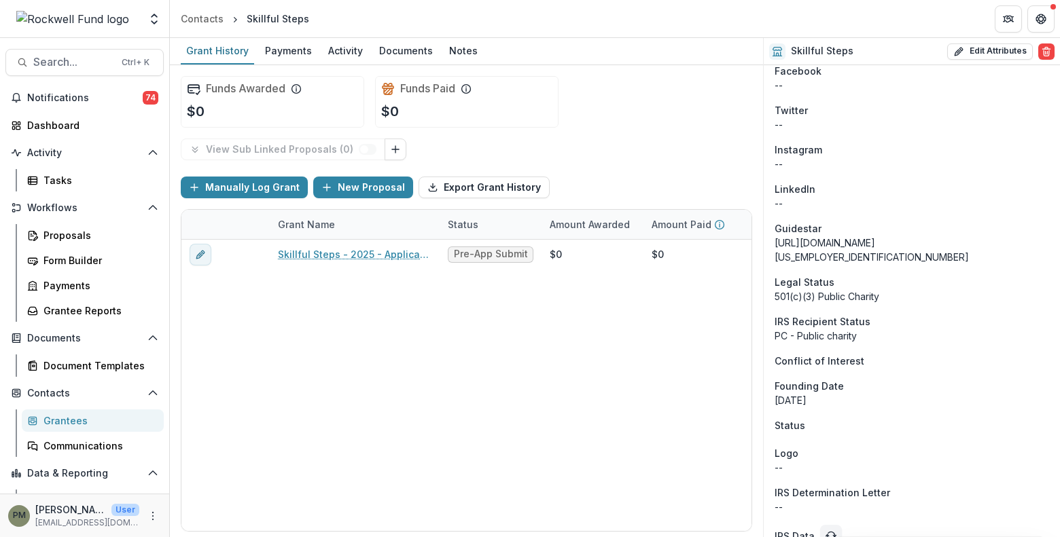
scroll to position [1354, 0]
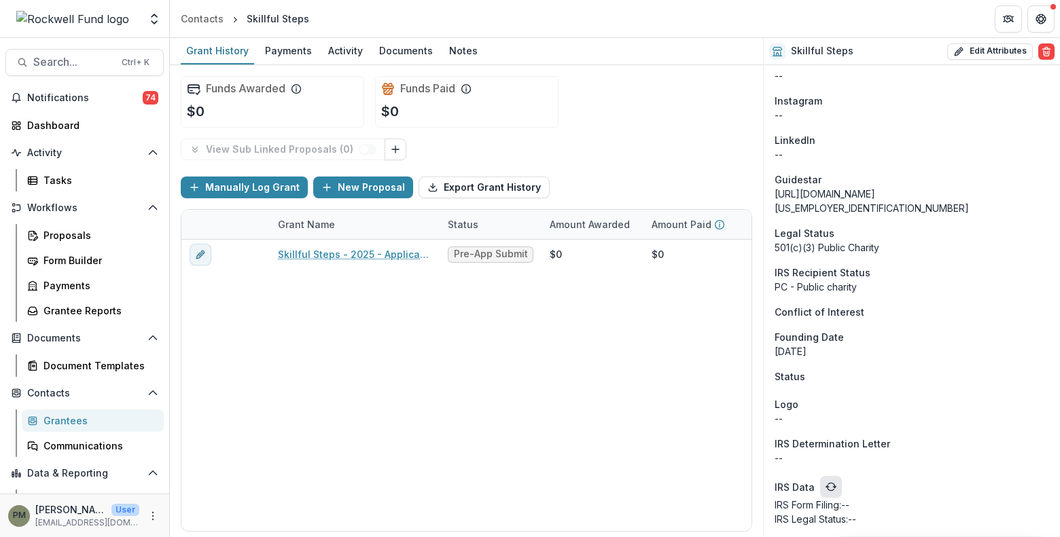
click at [829, 488] on icon "refresh" at bounding box center [830, 487] width 11 height 11
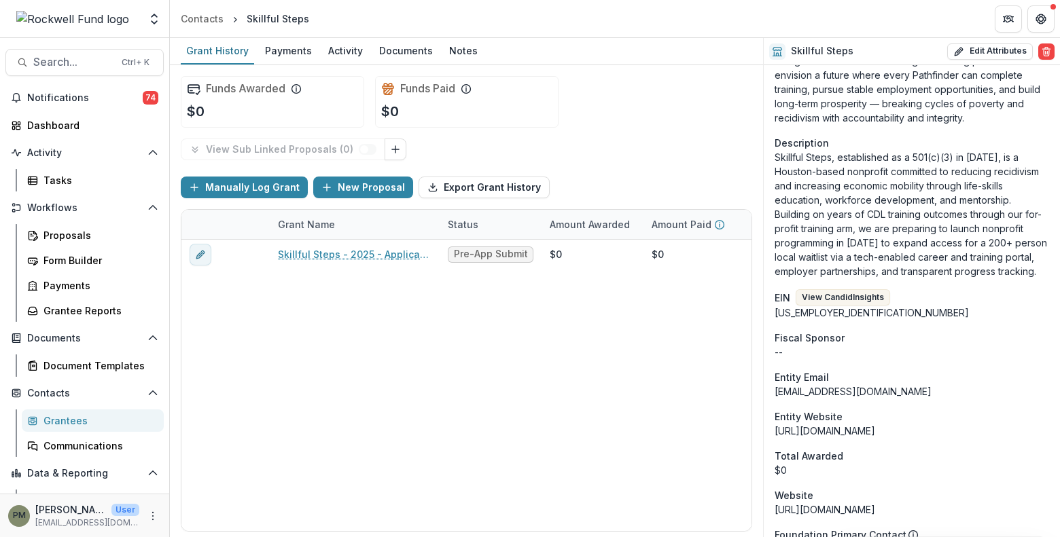
scroll to position [679, 0]
click at [823, 292] on button "View Candid Insights" at bounding box center [842, 297] width 94 height 16
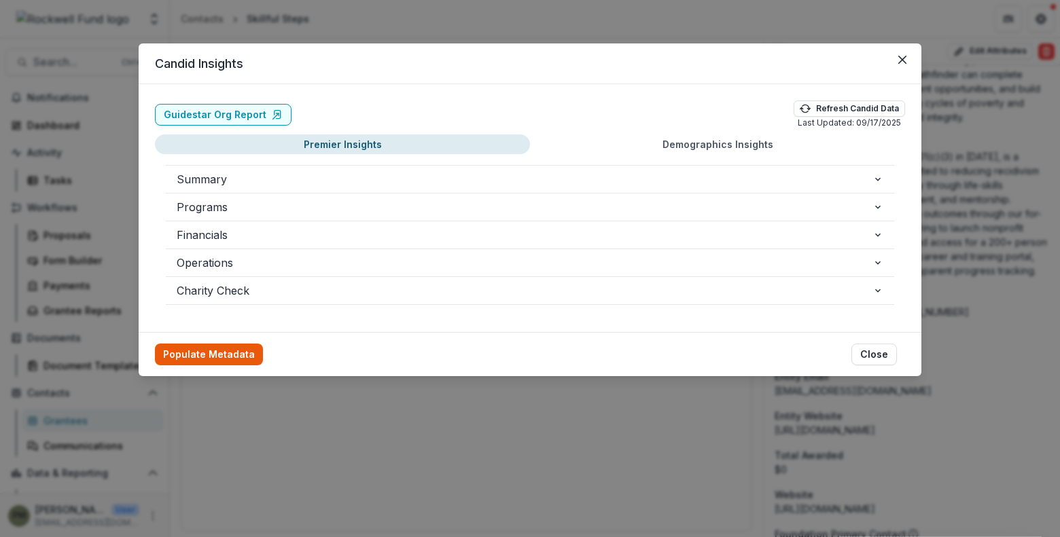
click at [209, 346] on button "Populate Metadata" at bounding box center [209, 355] width 108 height 22
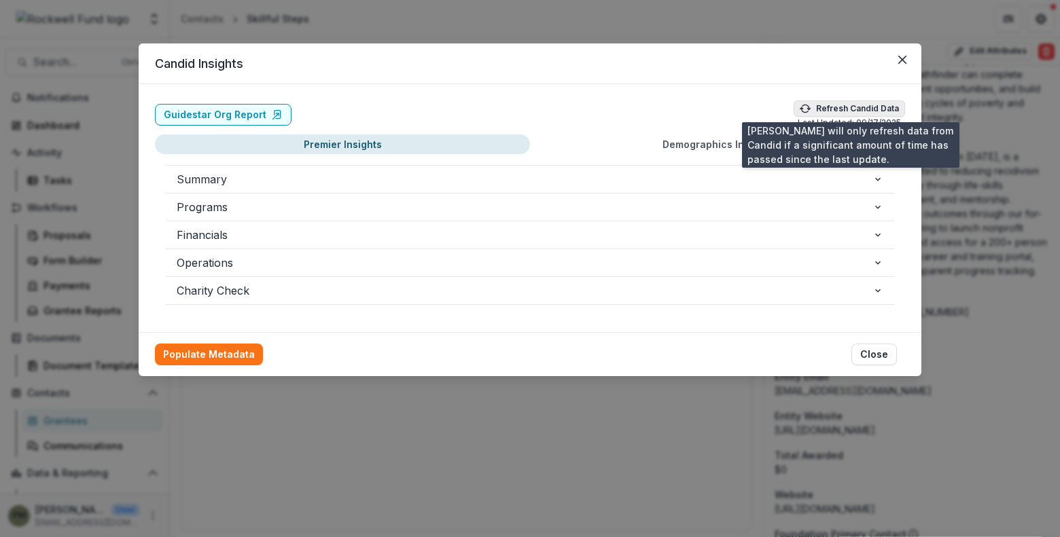
click at [818, 111] on button "Refresh Candid Data" at bounding box center [848, 109] width 111 height 16
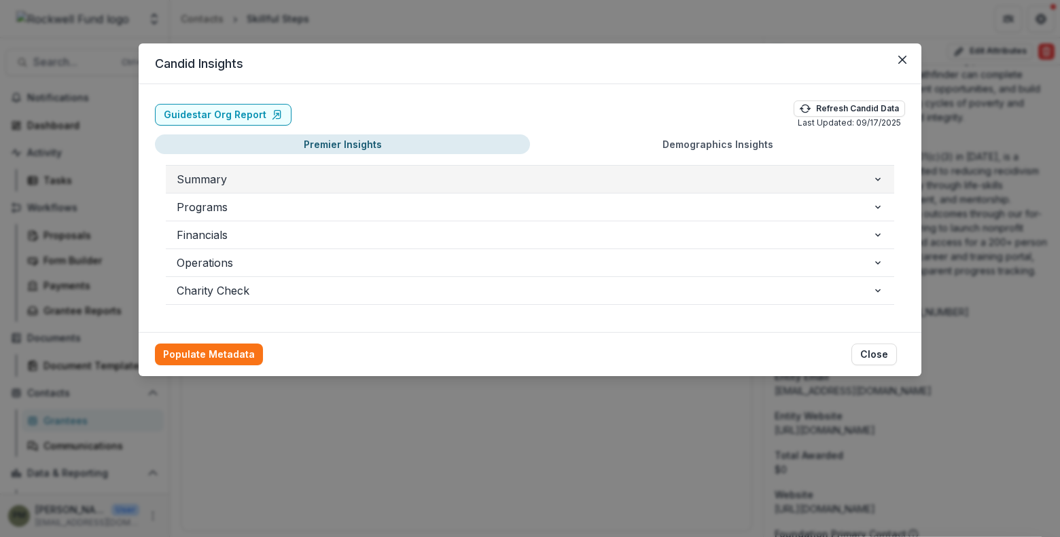
click at [279, 181] on span "Summary" at bounding box center [525, 179] width 696 height 16
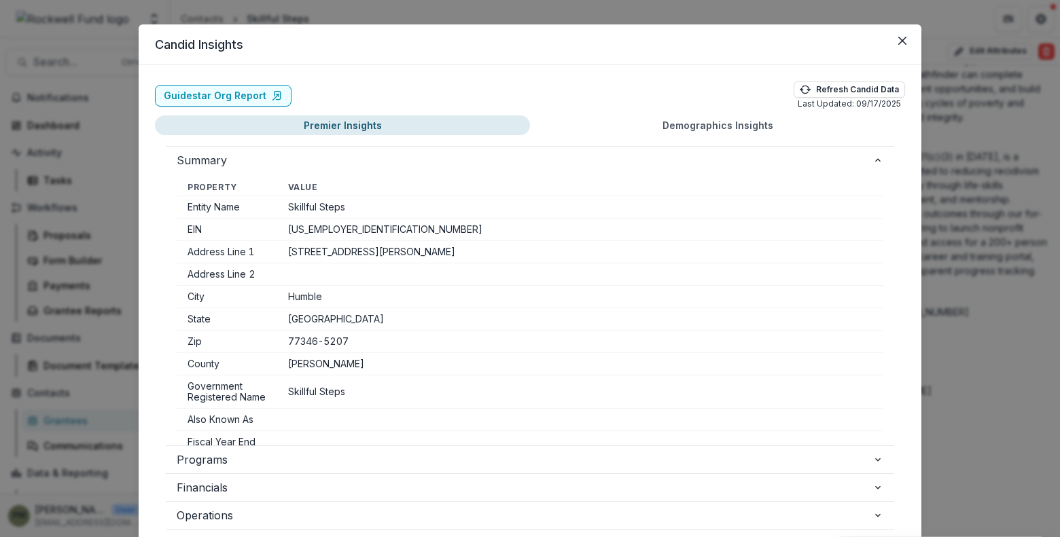
scroll to position [0, 0]
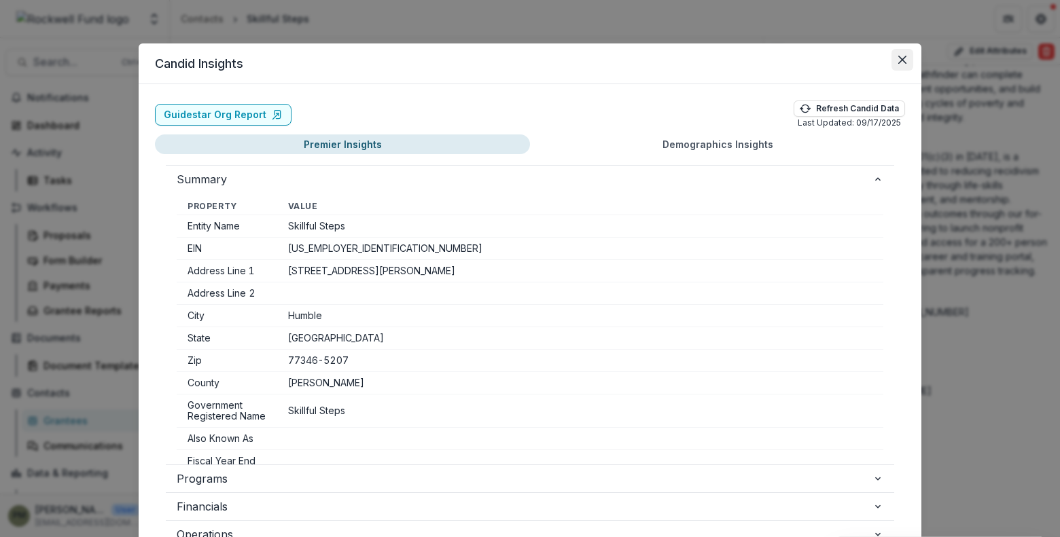
click at [902, 58] on icon "Close" at bounding box center [902, 60] width 8 height 8
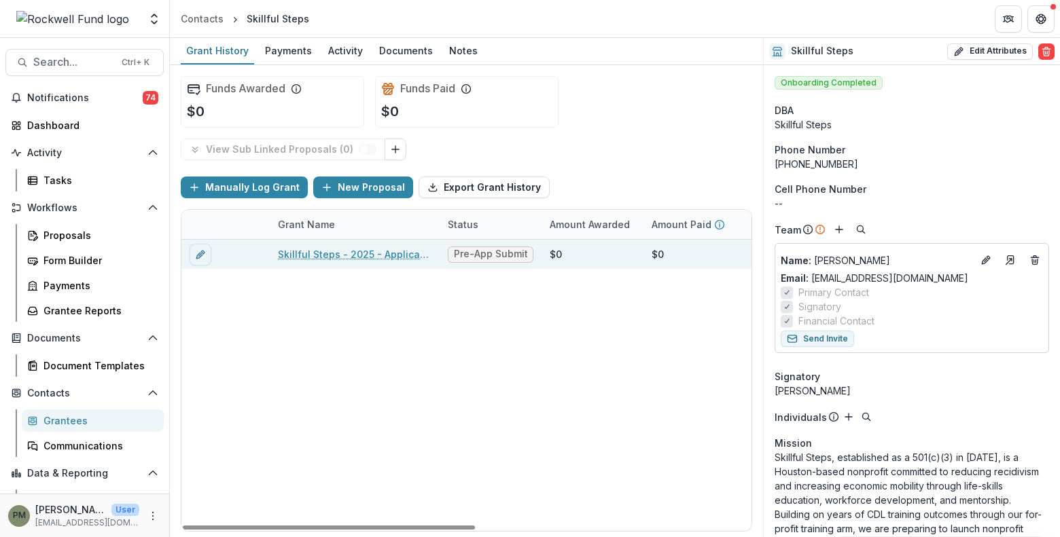
click at [344, 250] on link "Skillful Steps - 2025 - Application Request Form - Education" at bounding box center [355, 254] width 154 height 14
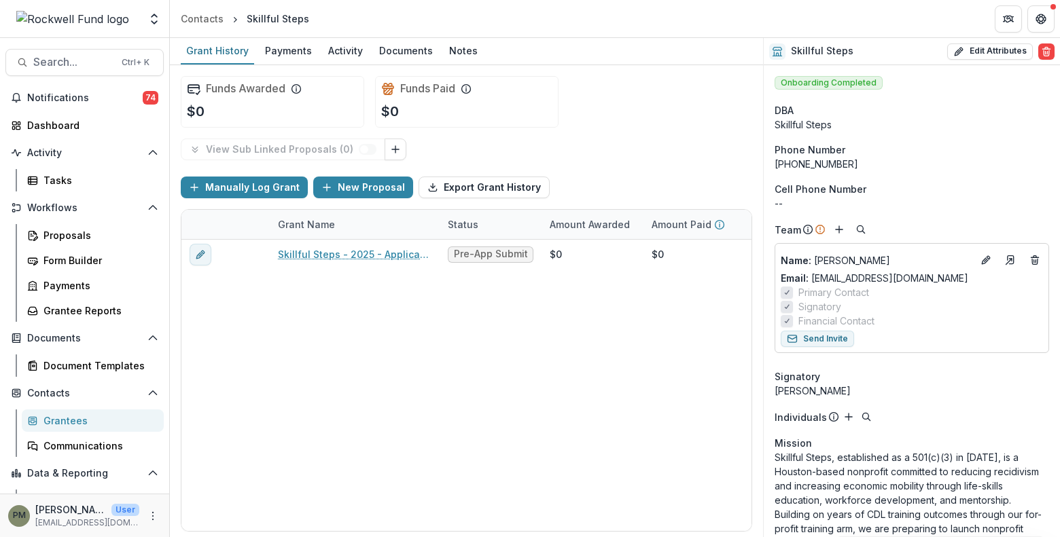
drag, startPoint x: 919, startPoint y: 488, endPoint x: 958, endPoint y: 374, distance: 120.5
click at [919, 488] on p "Skillful Steps, established as a 501(c)(3) in 2024, is a Houston-based nonprofi…" at bounding box center [911, 514] width 274 height 128
click at [982, 264] on icon "Edit" at bounding box center [985, 261] width 6 height 6
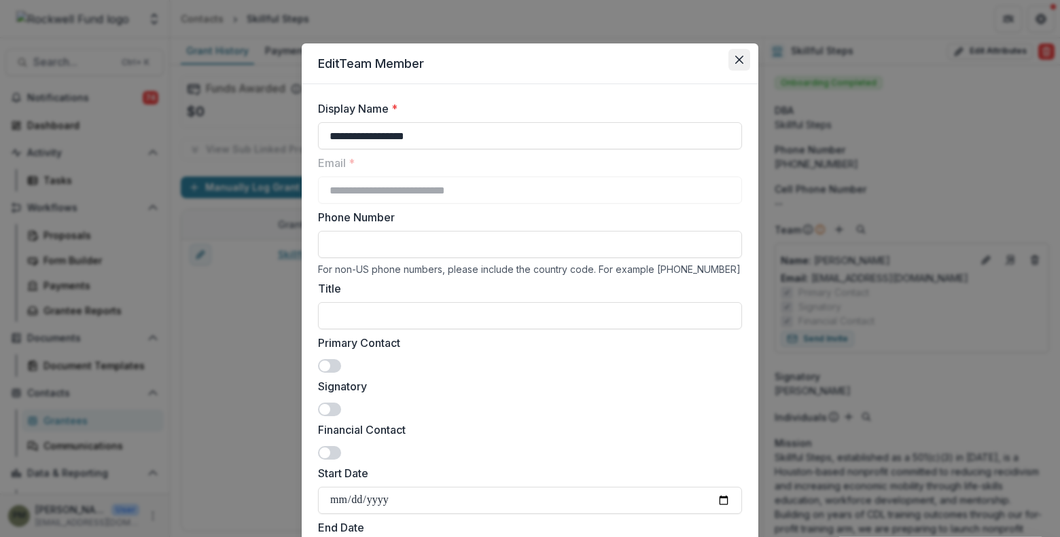
click at [735, 57] on icon "Close" at bounding box center [739, 60] width 8 height 8
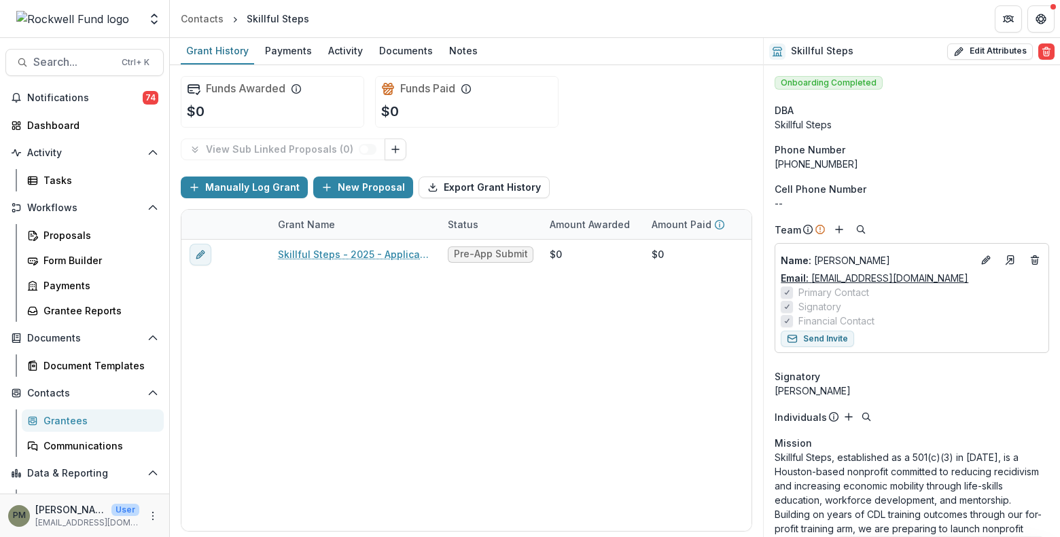
click at [863, 281] on link "Email: donceletta@skillfulsteps.org" at bounding box center [873, 278] width 187 height 14
click at [170, 333] on div "Funds Awarded $0 Funds Paid $0 View Sub Linked Proposals ( 0 ) Manually Log Gra…" at bounding box center [466, 301] width 593 height 472
click at [76, 242] on div "Proposals" at bounding box center [97, 235] width 109 height 14
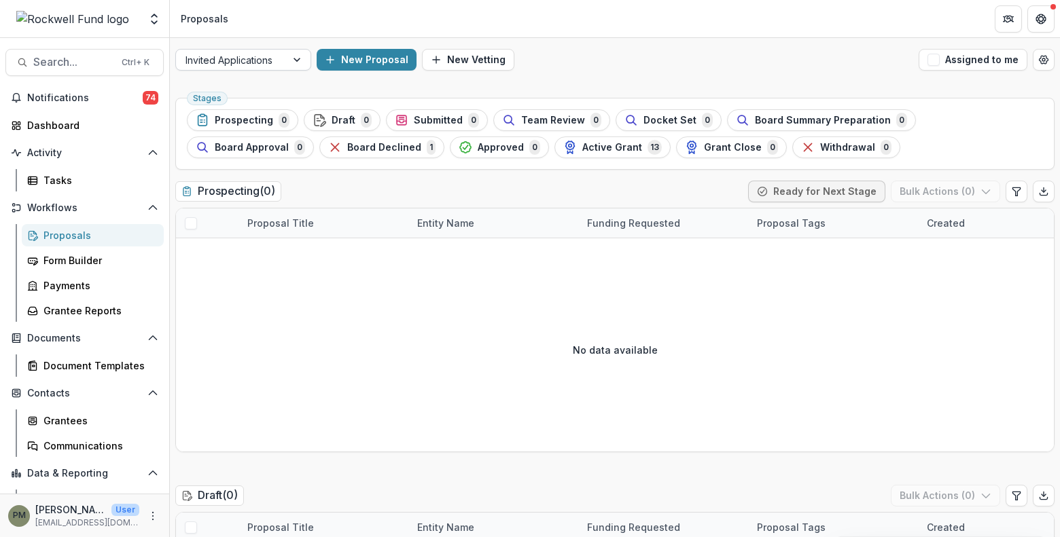
click at [283, 56] on div "Invited Applications" at bounding box center [231, 60] width 110 height 20
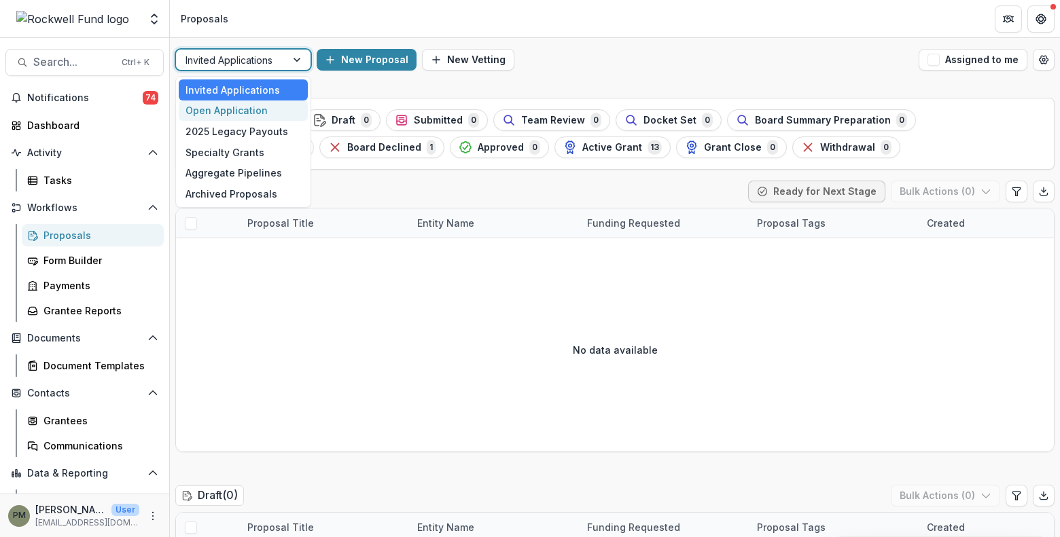
click at [256, 107] on div "Open Application" at bounding box center [243, 111] width 129 height 21
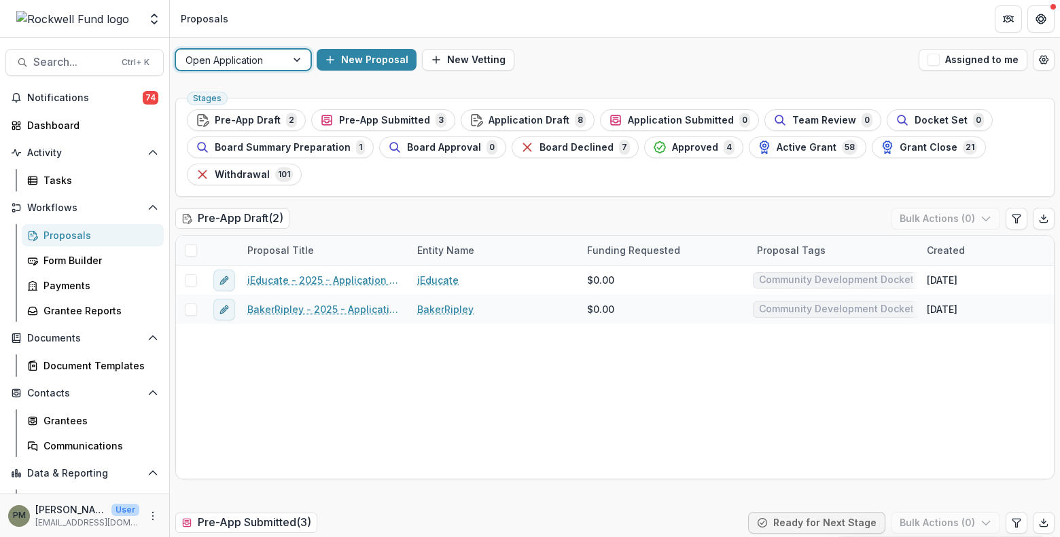
click at [521, 119] on span "Application Draft" at bounding box center [528, 121] width 81 height 12
